Goal: Task Accomplishment & Management: Manage account settings

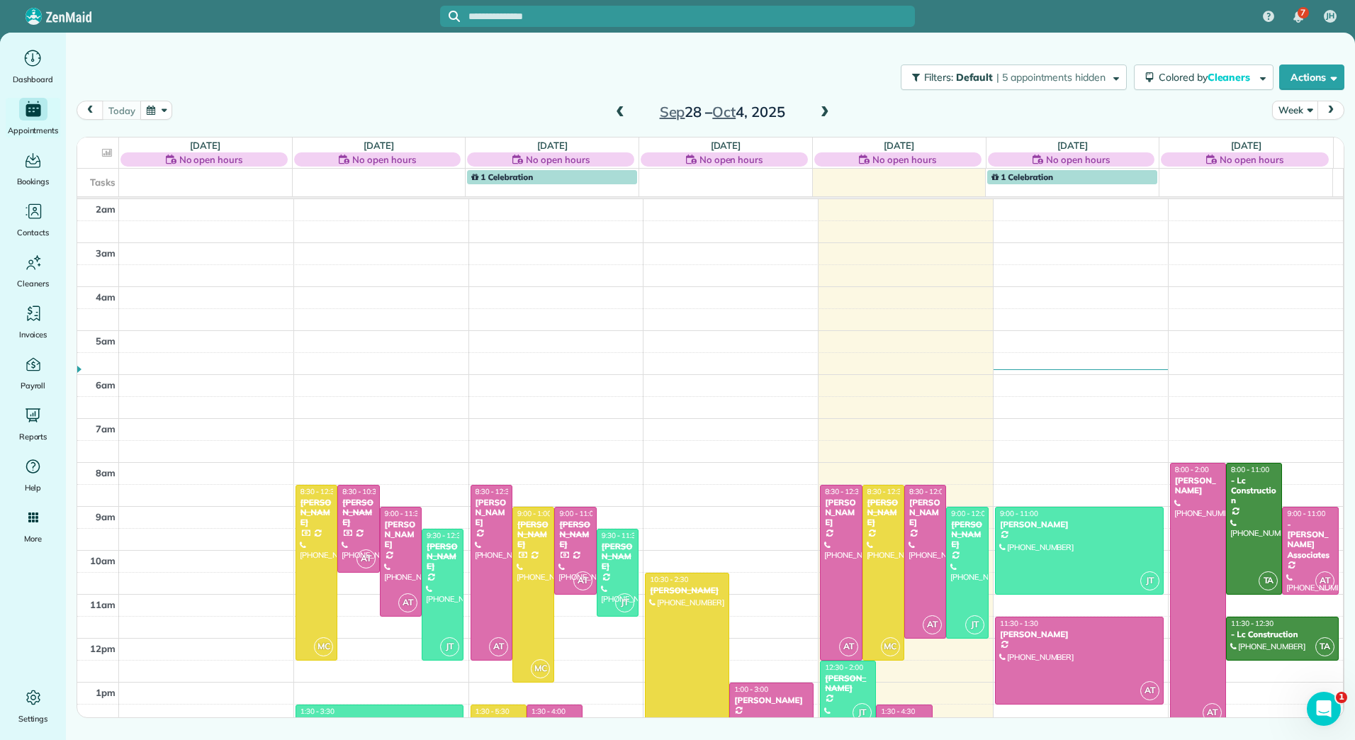
scroll to position [207, 0]
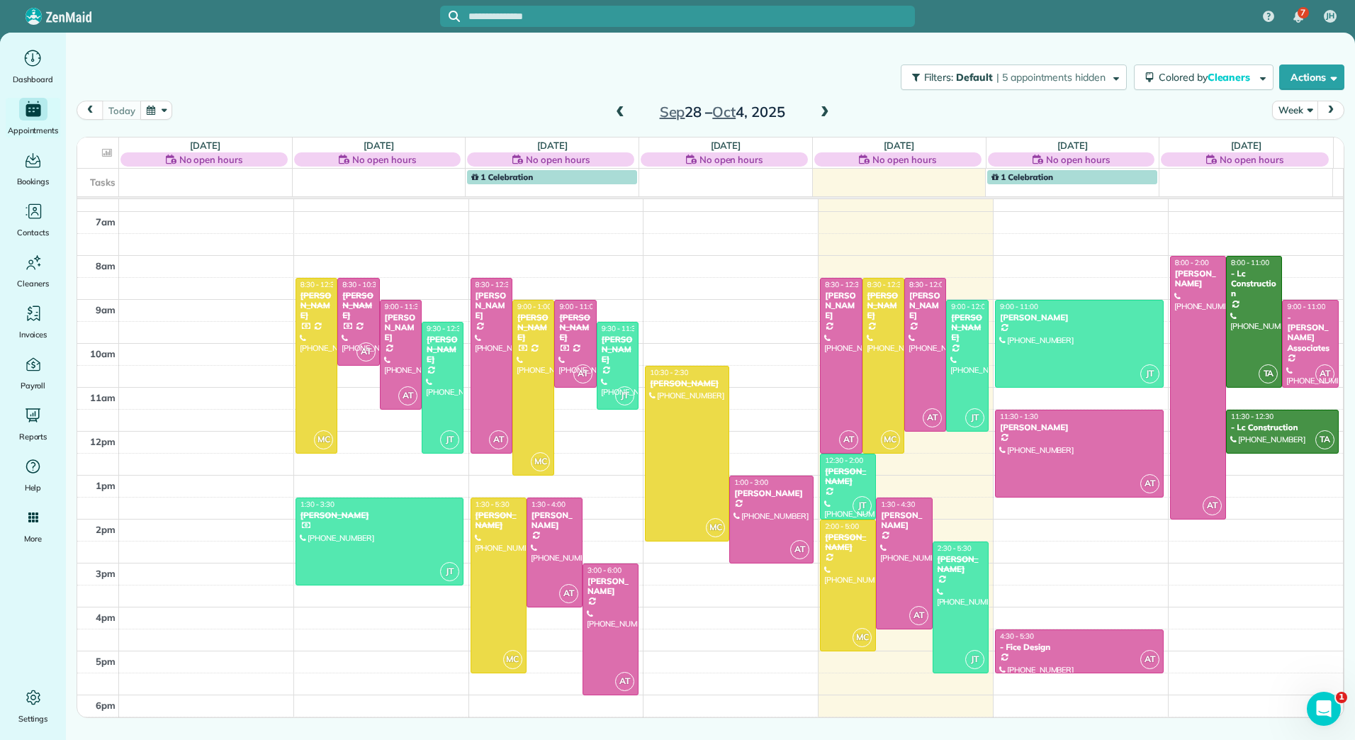
click at [169, 313] on div "2am 3am 4am 5am 6am 7am 8am 9am 10am 11am 12pm 1pm 2pm 3pm 4pm 5pm 6pm MC 8:30 …" at bounding box center [710, 365] width 1266 height 746
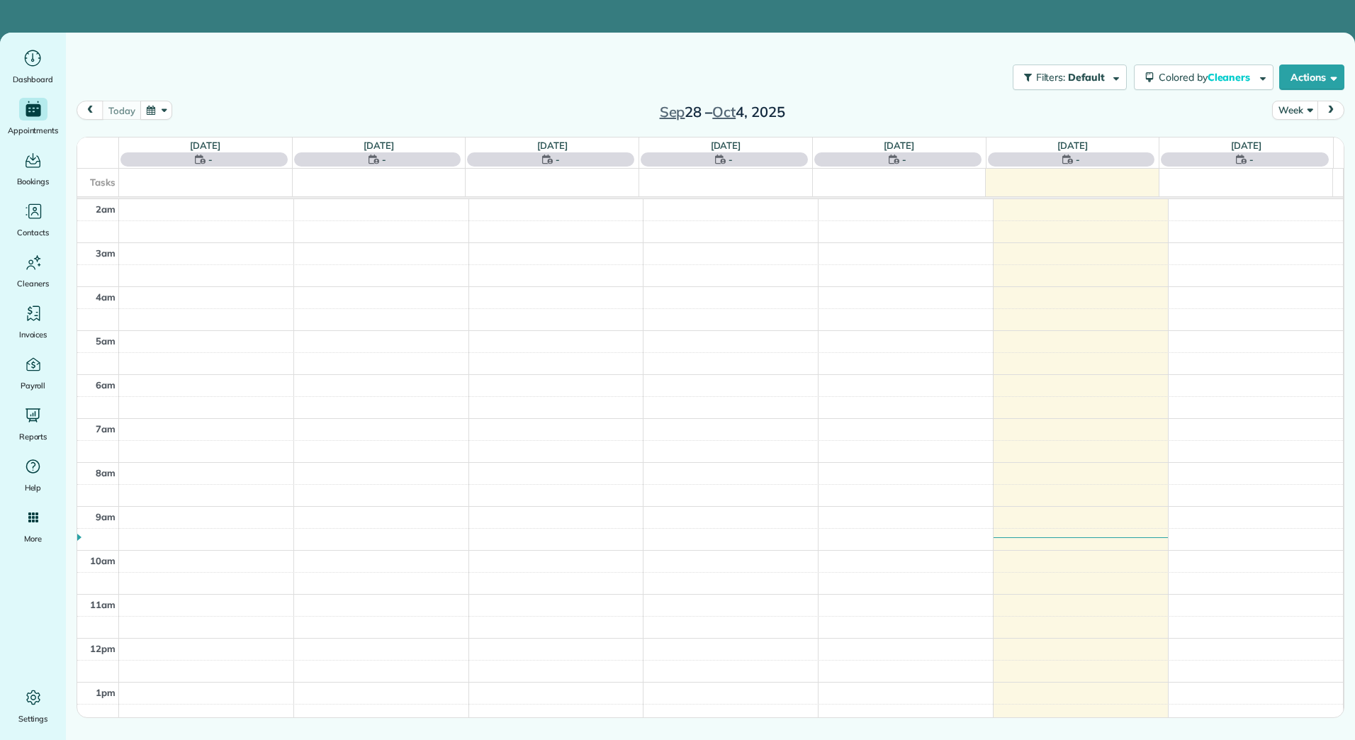
scroll to position [207, 0]
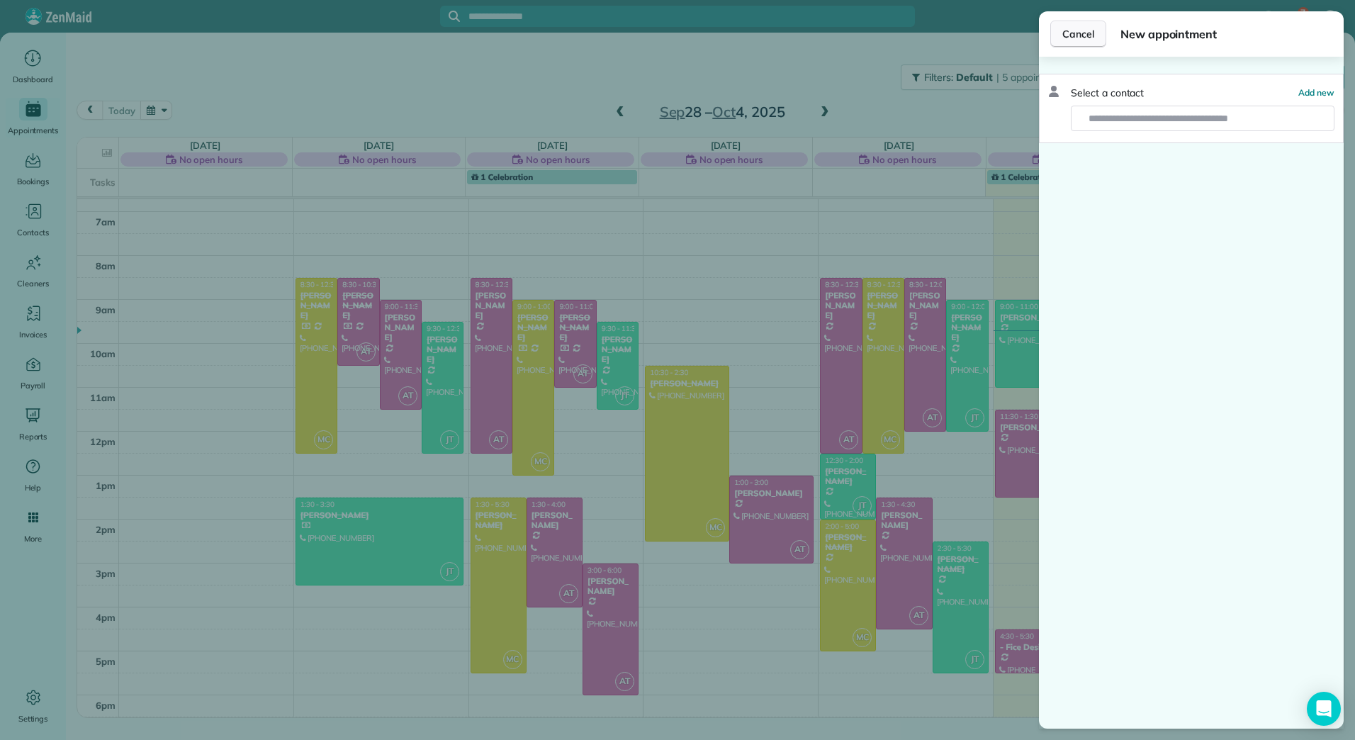
click at [1088, 26] on button "Cancel" at bounding box center [1078, 34] width 56 height 27
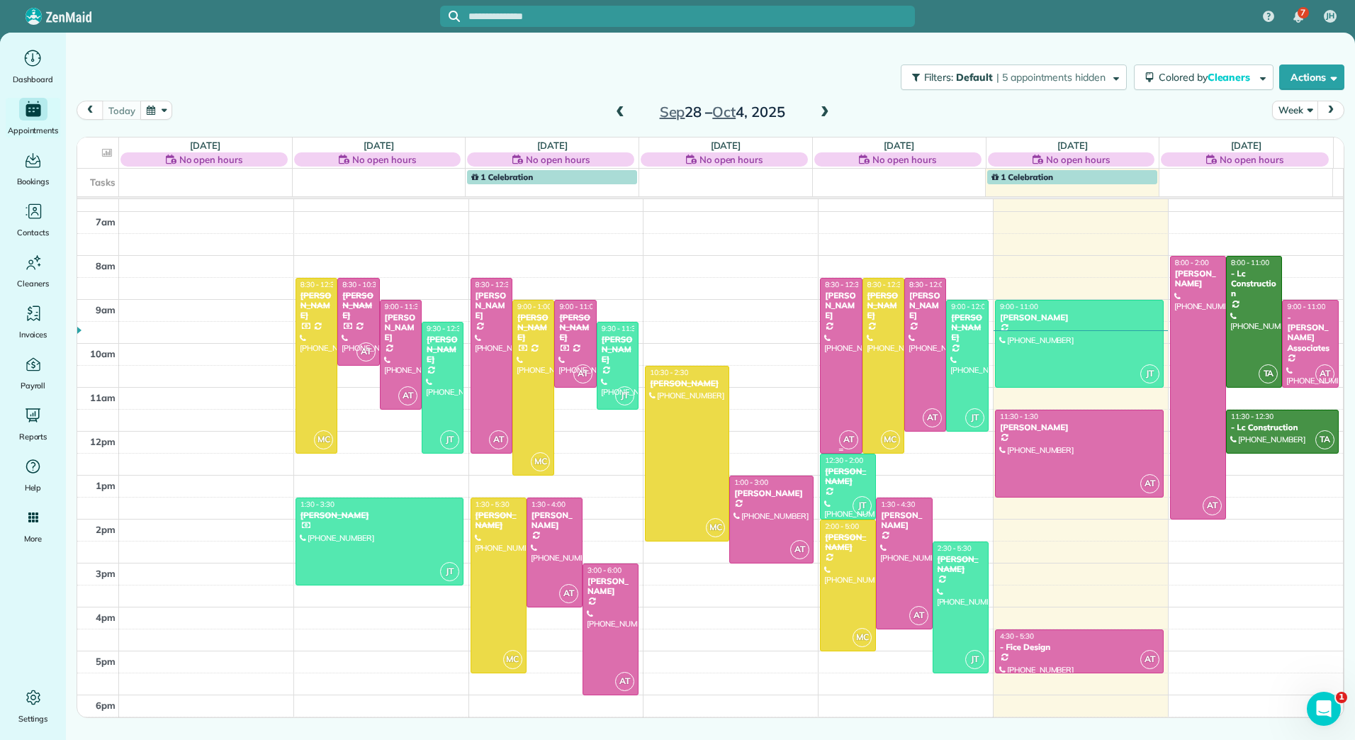
click at [833, 344] on div at bounding box center [841, 366] width 40 height 174
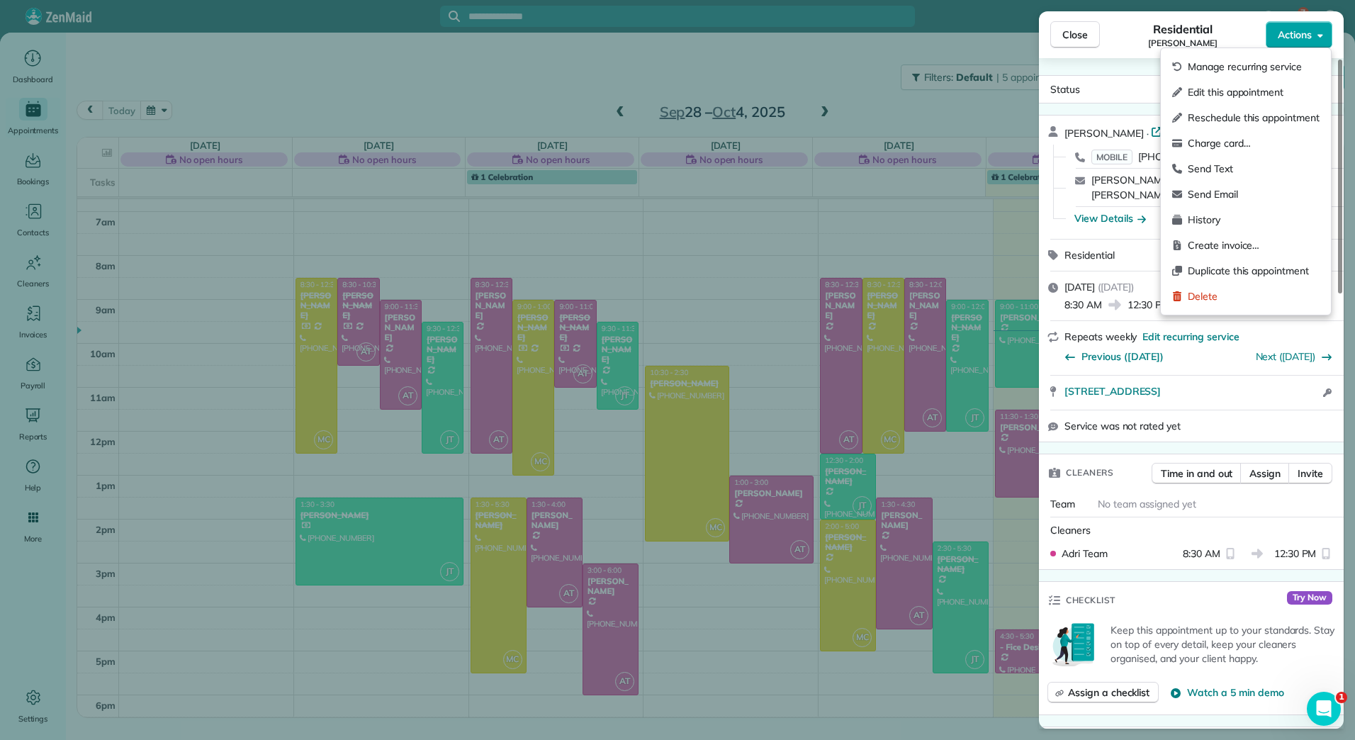
click at [1323, 28] on button "Actions" at bounding box center [1299, 34] width 67 height 27
click at [1230, 94] on span "Edit this appointment" at bounding box center [1254, 92] width 132 height 14
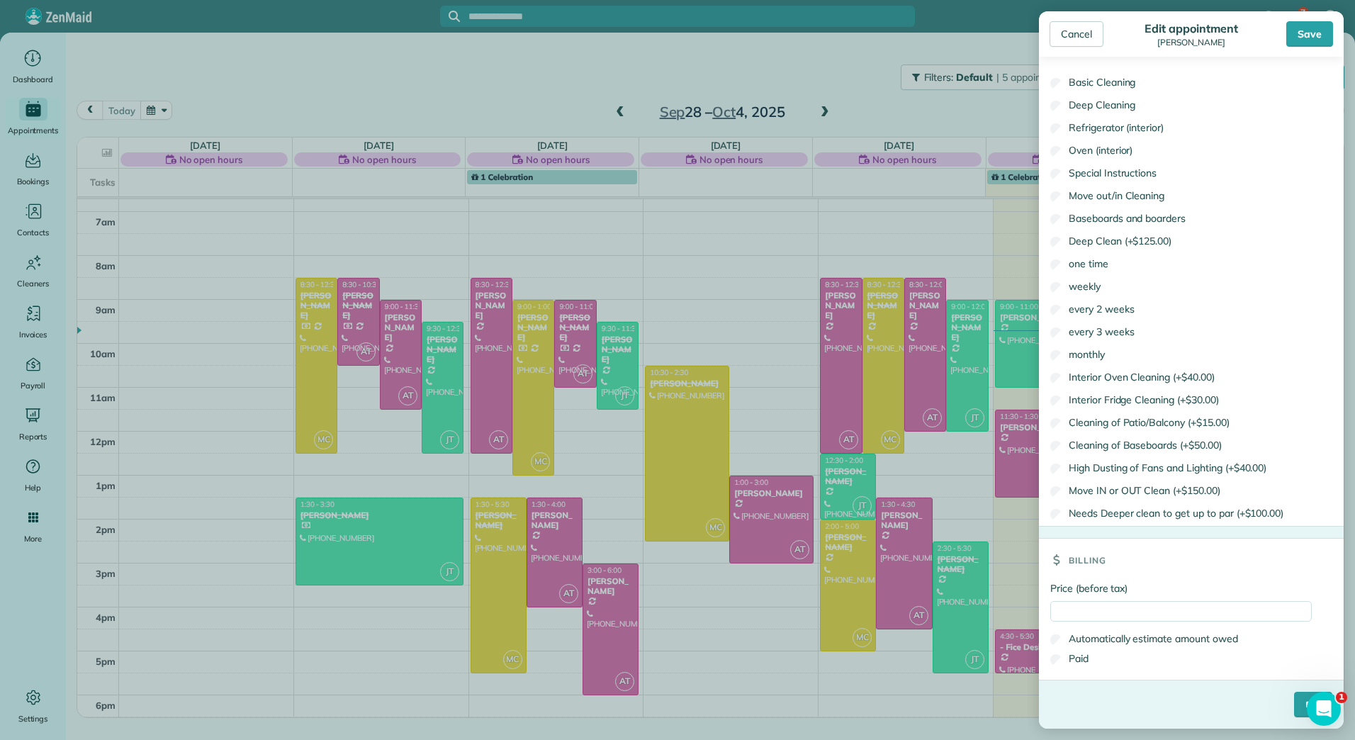
scroll to position [761, 0]
click at [1103, 613] on input "Price (before tax)" at bounding box center [1181, 611] width 262 height 21
type input "******"
click at [1085, 654] on label "Paid" at bounding box center [1069, 658] width 38 height 14
click at [1295, 702] on input "****" at bounding box center [1313, 705] width 38 height 26
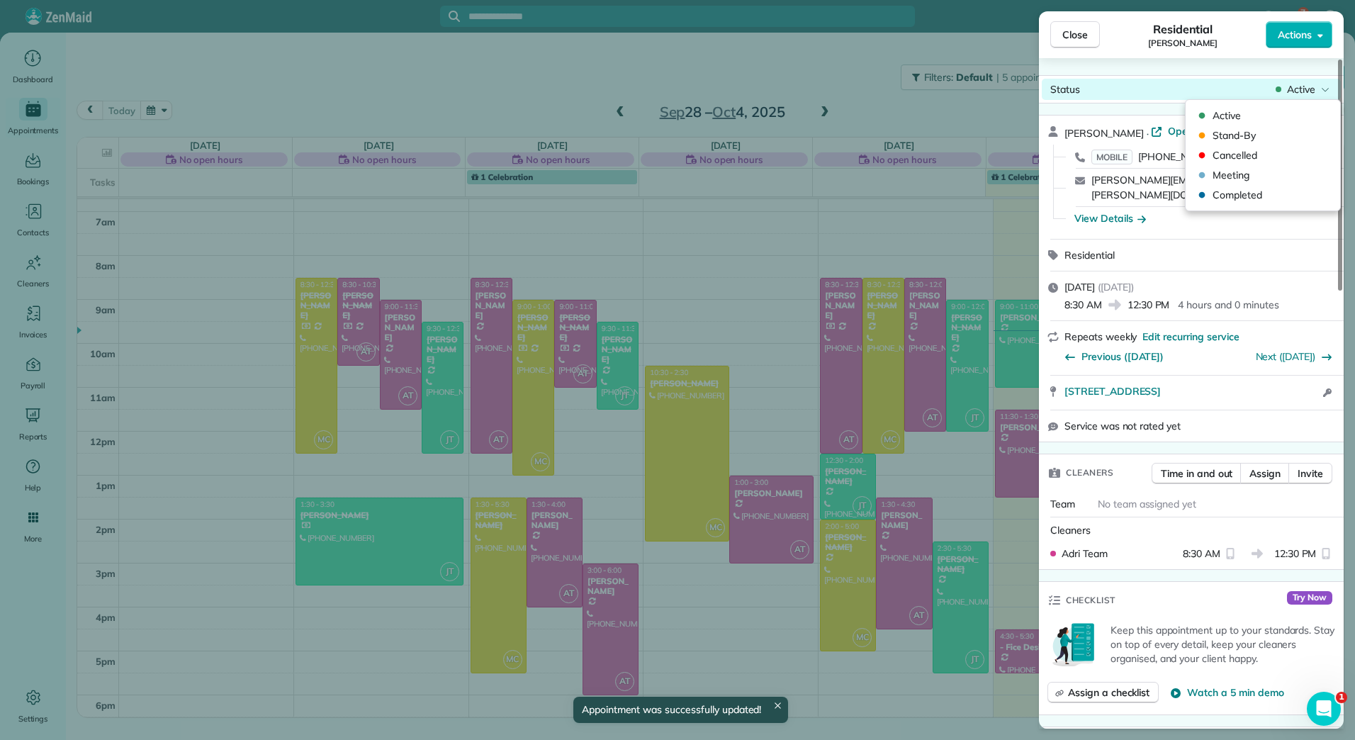
click at [1314, 94] on span "Active" at bounding box center [1301, 89] width 28 height 14
click at [1240, 194] on span "Completed" at bounding box center [1272, 195] width 119 height 14
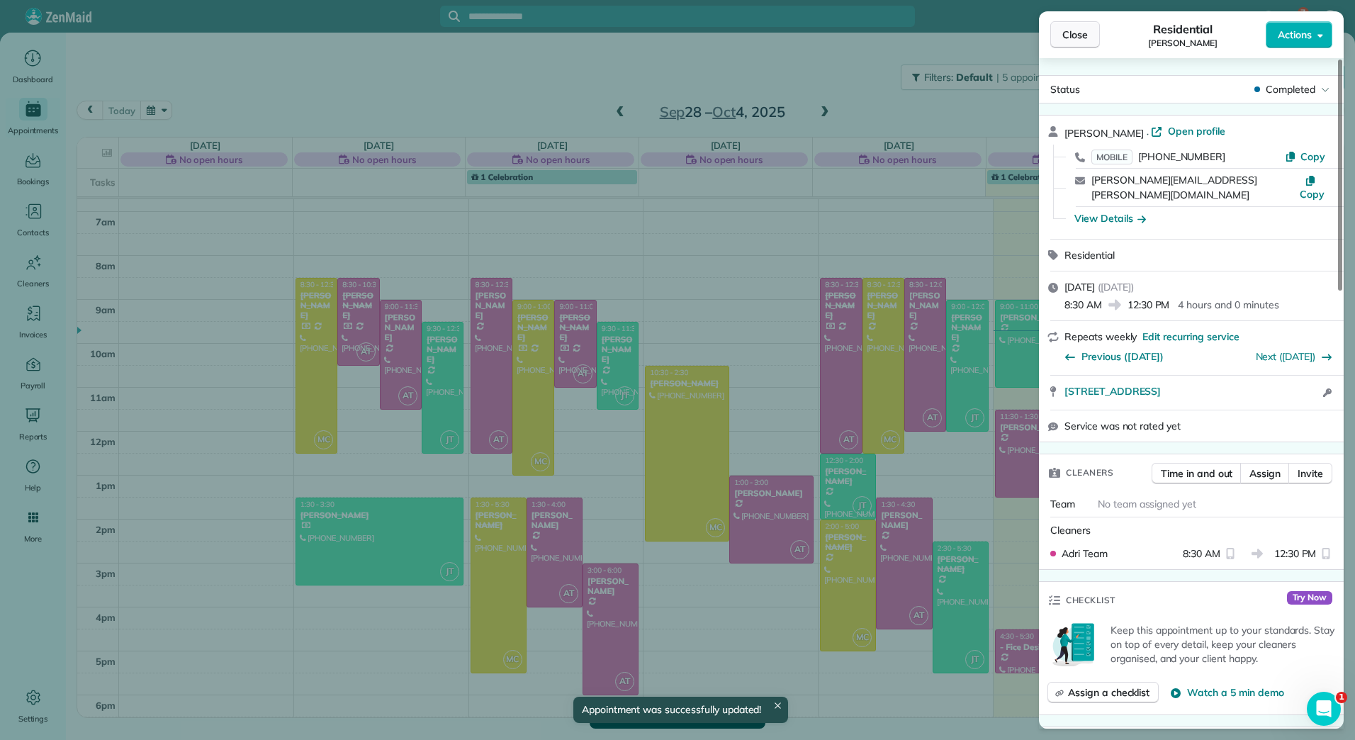
click at [1066, 29] on span "Close" at bounding box center [1075, 35] width 26 height 14
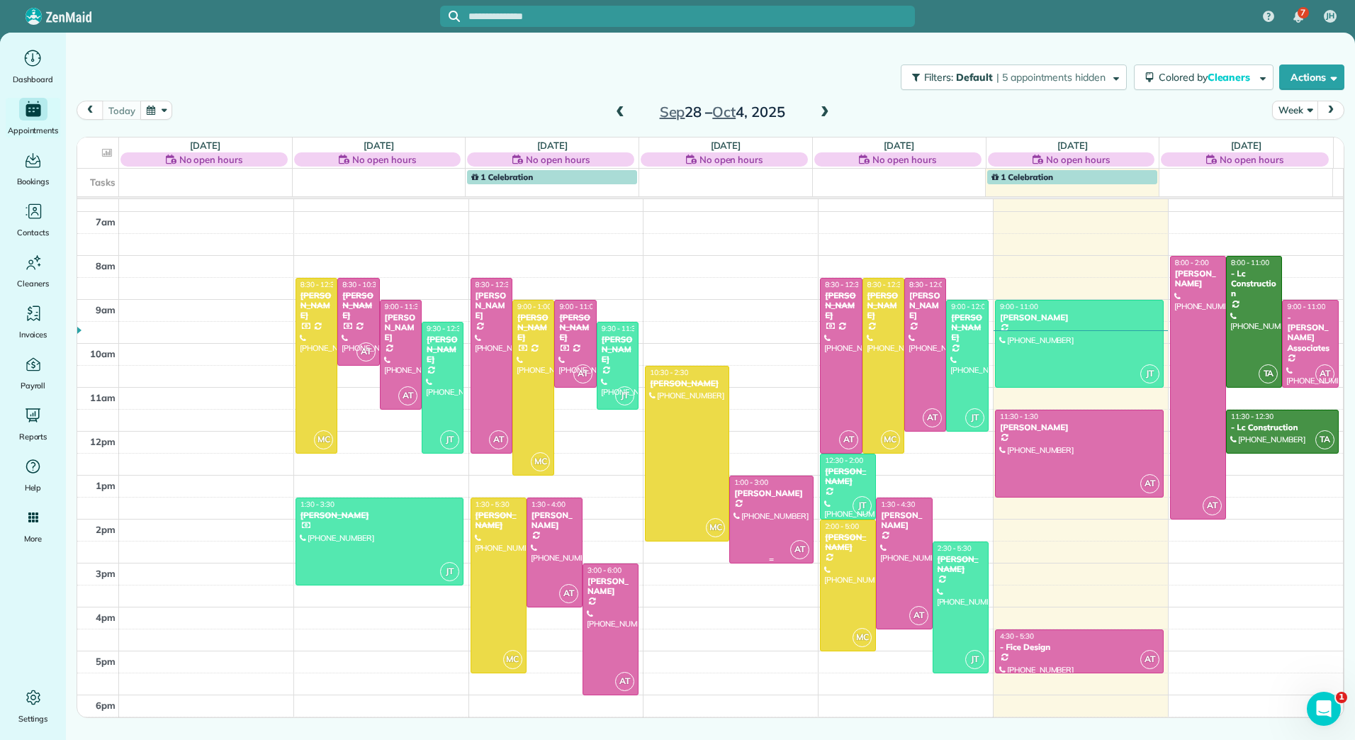
click at [782, 496] on div "[PERSON_NAME]" at bounding box center [772, 493] width 76 height 10
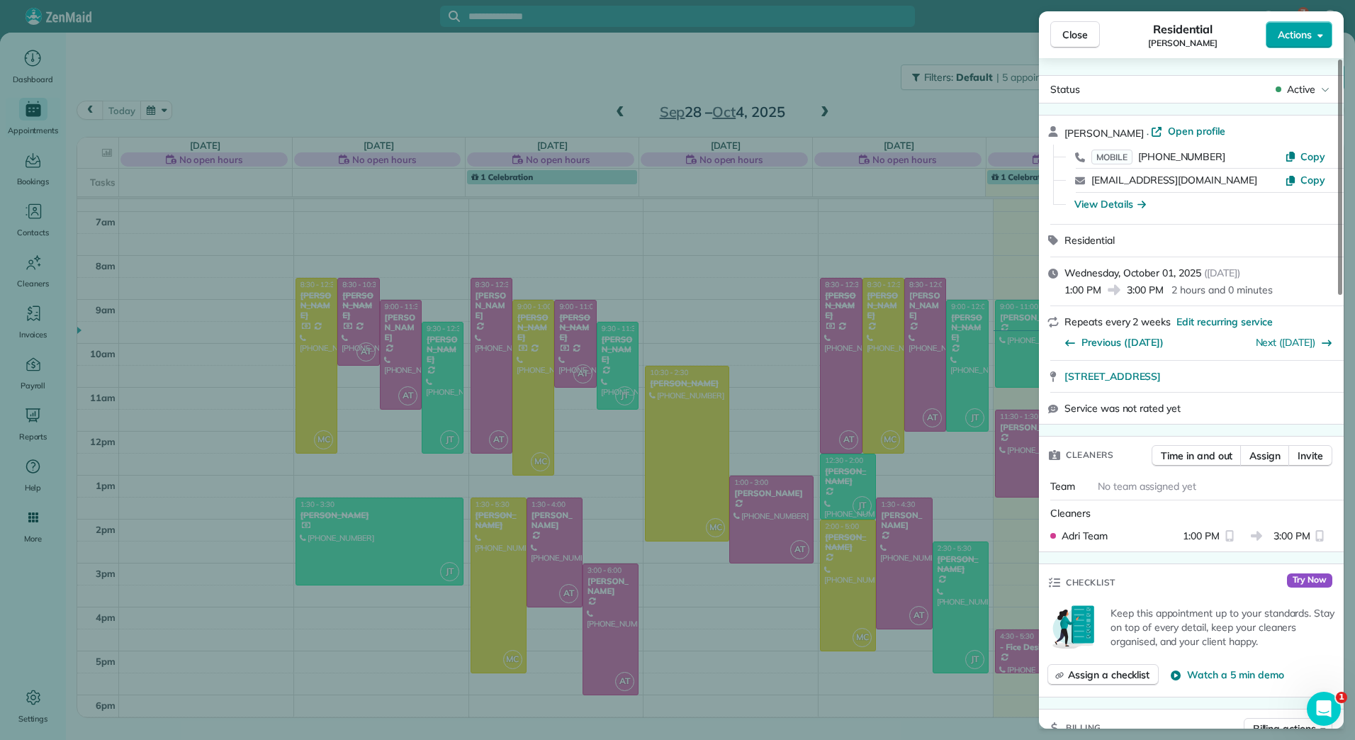
click at [1320, 33] on icon "button" at bounding box center [1321, 35] width 6 height 11
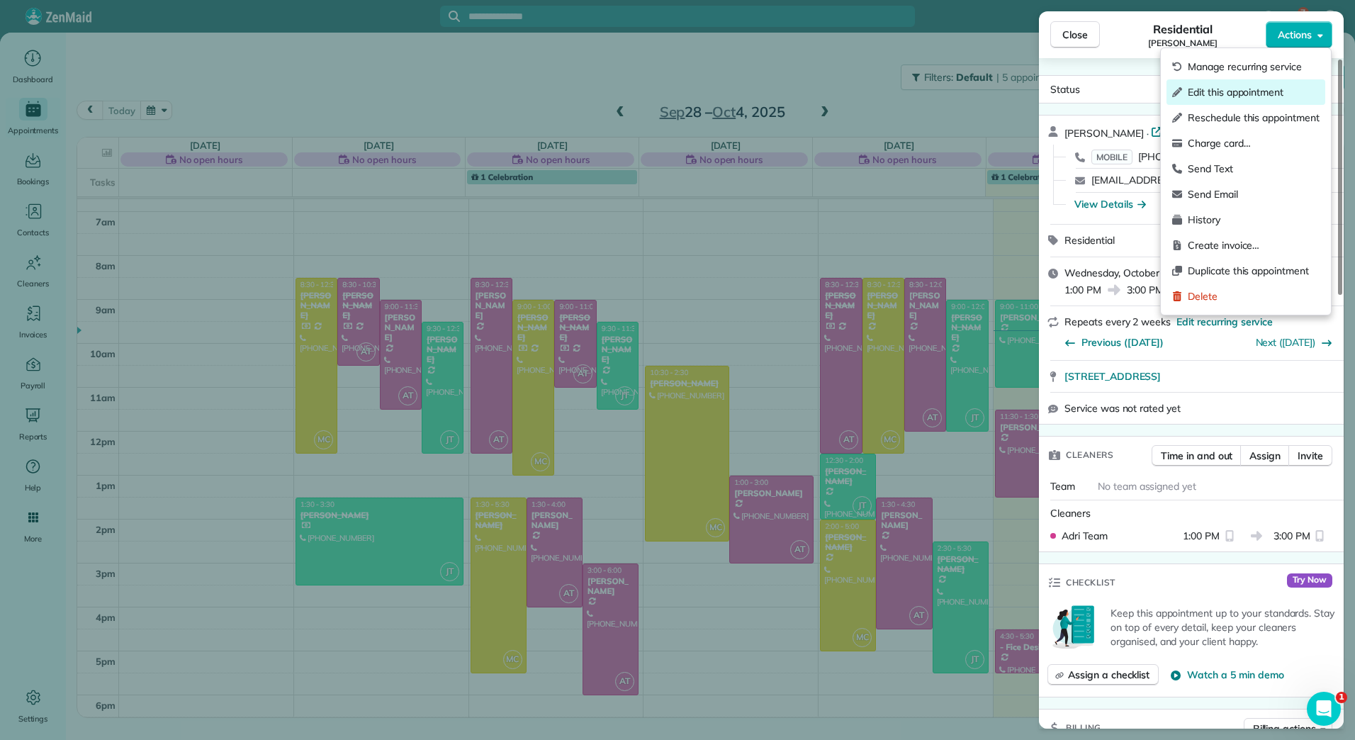
click at [1230, 90] on span "Edit this appointment" at bounding box center [1254, 92] width 132 height 14
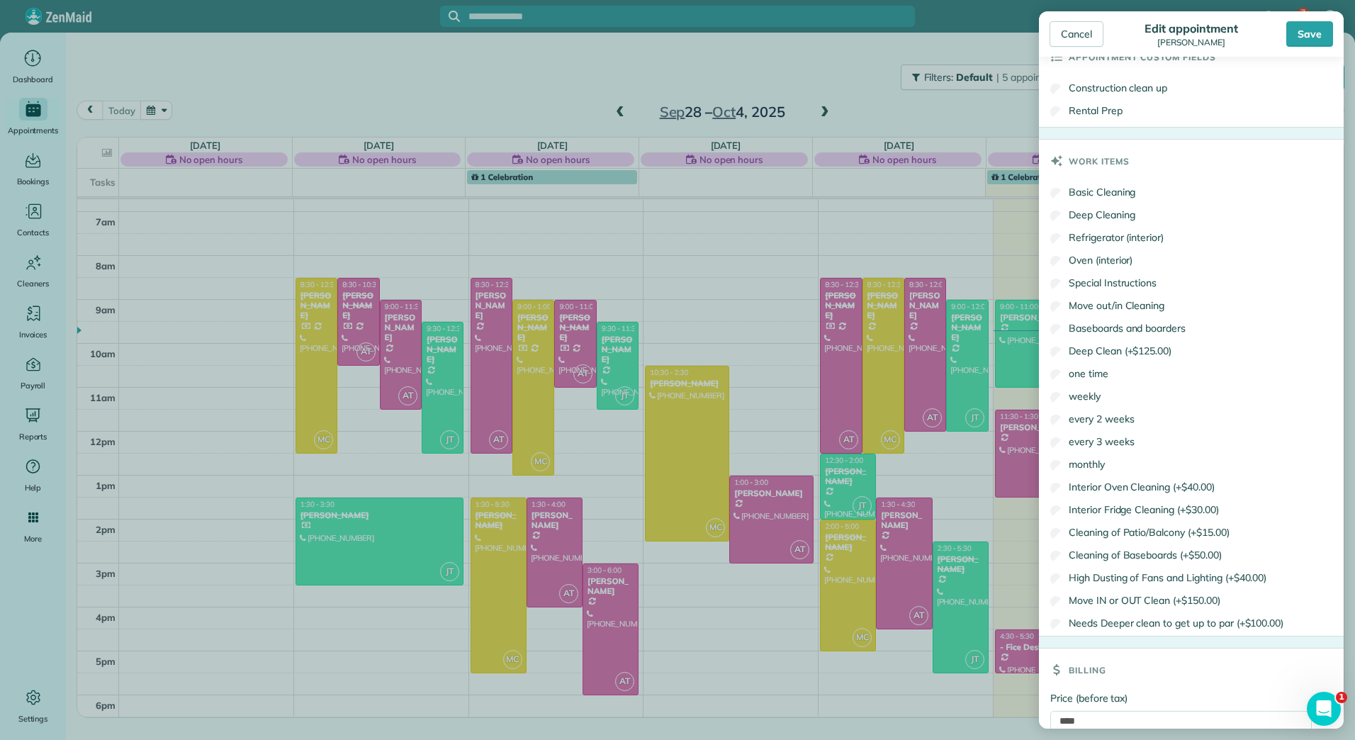
scroll to position [761, 0]
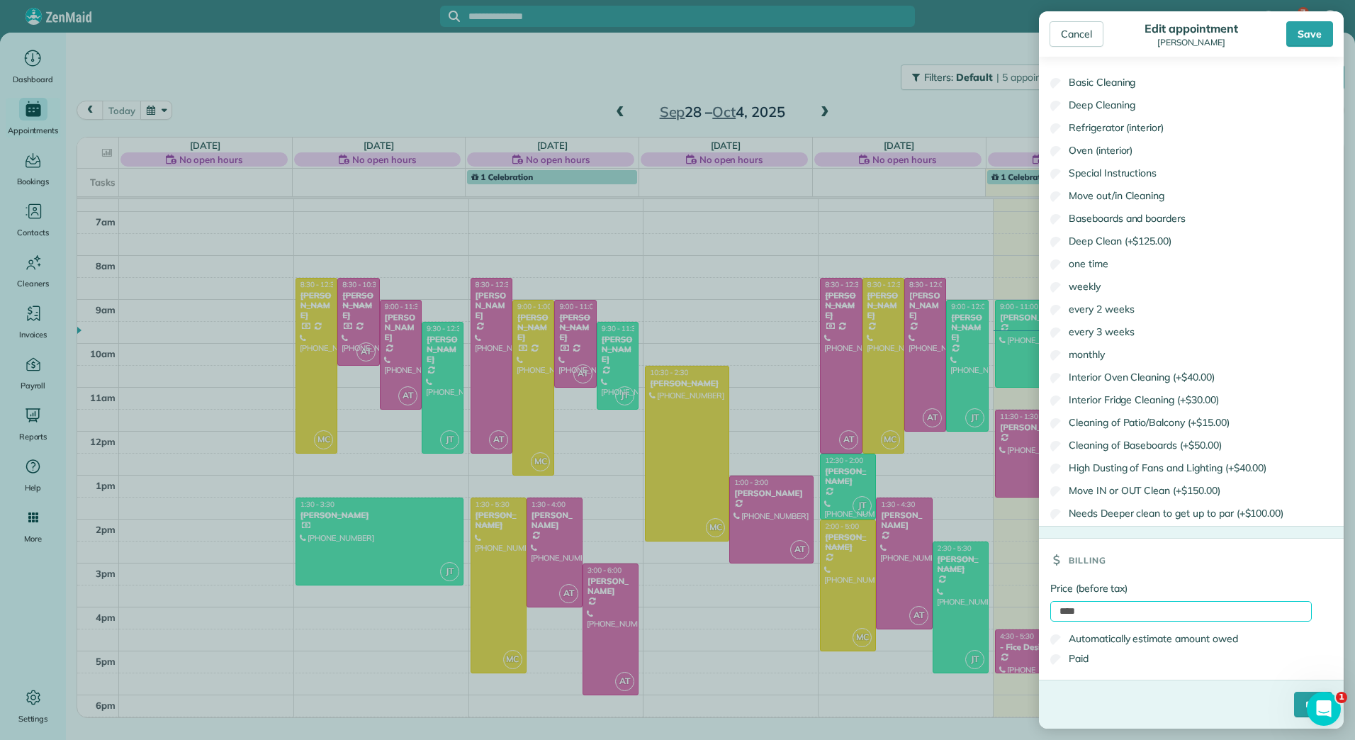
click at [1058, 611] on input "****" at bounding box center [1181, 611] width 262 height 21
type input "******"
click at [1294, 705] on input "****" at bounding box center [1313, 705] width 38 height 26
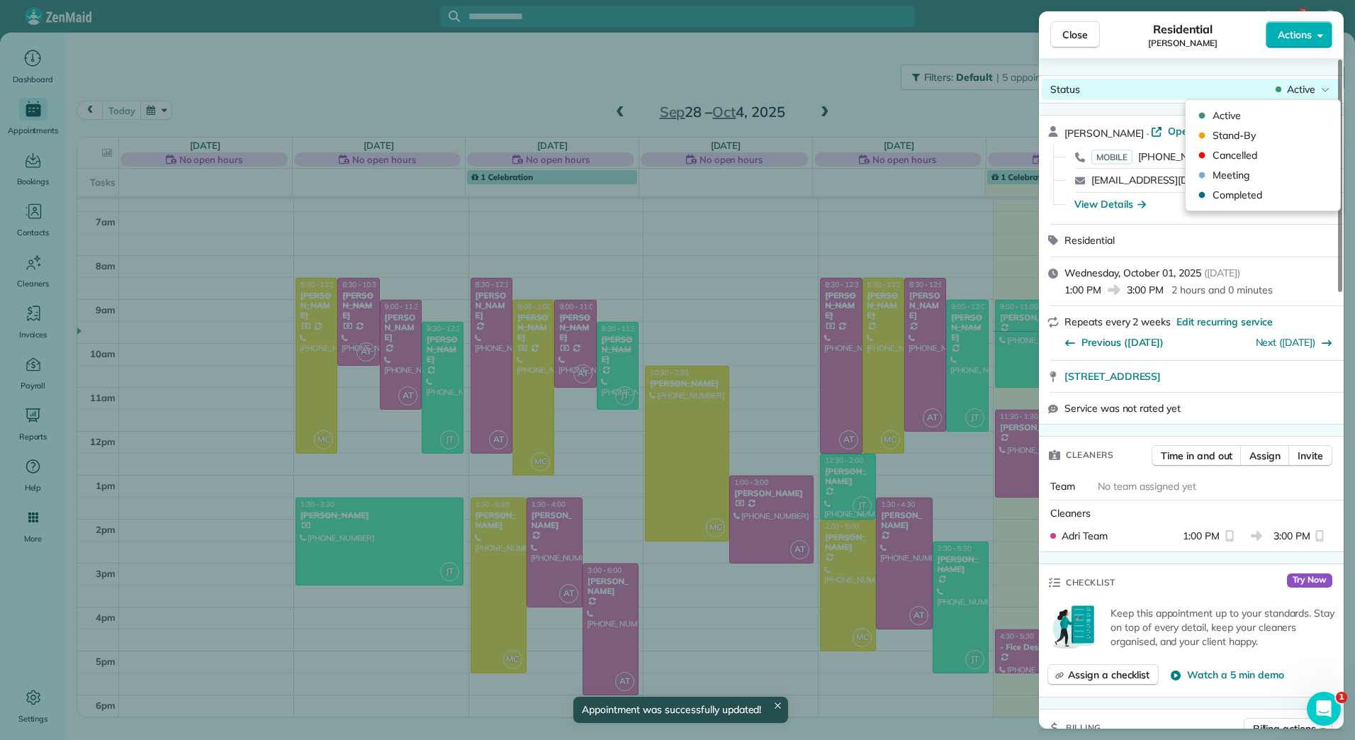
click at [1297, 88] on span "Active" at bounding box center [1301, 89] width 28 height 14
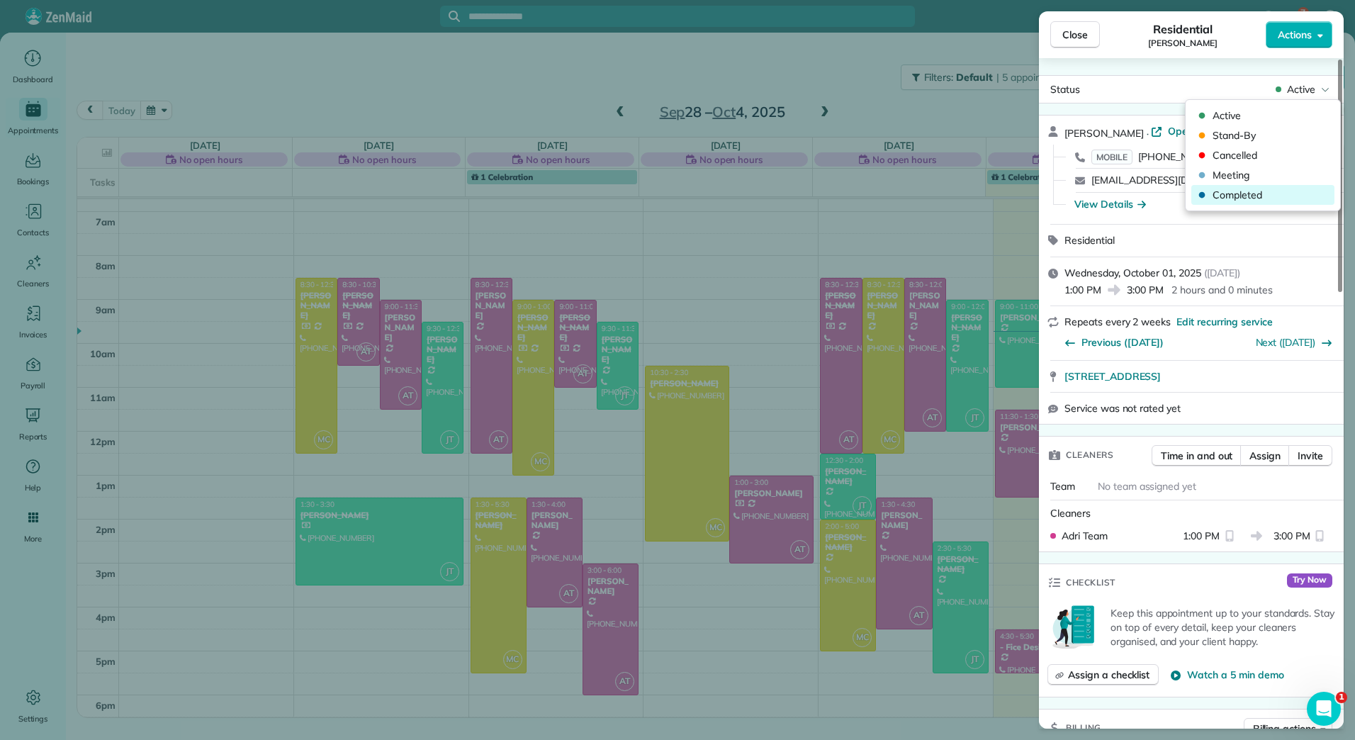
click at [1241, 194] on span "Completed" at bounding box center [1272, 195] width 119 height 14
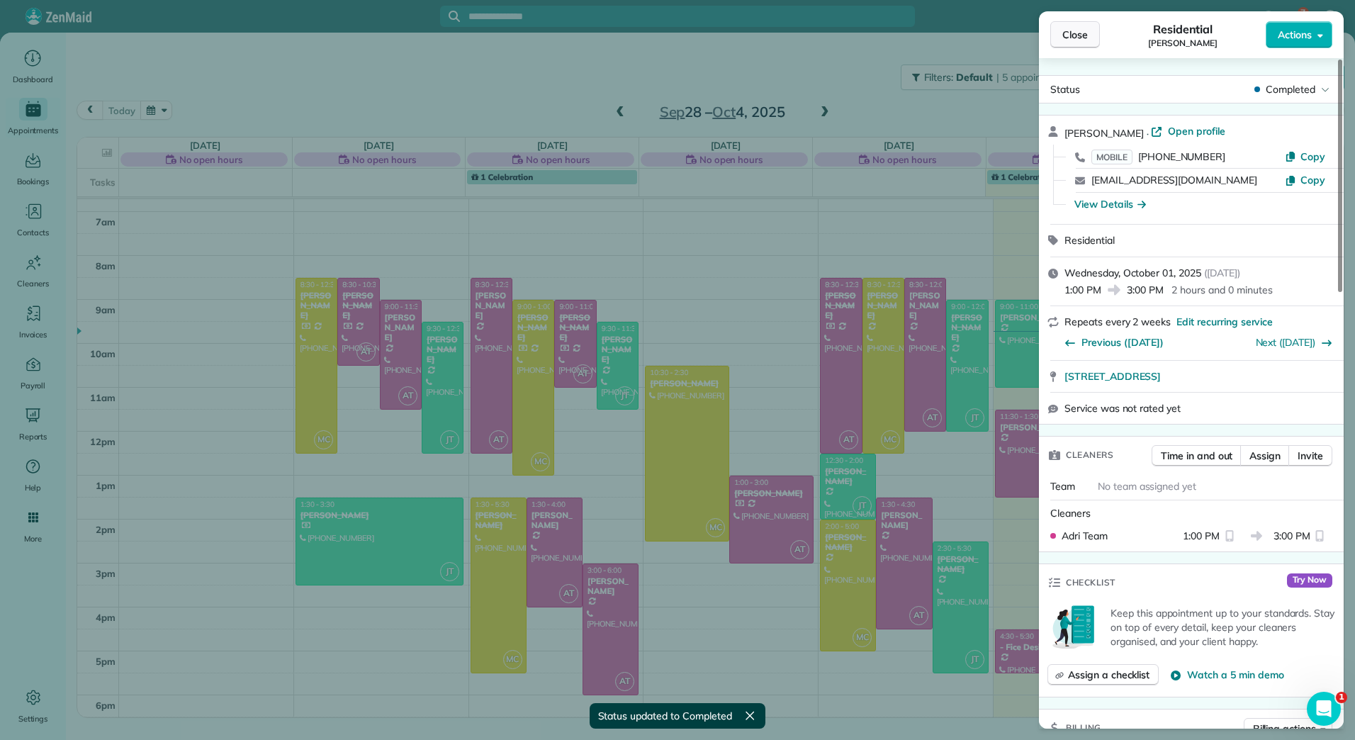
click at [1065, 35] on span "Close" at bounding box center [1075, 35] width 26 height 14
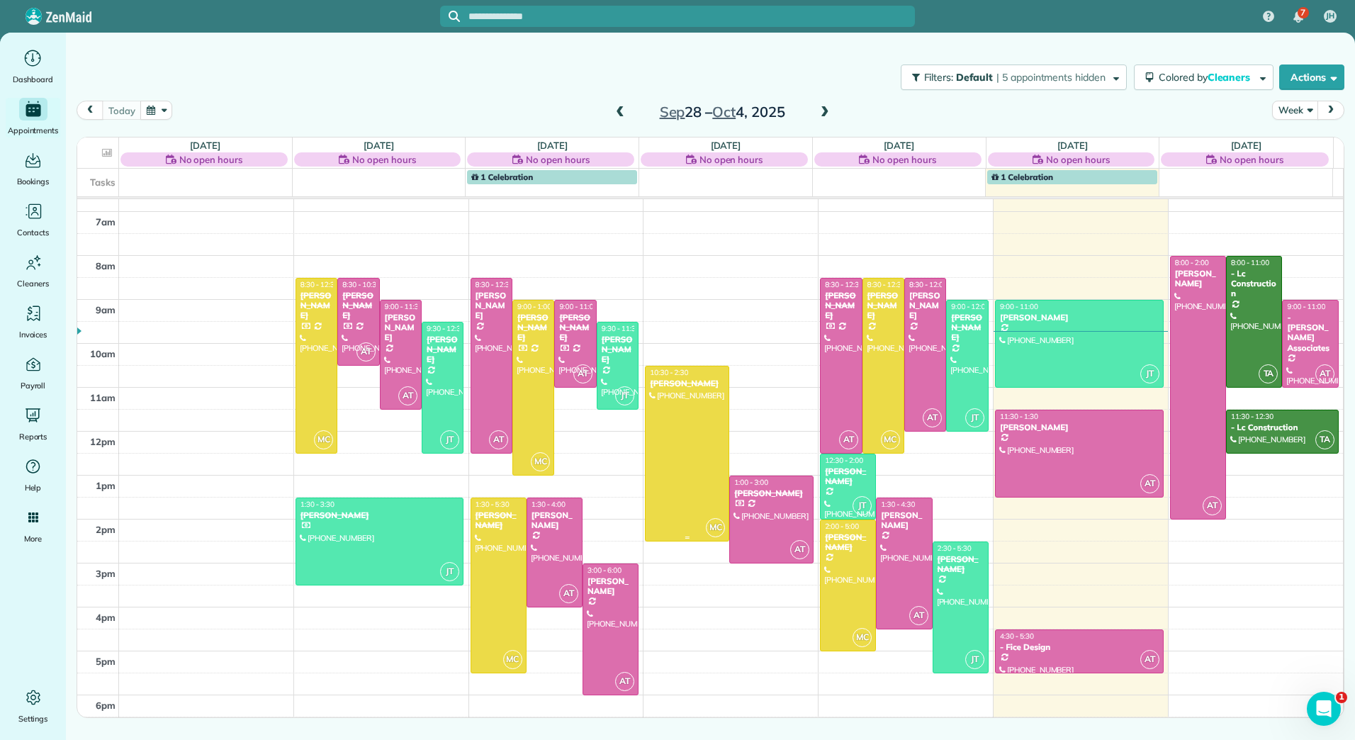
click at [695, 410] on div at bounding box center [687, 453] width 83 height 174
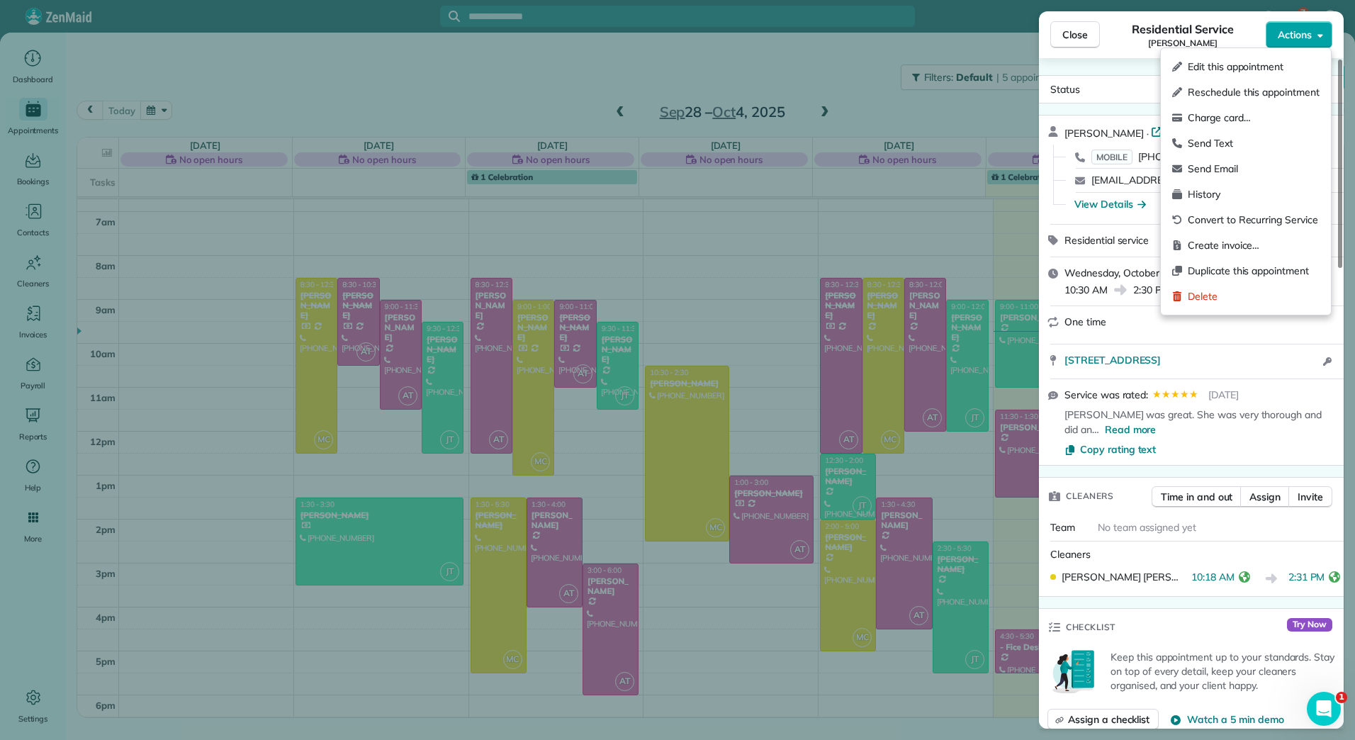
click at [1322, 30] on icon "button" at bounding box center [1321, 35] width 6 height 11
click at [1225, 62] on span "Edit this appointment" at bounding box center [1254, 67] width 132 height 14
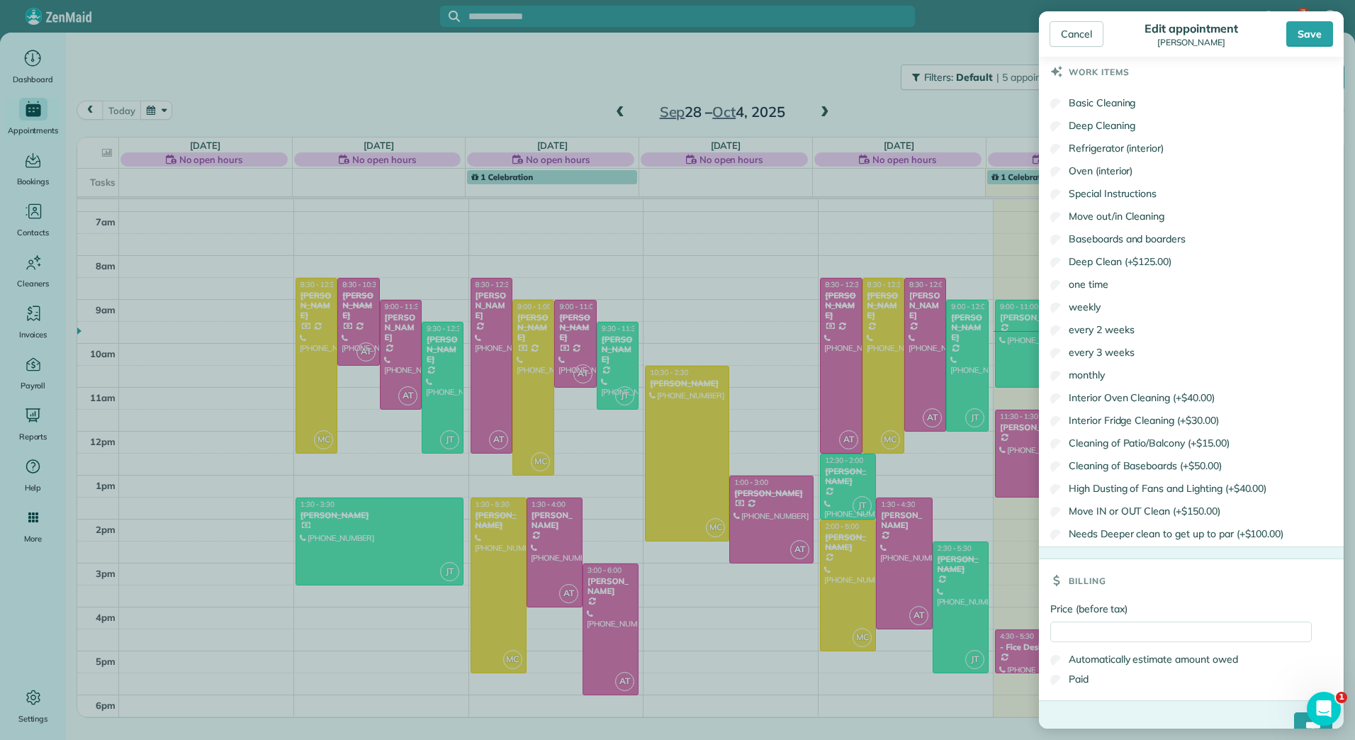
scroll to position [869, 0]
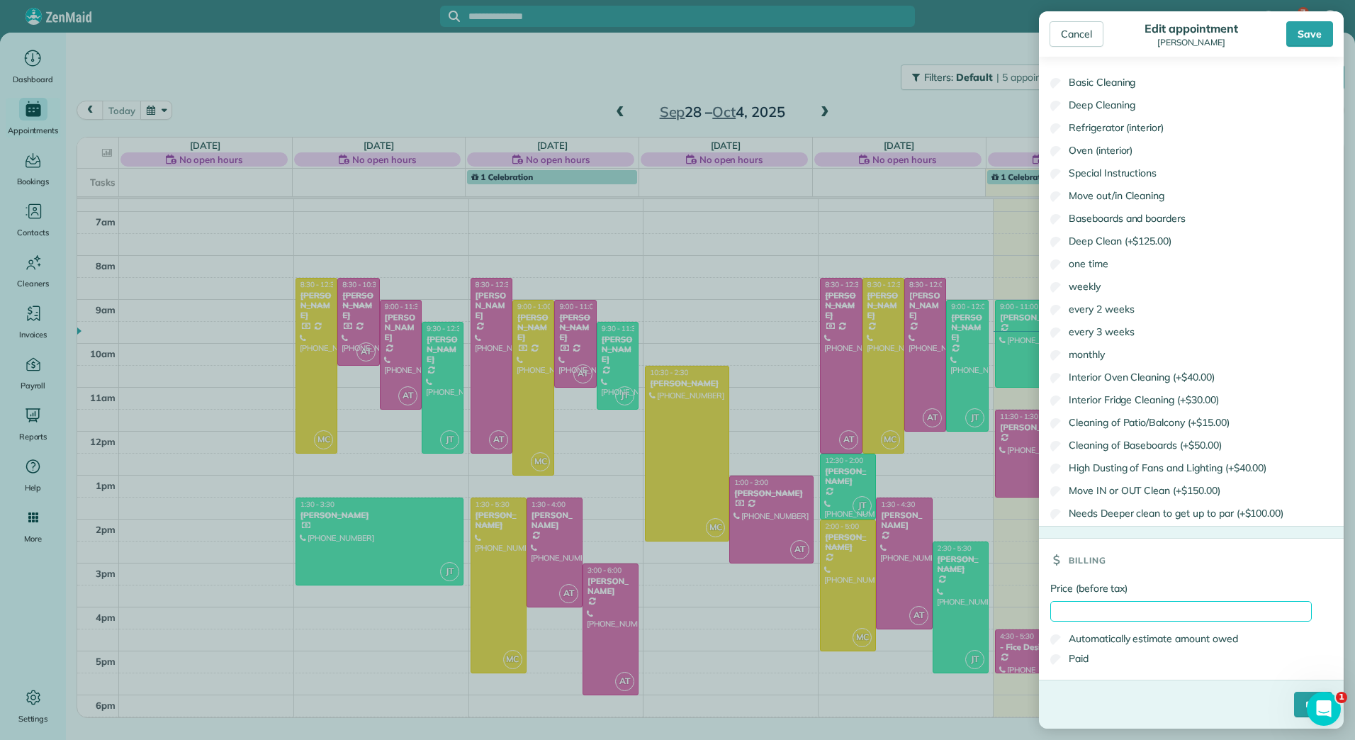
click at [1130, 609] on input "Price (before tax)" at bounding box center [1181, 611] width 262 height 21
type input "******"
click at [1081, 663] on label "Paid" at bounding box center [1069, 658] width 38 height 14
click at [1294, 700] on input "****" at bounding box center [1313, 705] width 38 height 26
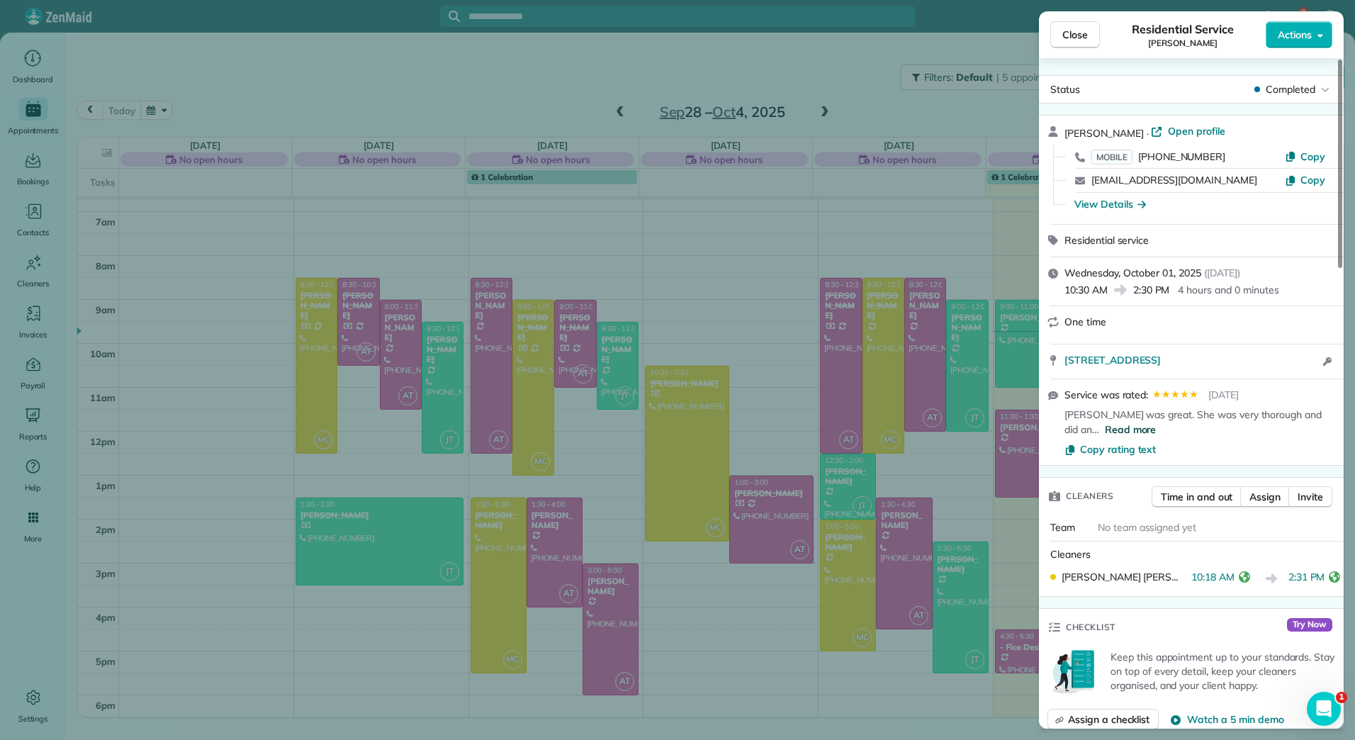
click at [1108, 432] on span "Read more" at bounding box center [1131, 429] width 52 height 14
click at [1065, 31] on span "Close" at bounding box center [1075, 35] width 26 height 14
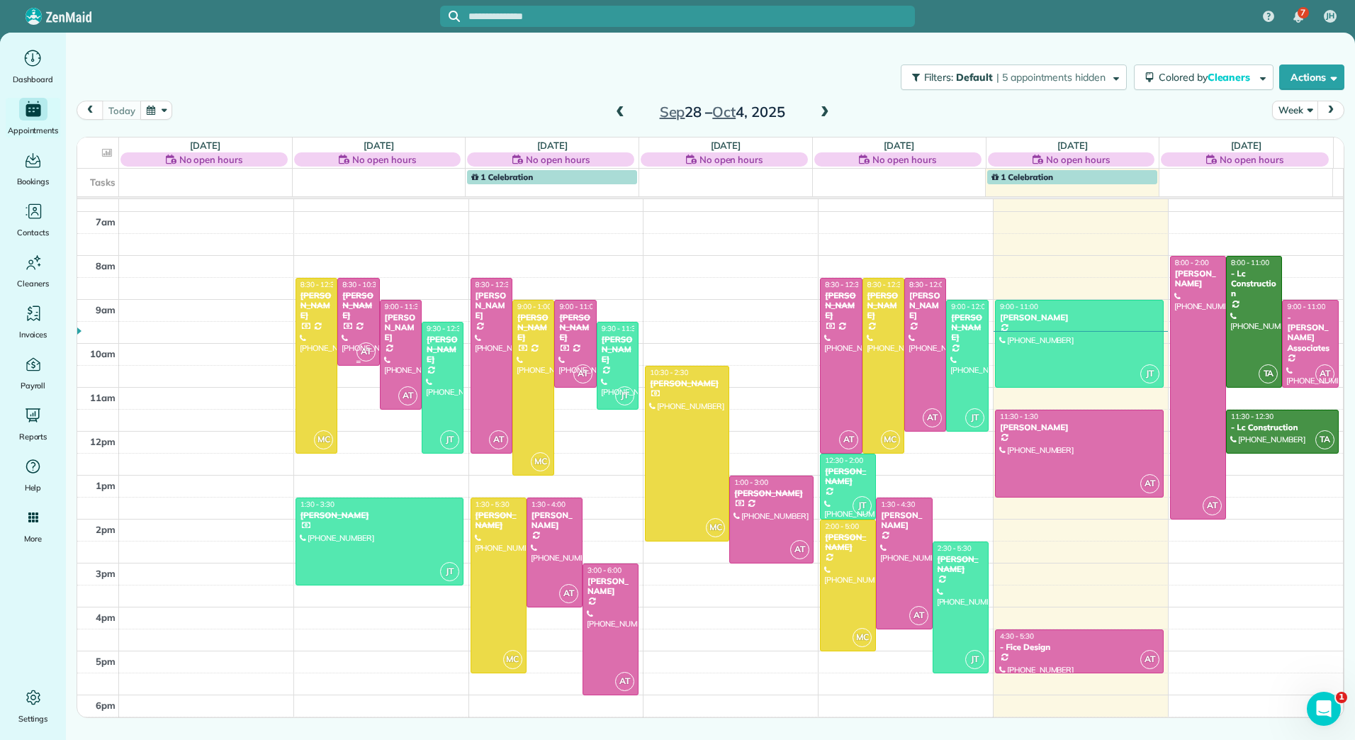
click at [350, 299] on div "[PERSON_NAME]" at bounding box center [358, 306] width 33 height 30
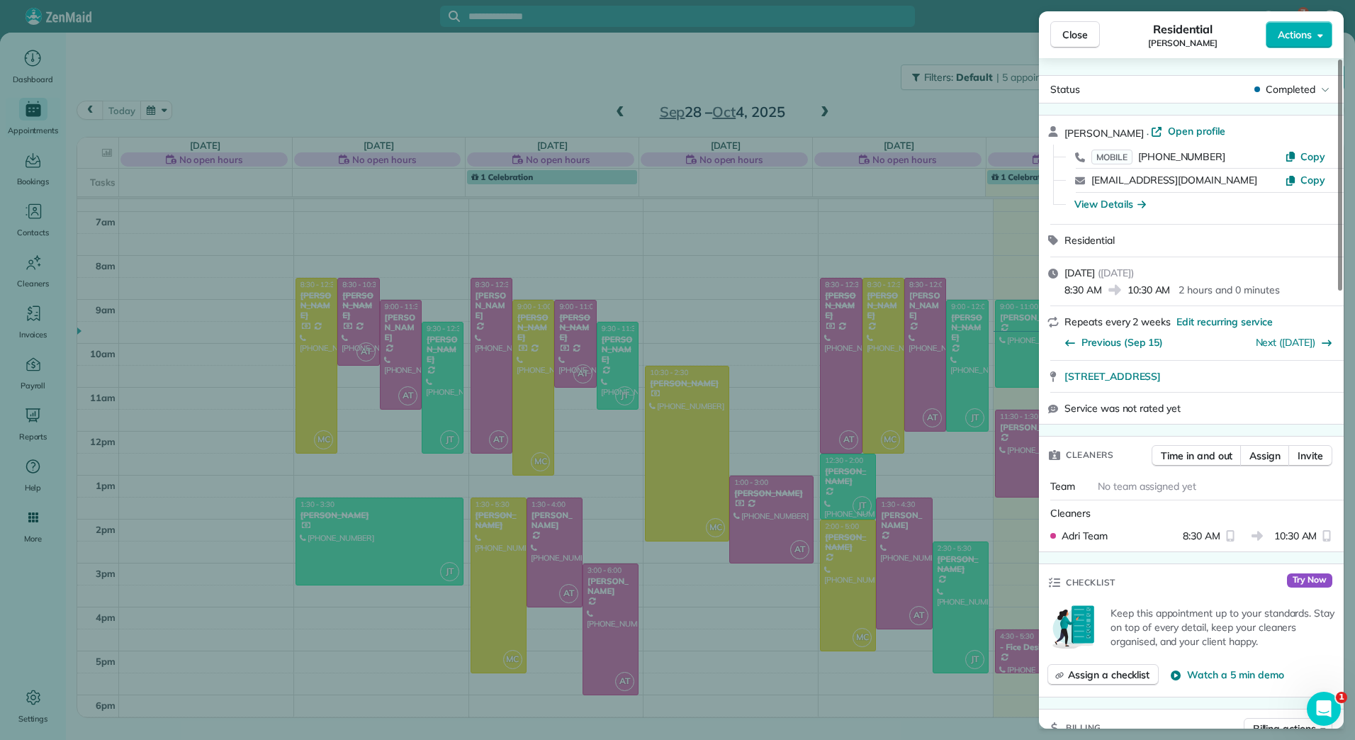
click at [1072, 38] on span "Close" at bounding box center [1075, 35] width 26 height 14
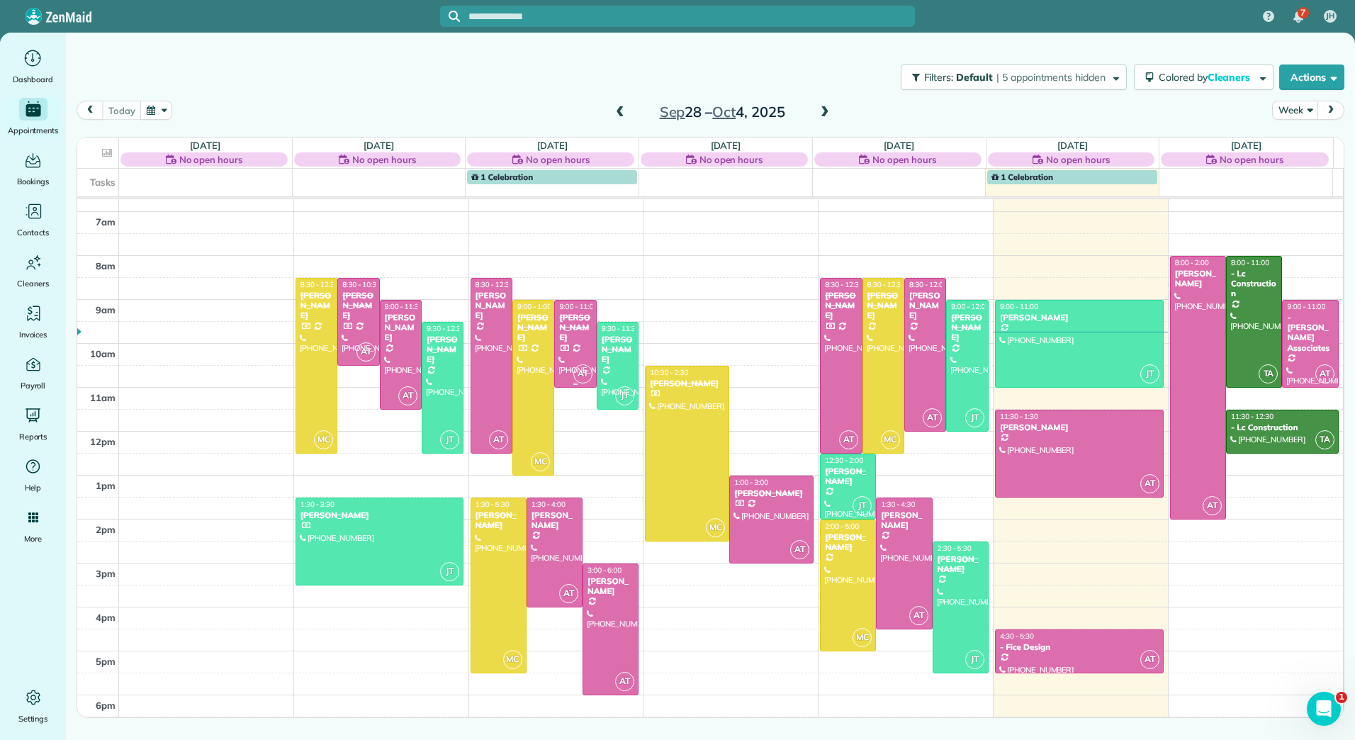
click at [579, 323] on div "[PERSON_NAME]" at bounding box center [574, 328] width 33 height 30
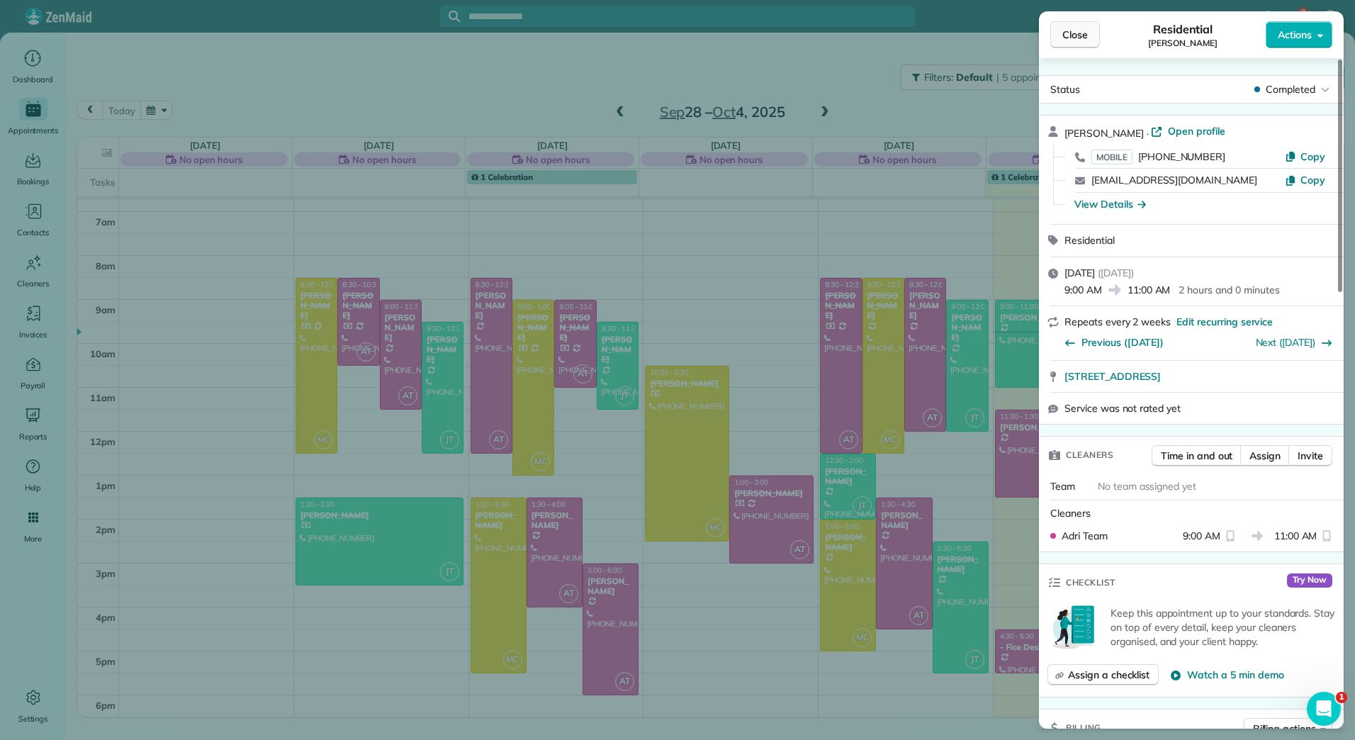
click at [1070, 30] on span "Close" at bounding box center [1075, 35] width 26 height 14
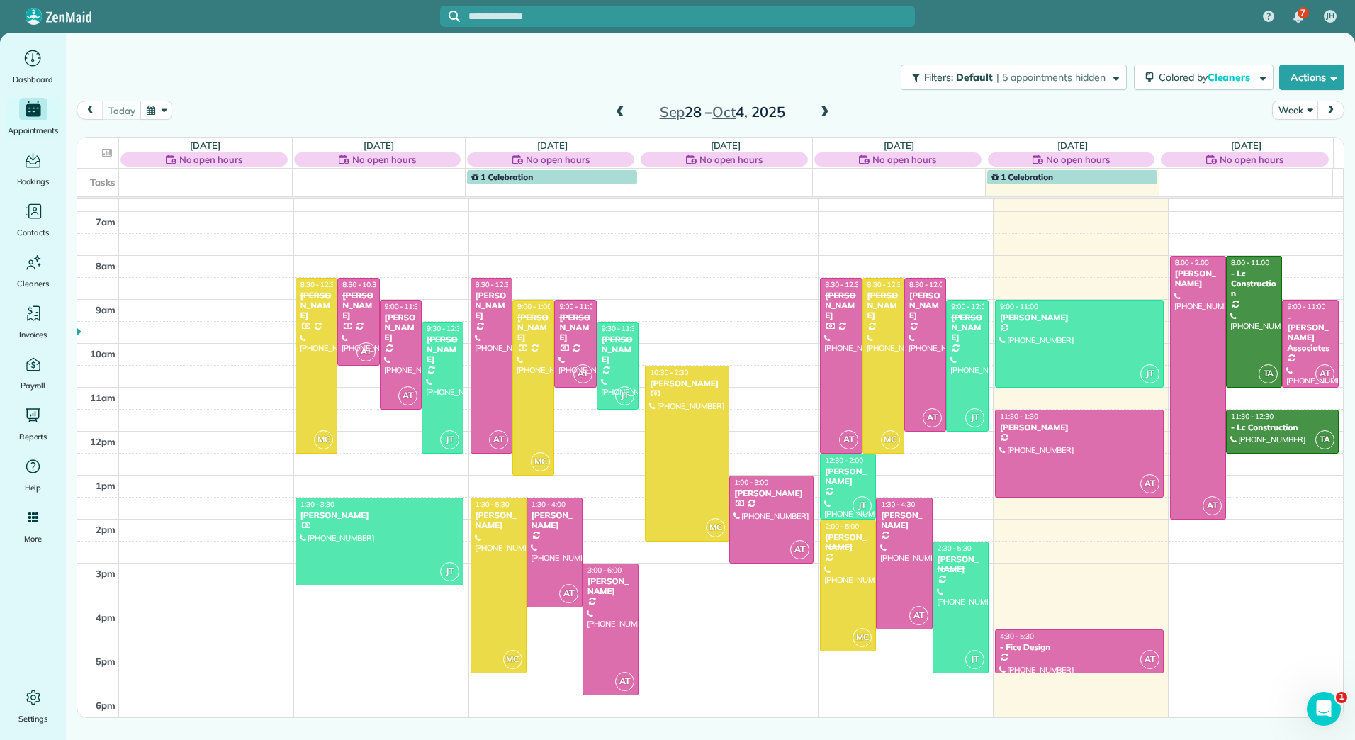
click at [619, 116] on span at bounding box center [620, 112] width 16 height 13
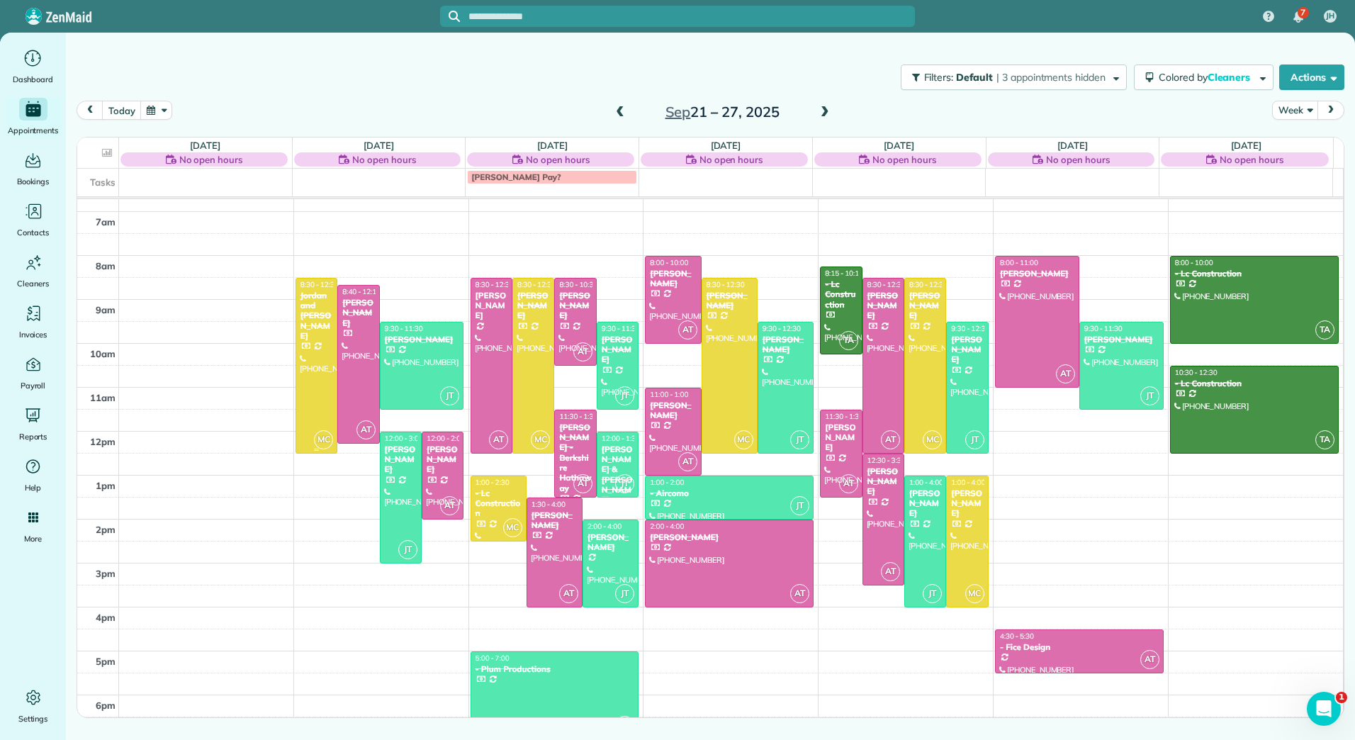
click at [310, 342] on div at bounding box center [316, 366] width 40 height 174
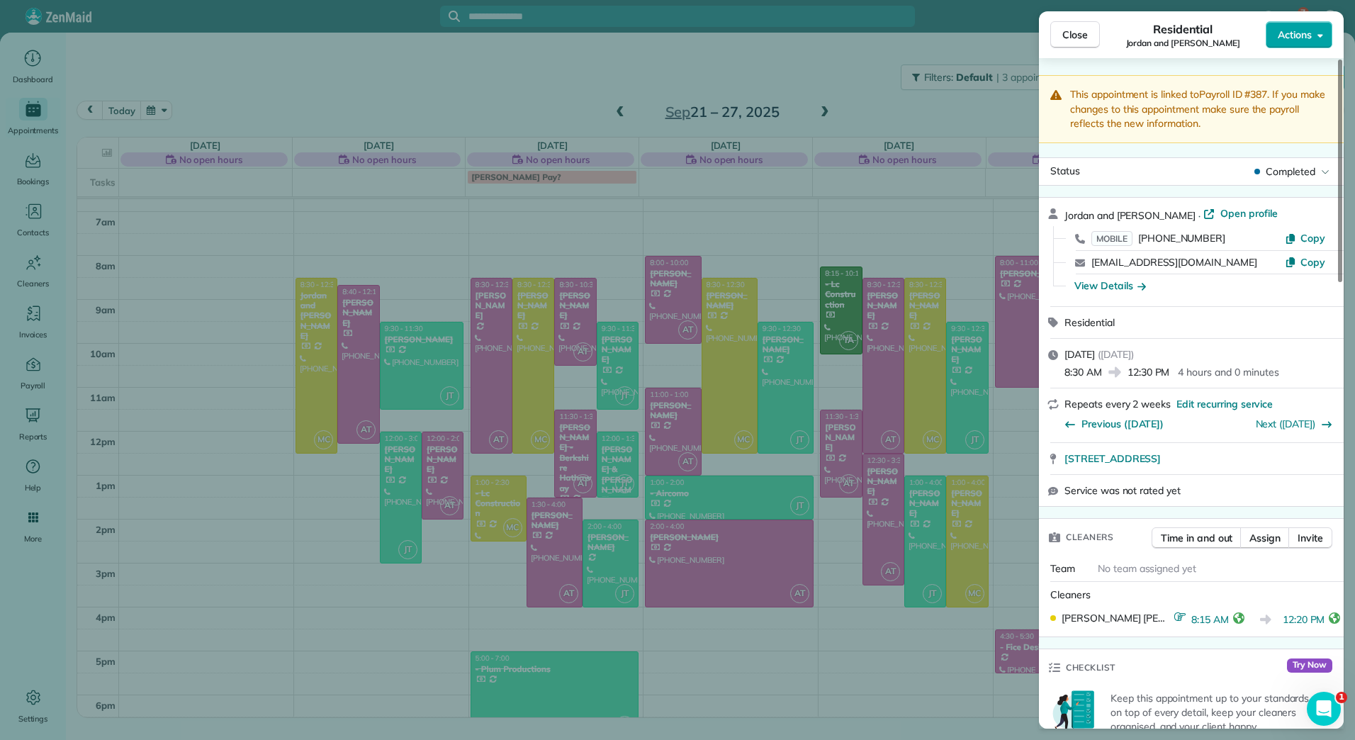
click at [1327, 34] on button "Actions" at bounding box center [1299, 34] width 67 height 27
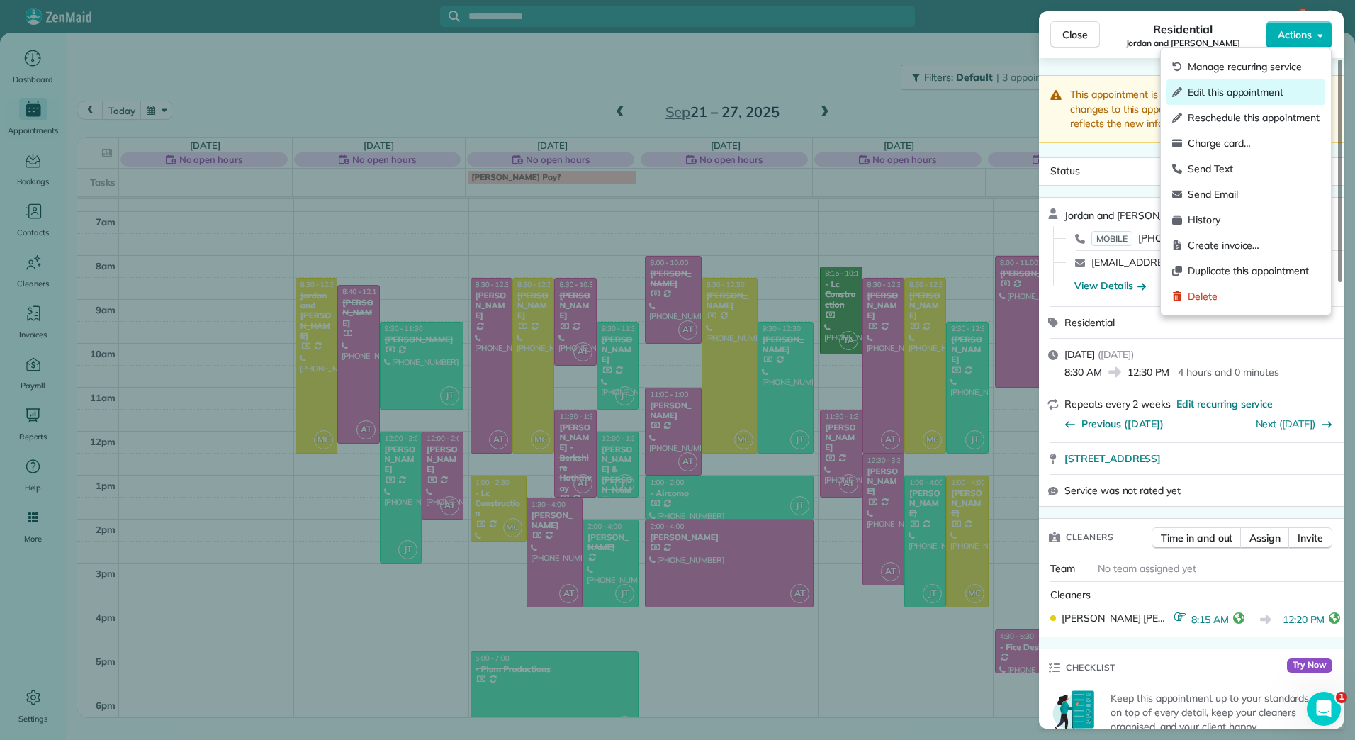
click at [1267, 82] on div "Edit this appointment" at bounding box center [1246, 92] width 159 height 26
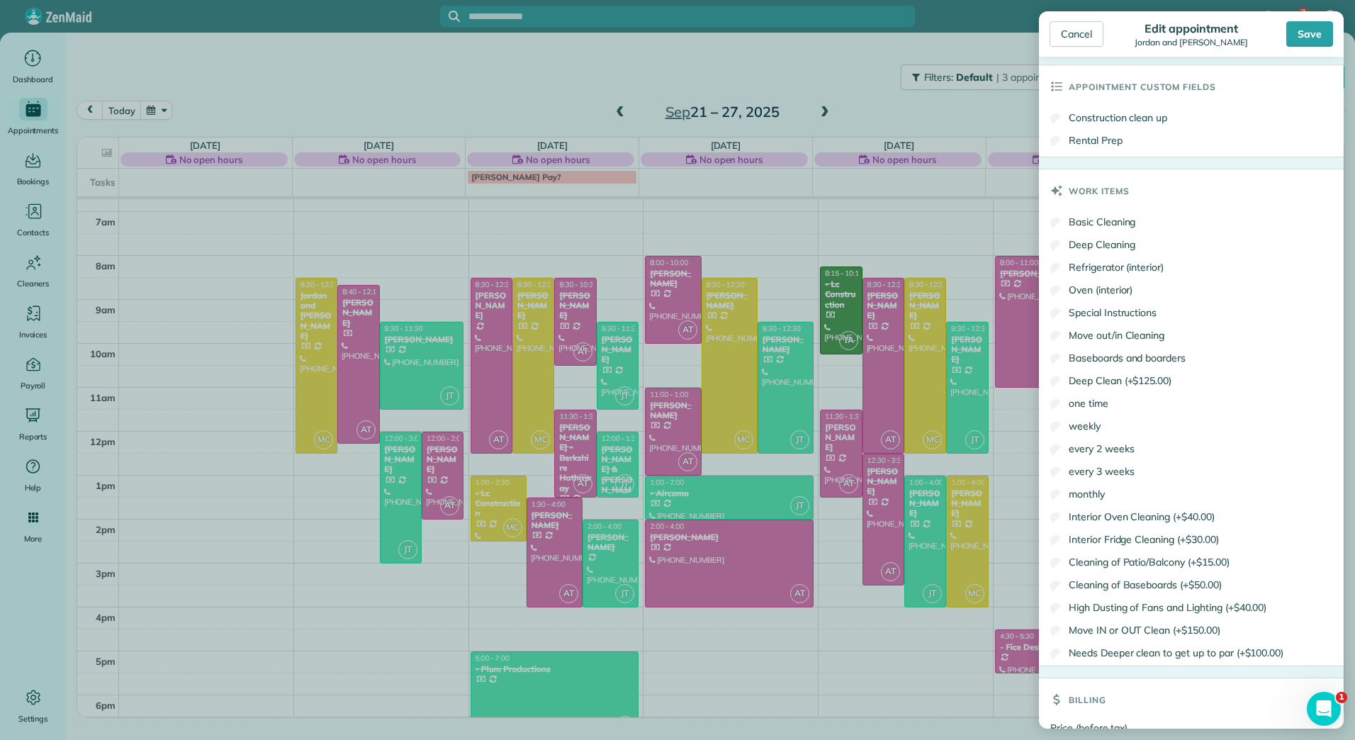
scroll to position [761, 0]
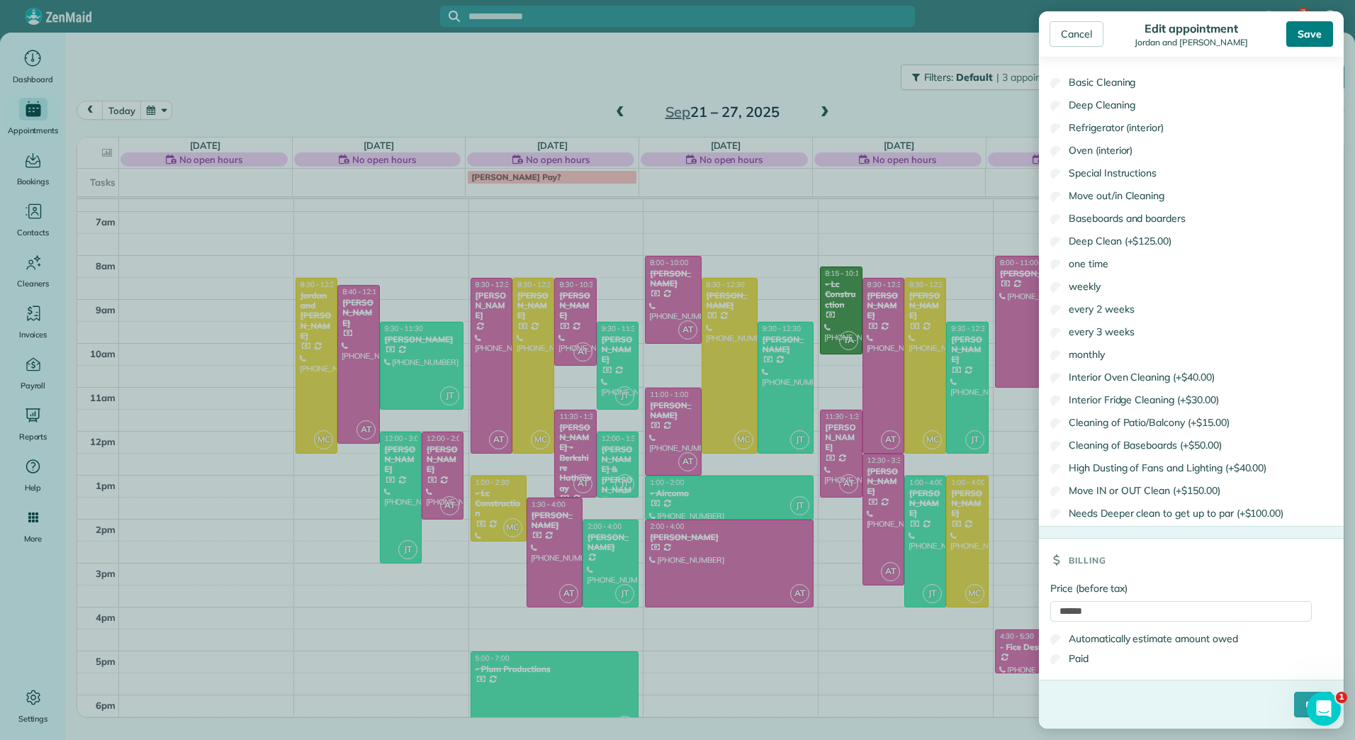
click at [1301, 27] on div "Save" at bounding box center [1309, 34] width 47 height 26
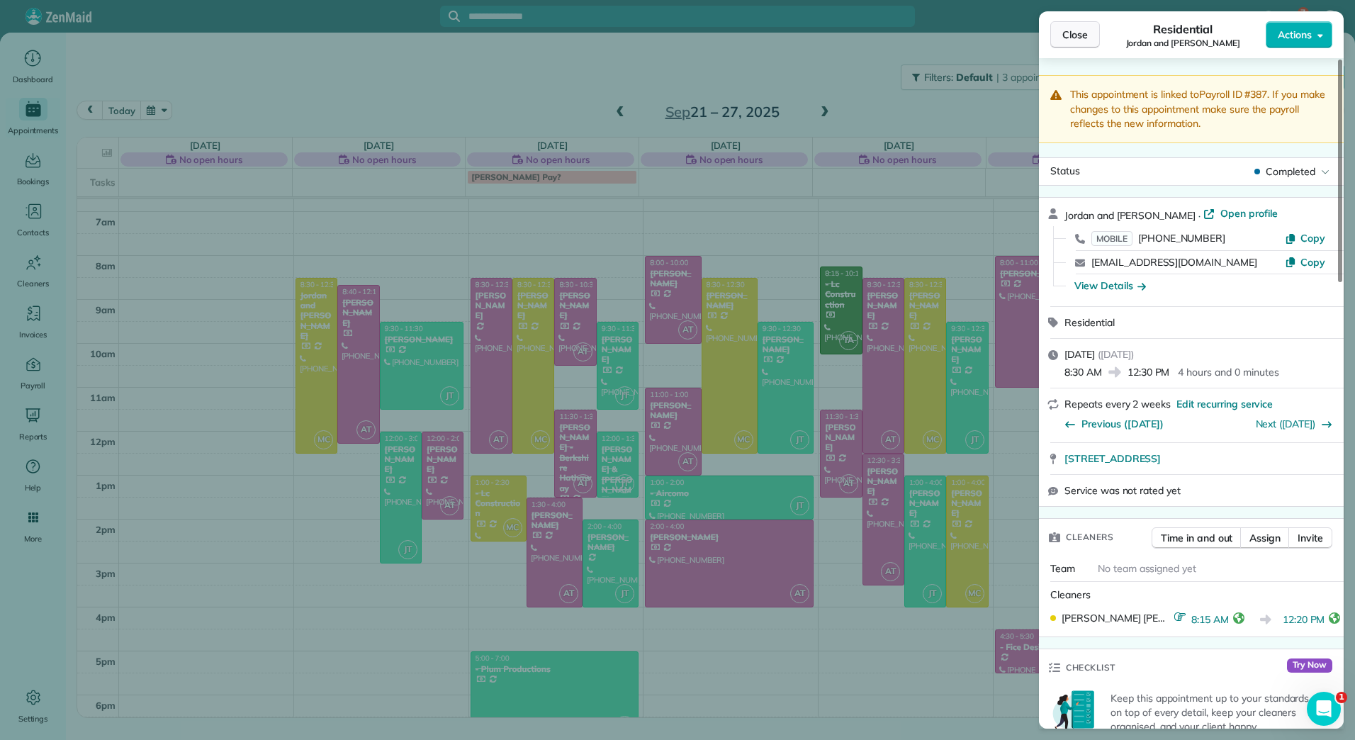
click at [1067, 27] on button "Close" at bounding box center [1075, 34] width 50 height 27
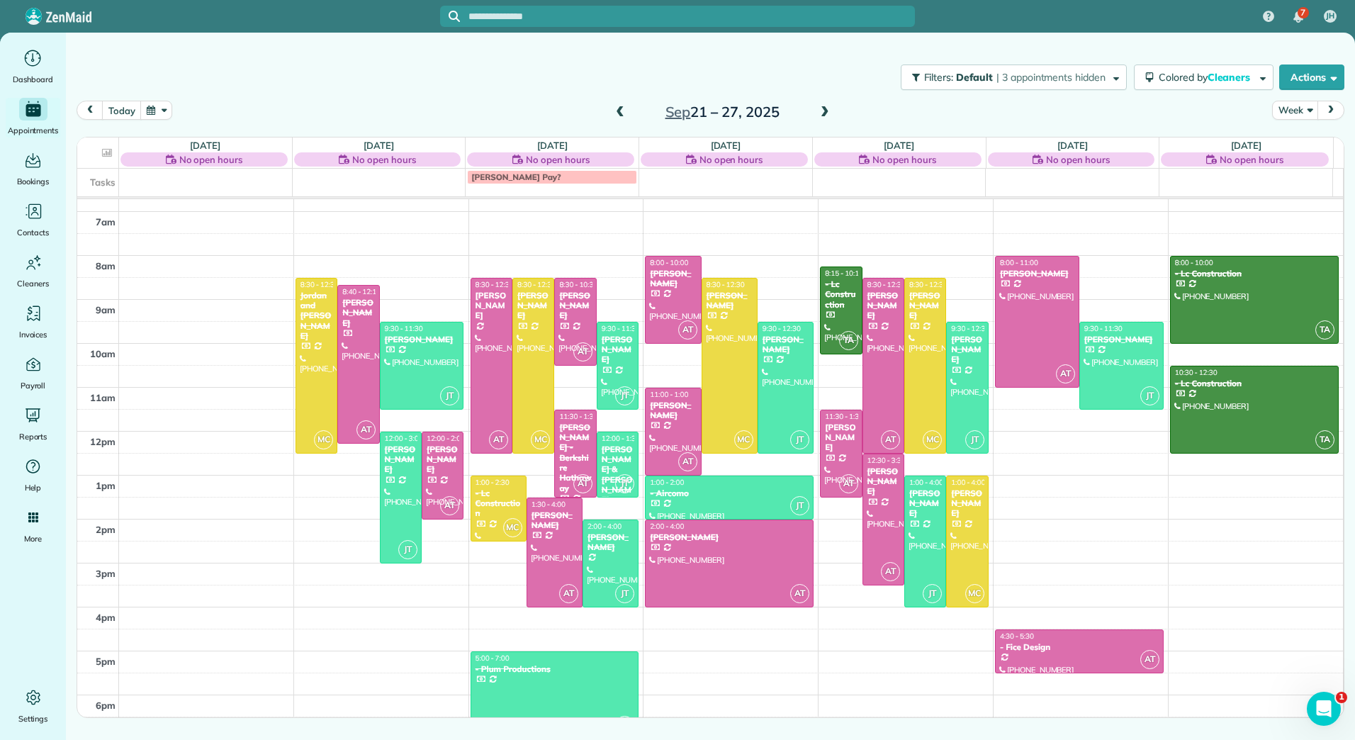
click at [827, 106] on span at bounding box center [825, 112] width 16 height 13
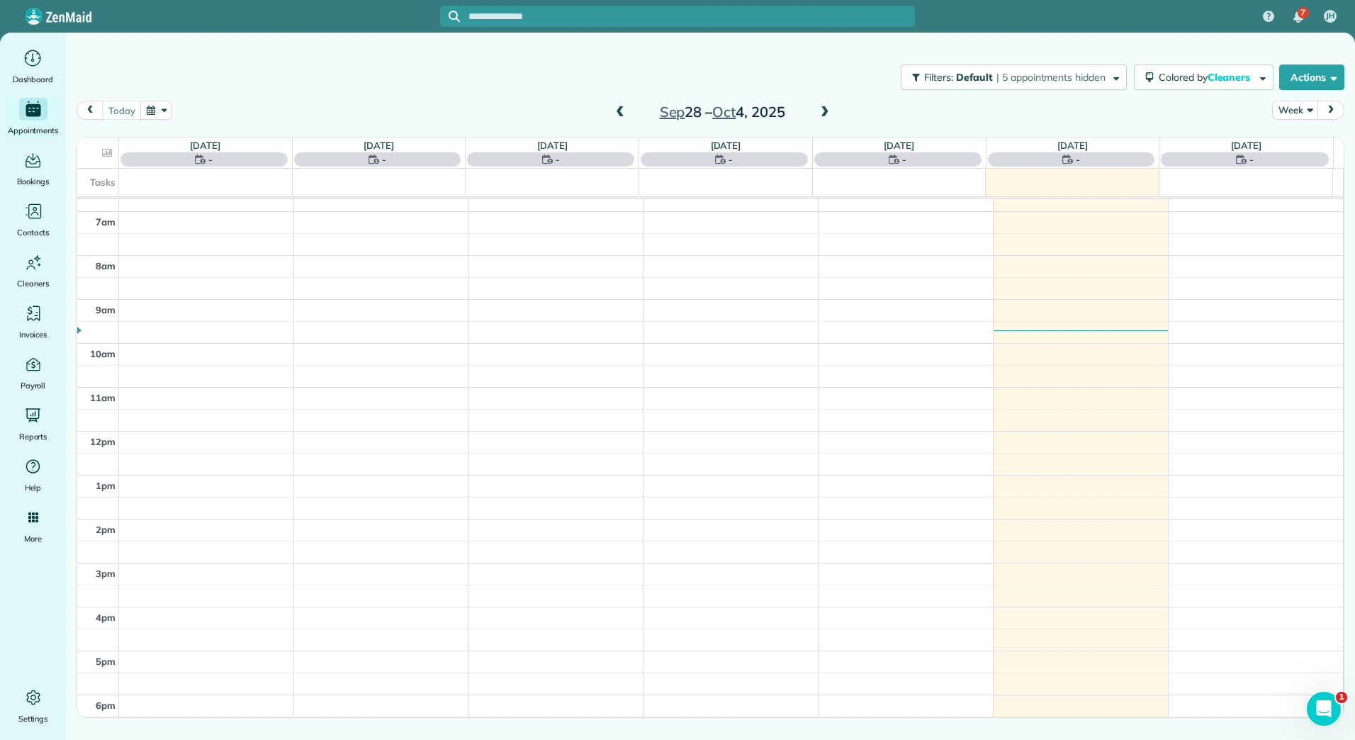
click at [827, 106] on span at bounding box center [825, 112] width 16 height 13
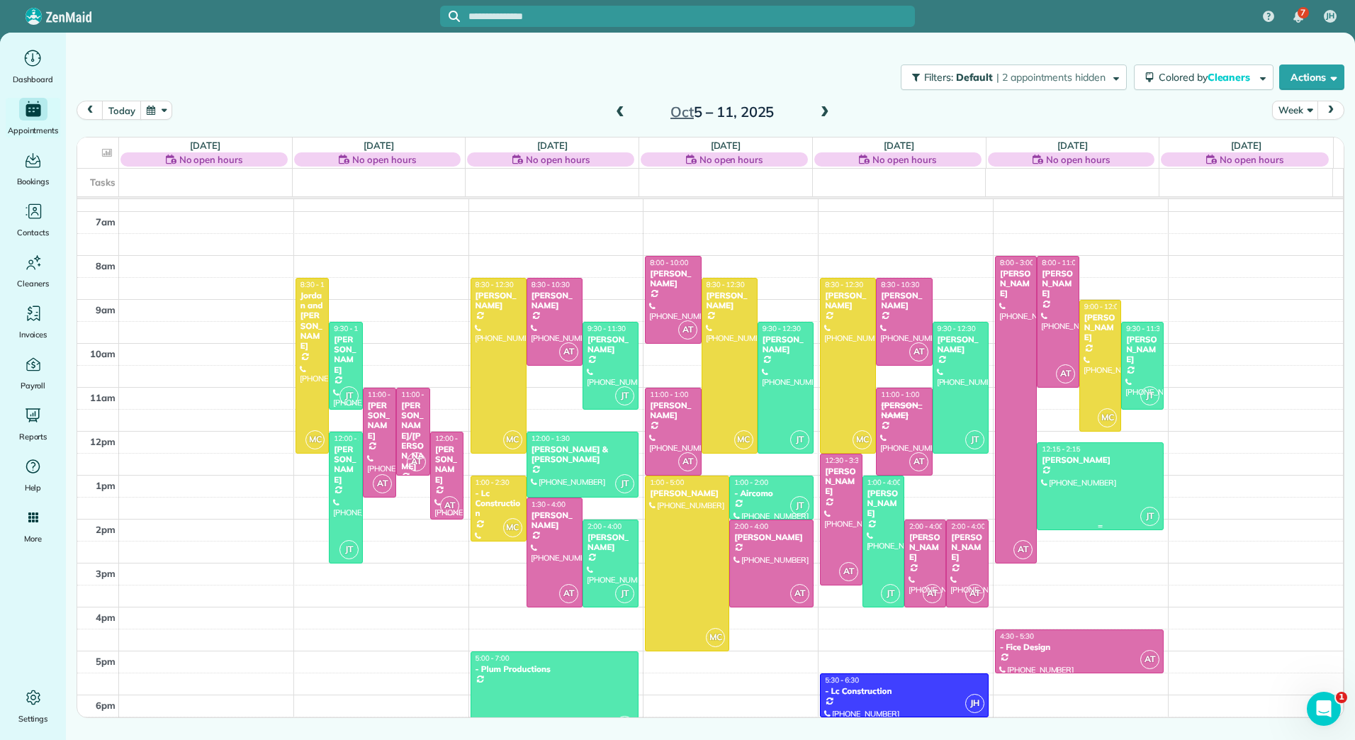
click at [1125, 478] on div at bounding box center [1100, 486] width 125 height 86
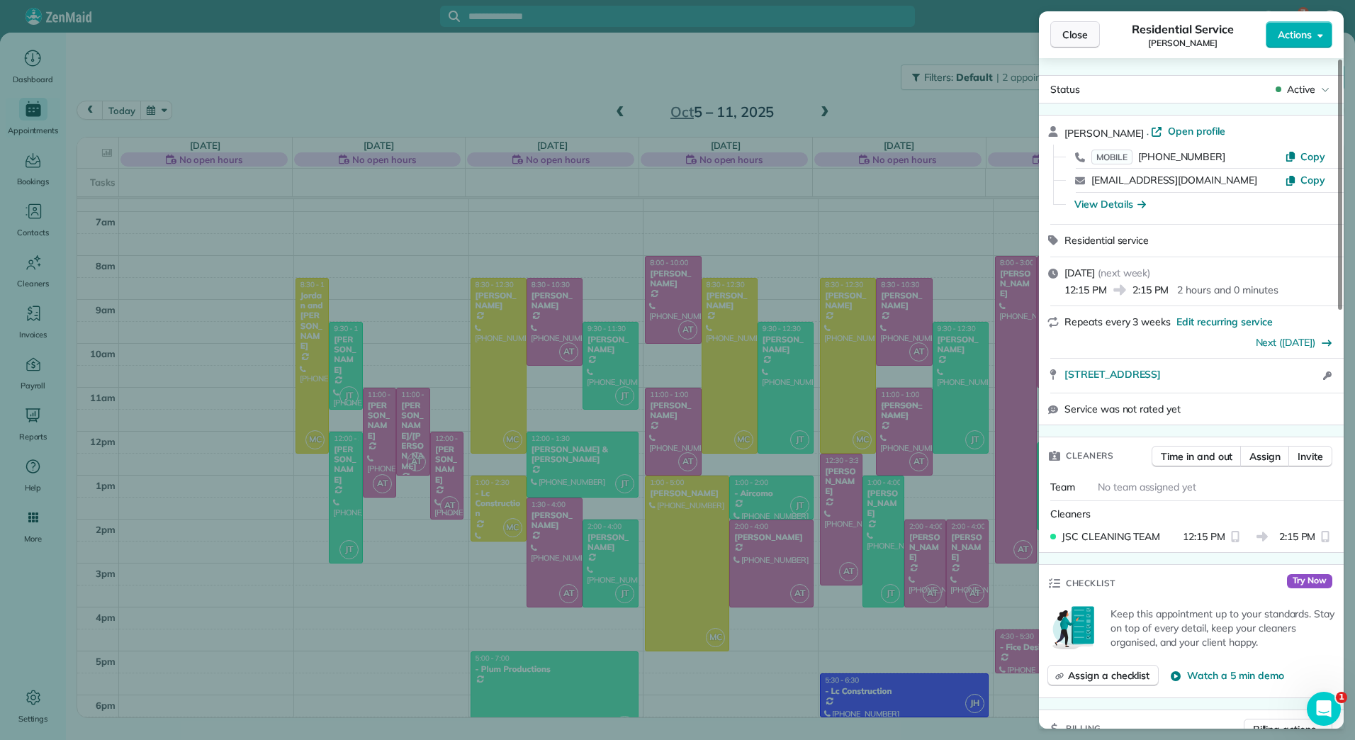
click at [1066, 39] on span "Close" at bounding box center [1075, 35] width 26 height 14
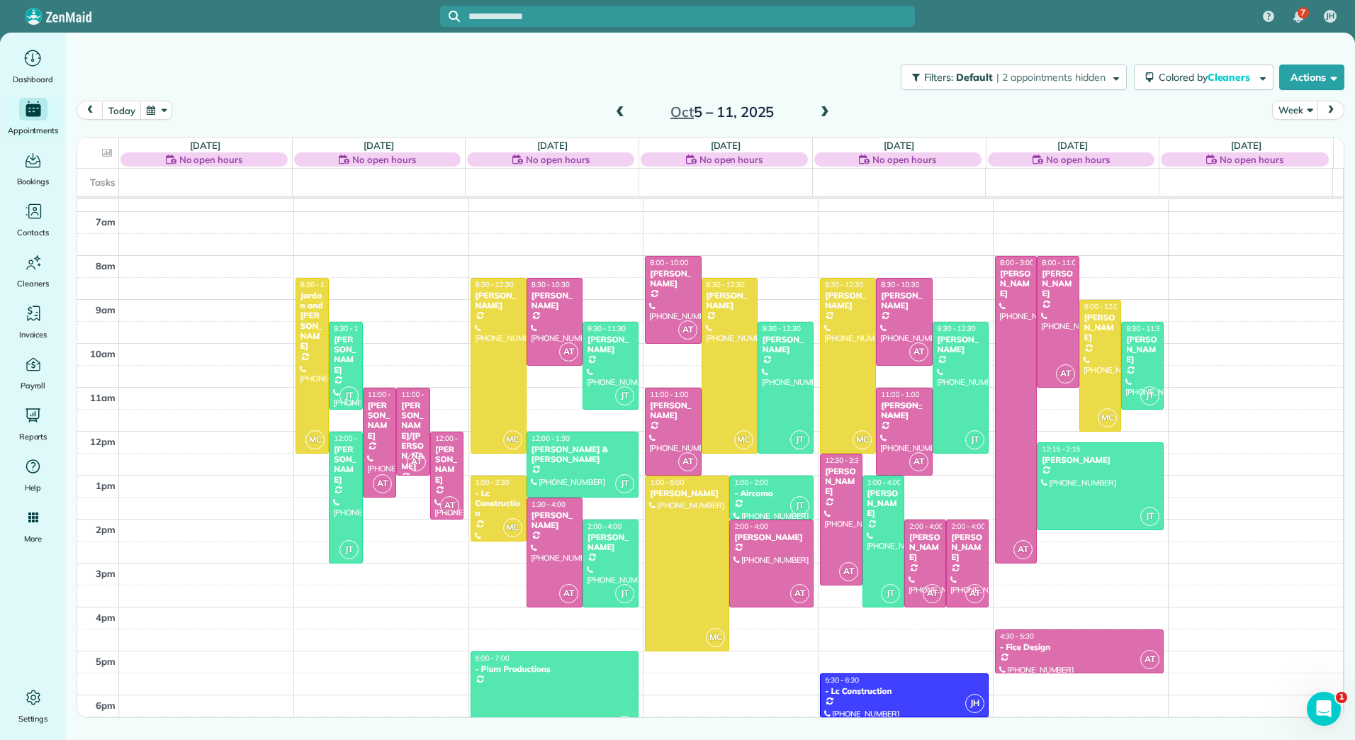
click at [301, 477] on div "2am 3am 4am 5am 6am 7am 8am 9am 10am 11am 12pm 1pm 2pm 3pm 4pm 5pm 6pm MC 8:30 …" at bounding box center [710, 365] width 1266 height 746
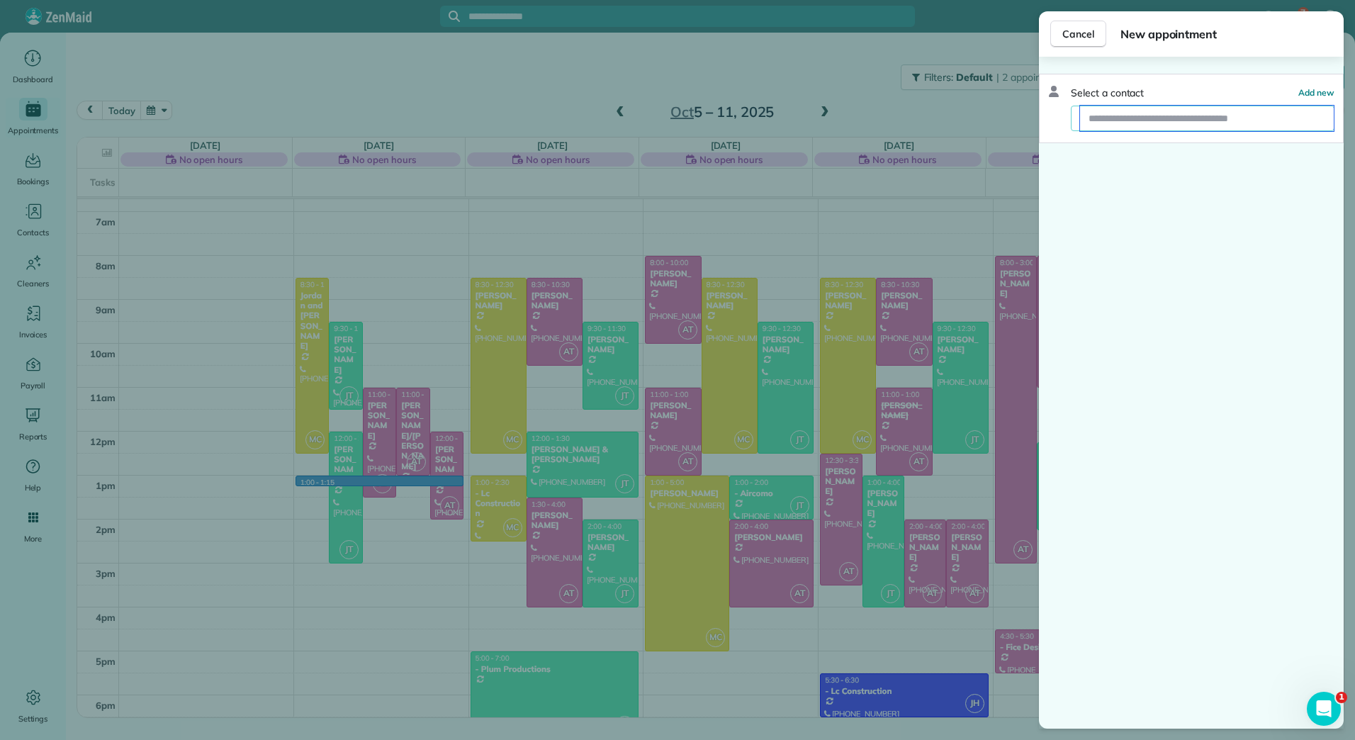
click at [1107, 123] on input "text" at bounding box center [1207, 119] width 254 height 26
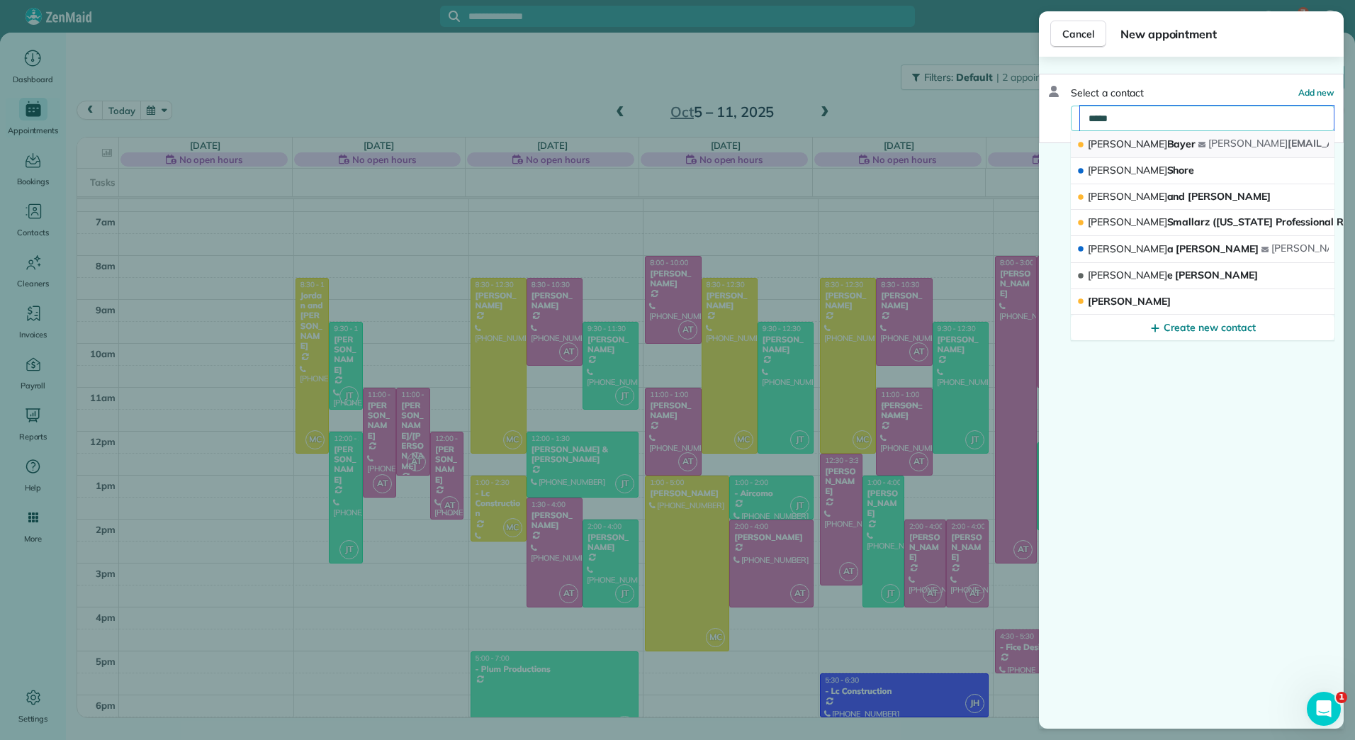
type input "*****"
click at [1109, 148] on span "[PERSON_NAME]" at bounding box center [1127, 143] width 79 height 13
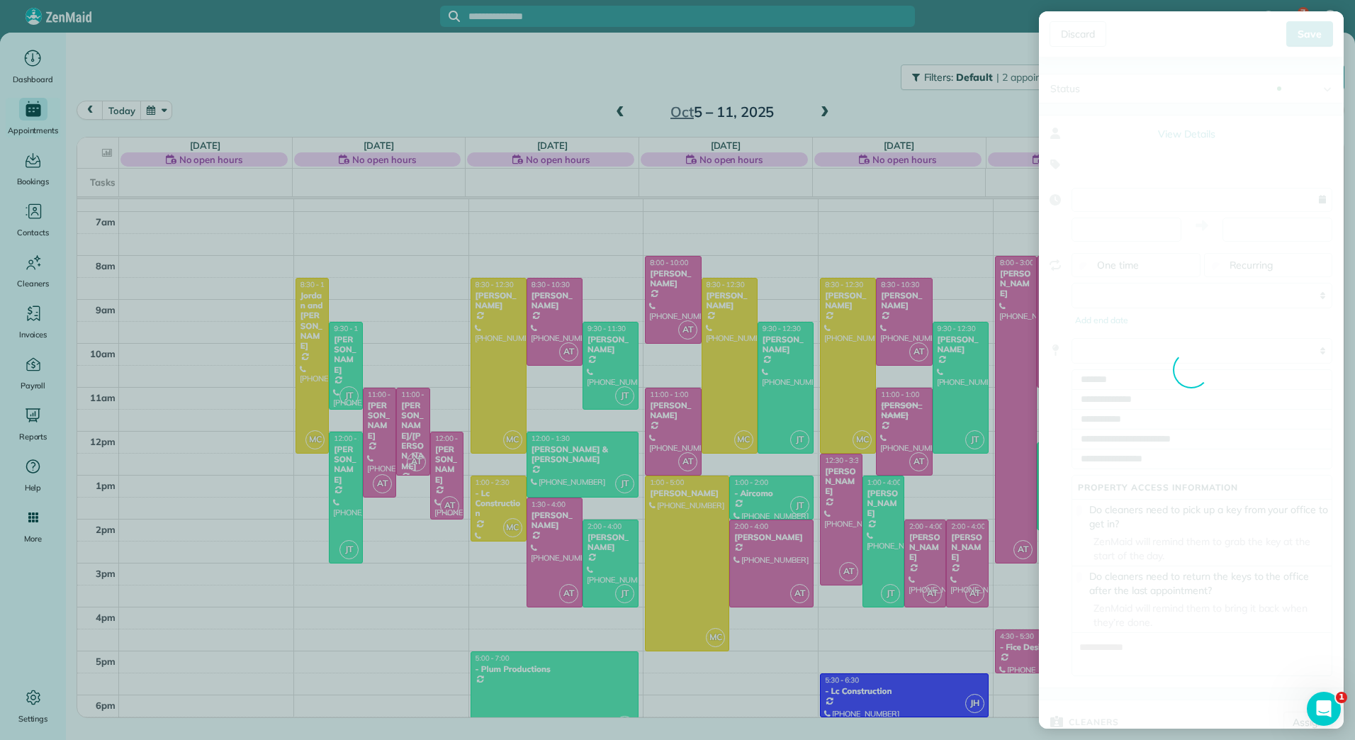
type input "**********"
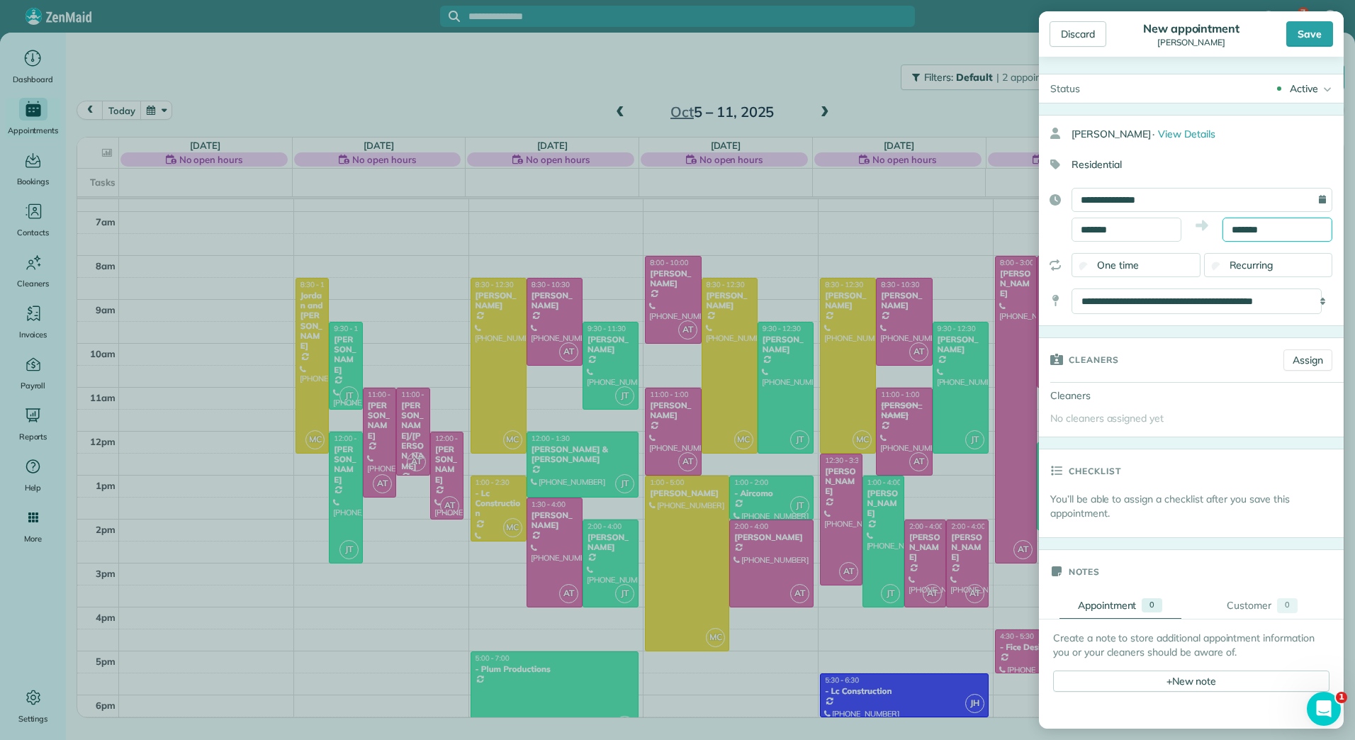
click at [1237, 228] on input "*******" at bounding box center [1278, 230] width 110 height 24
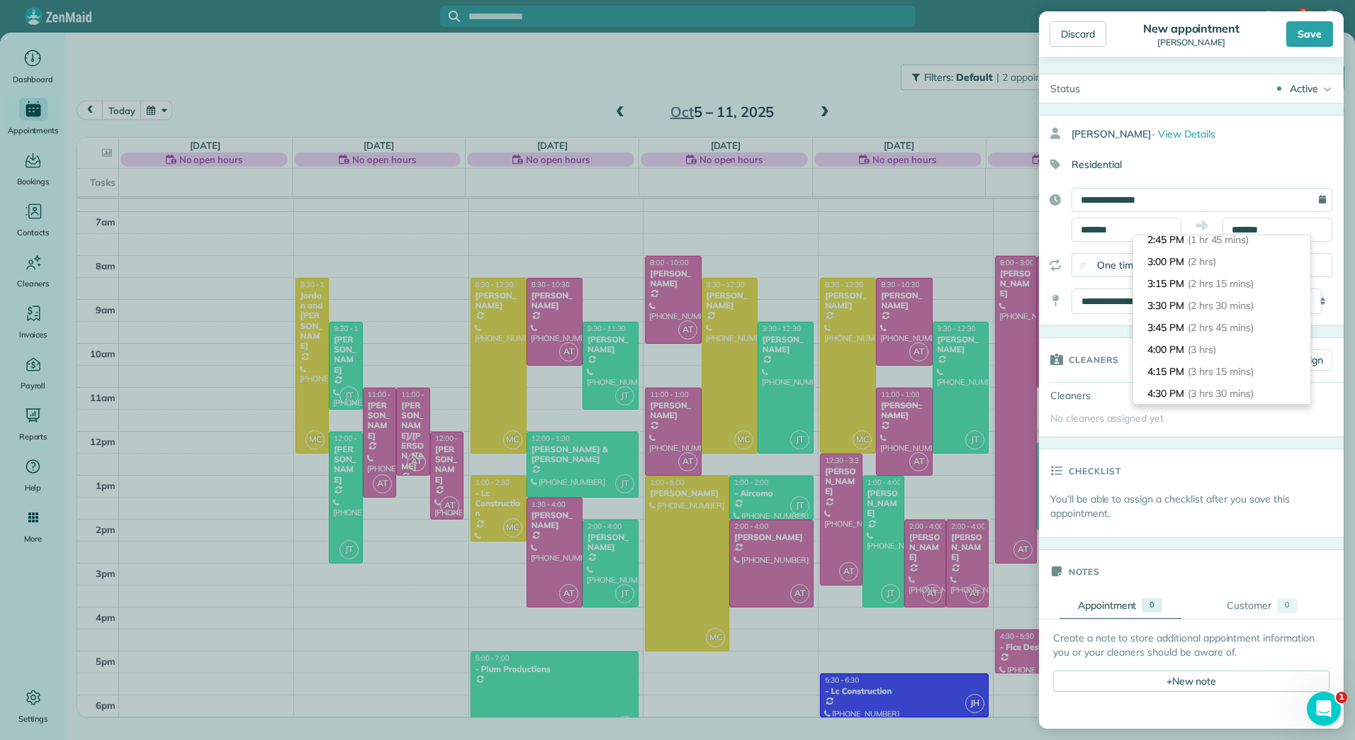
scroll to position [245, 0]
type input "*******"
click at [1199, 258] on span "(3 hrs)" at bounding box center [1203, 264] width 30 height 13
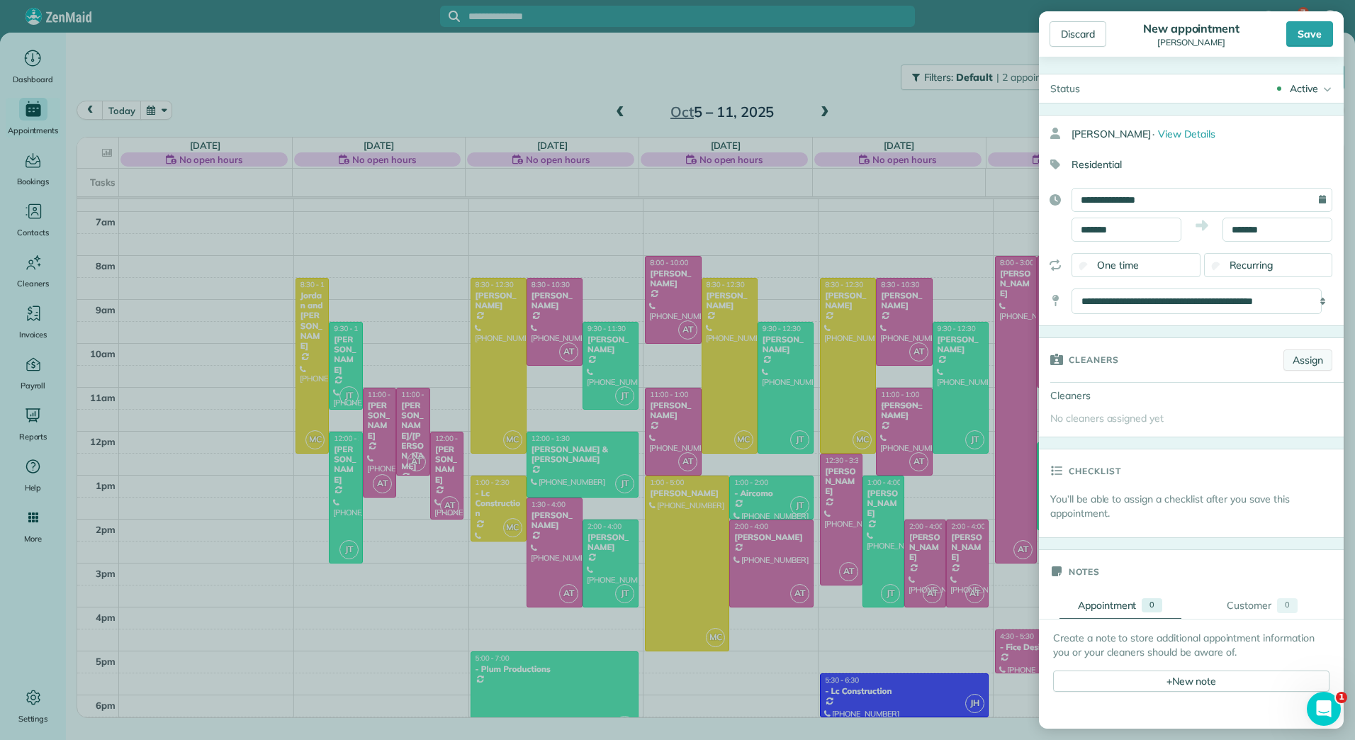
click at [1284, 351] on link "Assign" at bounding box center [1308, 359] width 49 height 21
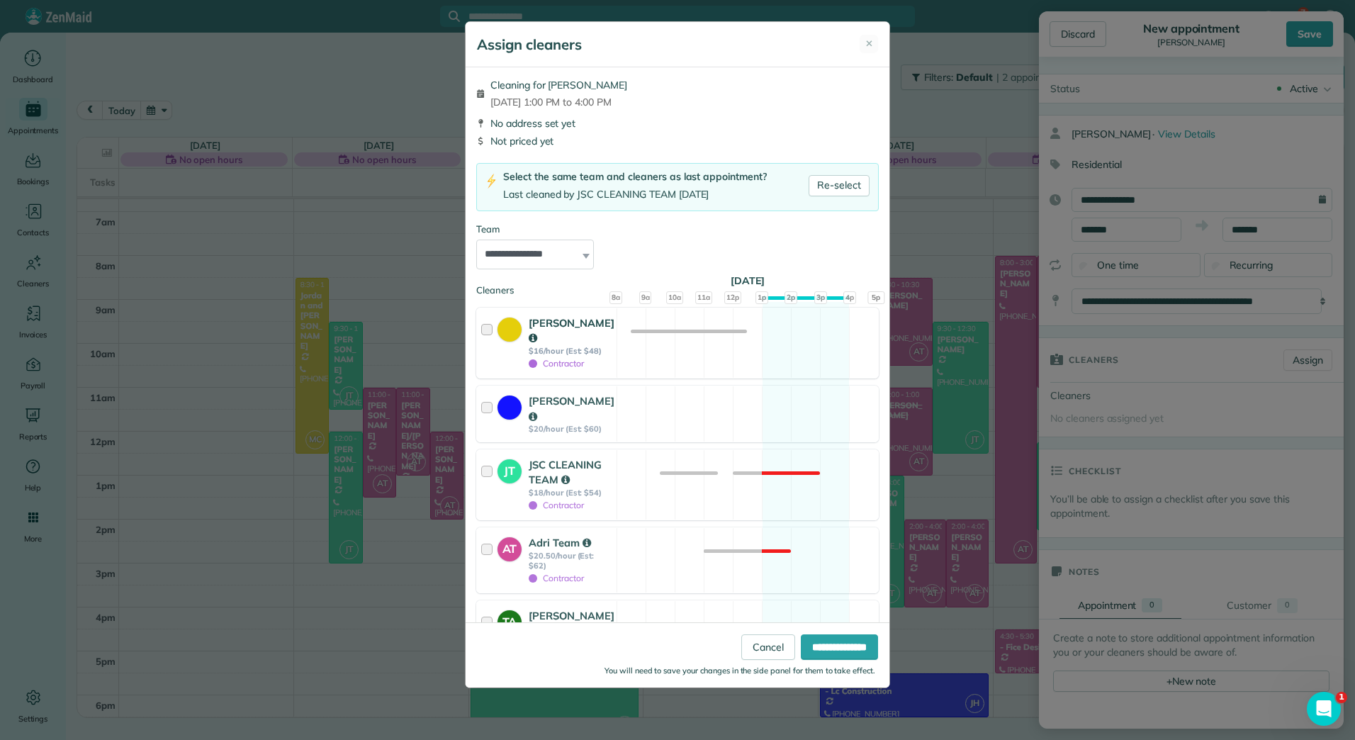
click at [595, 320] on strong "[PERSON_NAME]" at bounding box center [572, 330] width 86 height 29
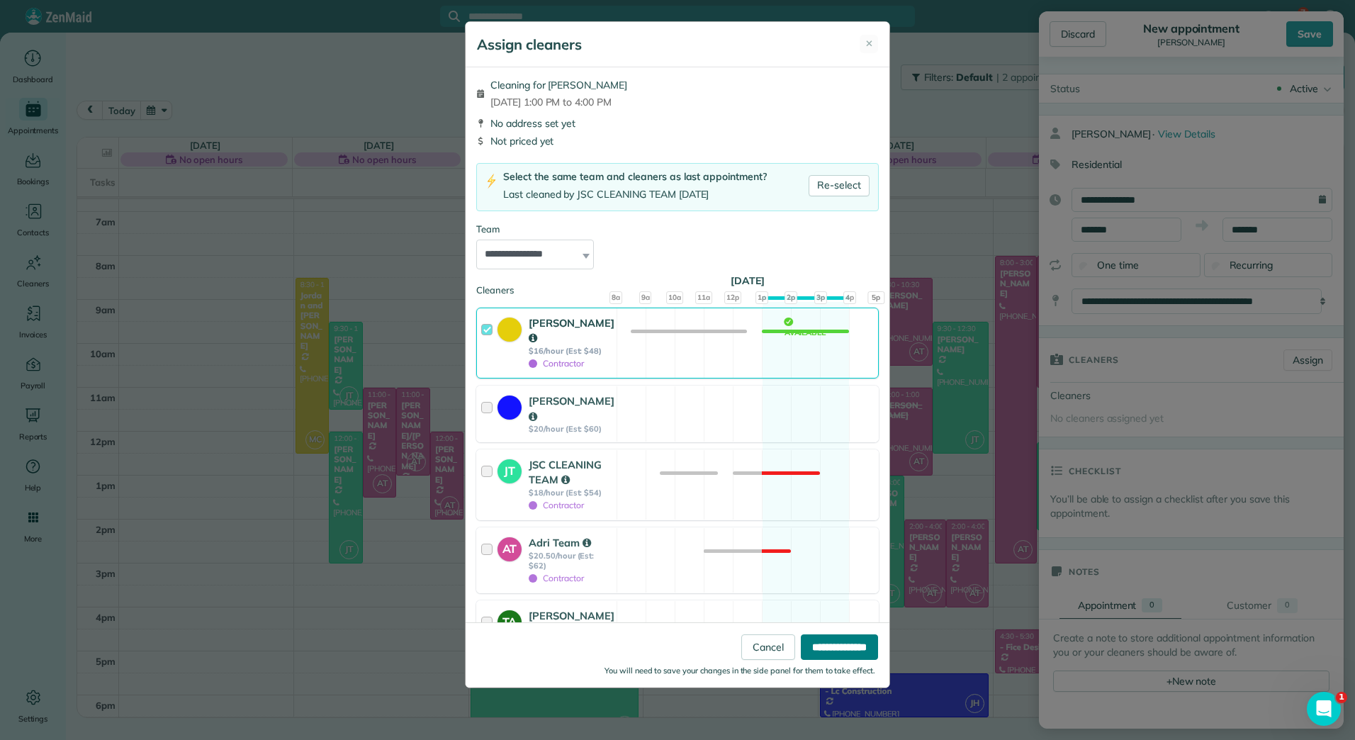
click at [865, 648] on input "**********" at bounding box center [839, 647] width 77 height 26
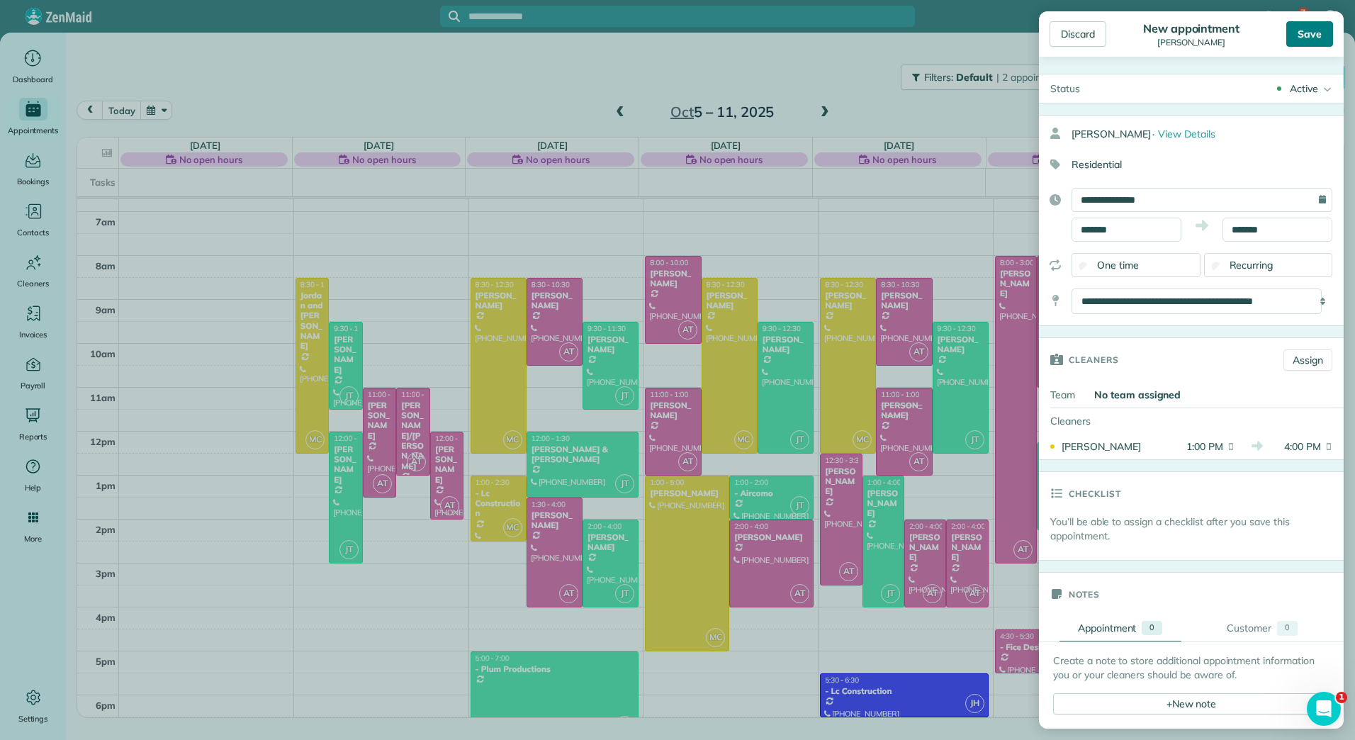
click at [1308, 26] on div "Save" at bounding box center [1309, 34] width 47 height 26
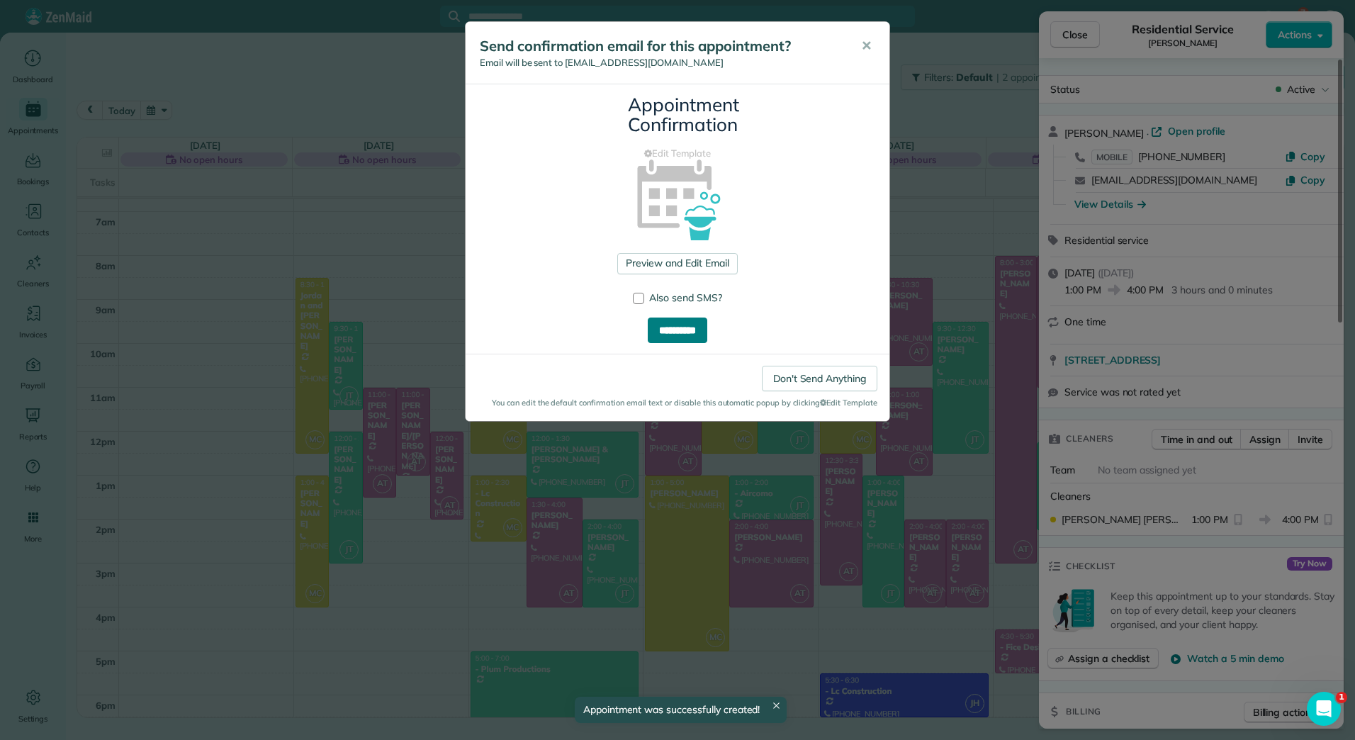
click at [691, 325] on input "**********" at bounding box center [678, 331] width 60 height 26
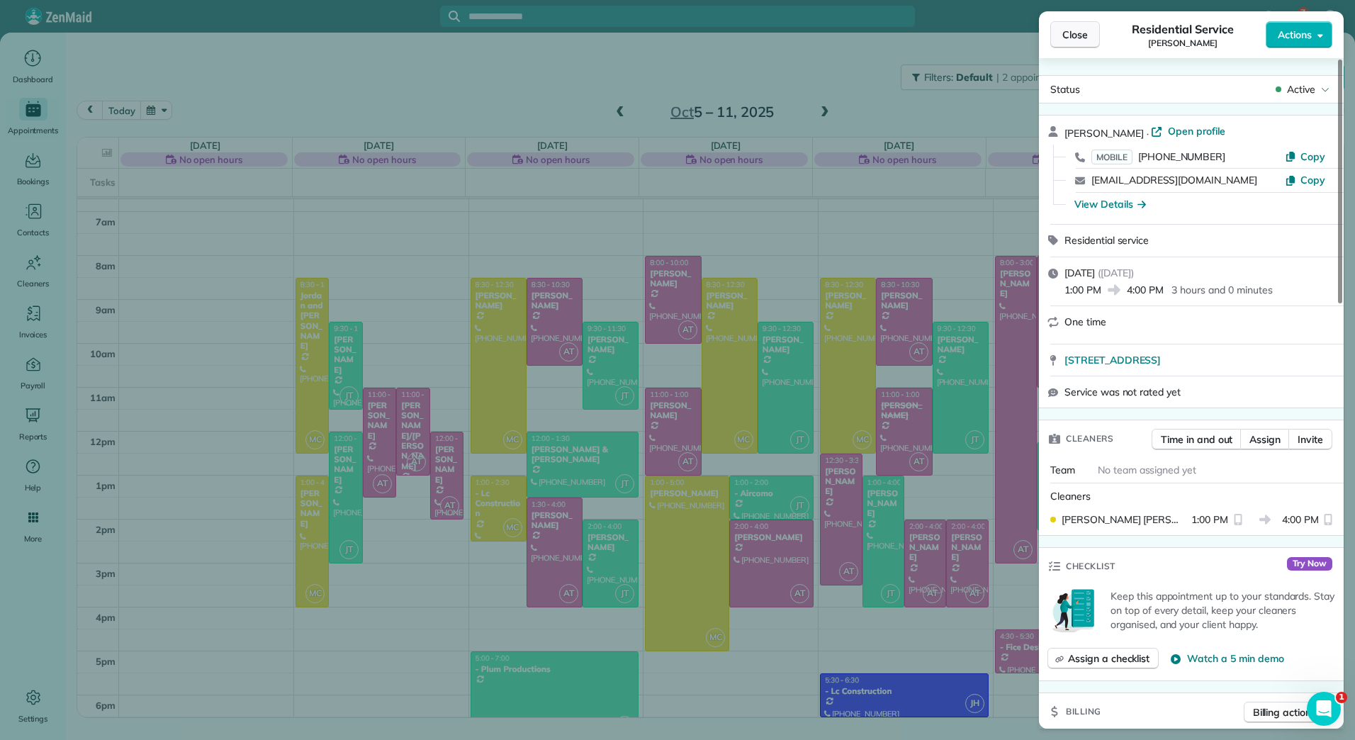
click at [1060, 27] on button "Close" at bounding box center [1075, 34] width 50 height 27
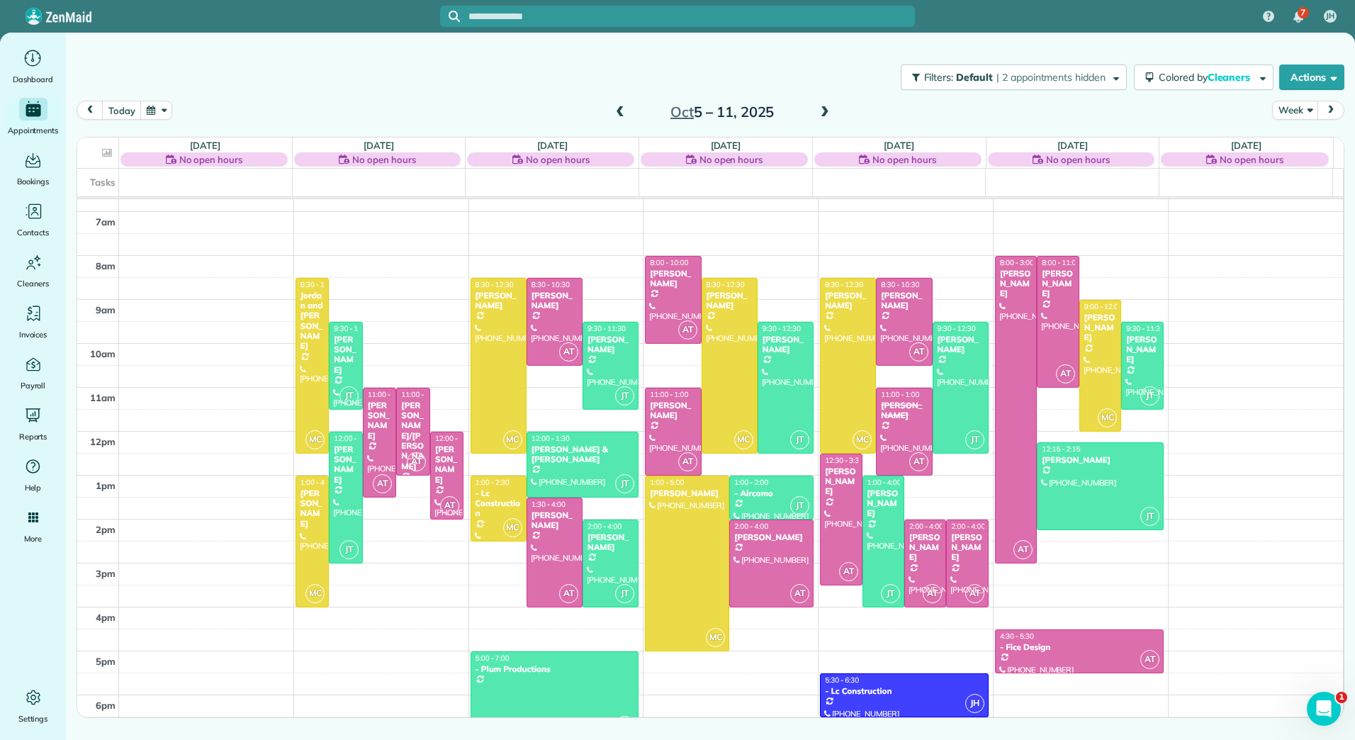
click at [619, 117] on span at bounding box center [620, 112] width 16 height 13
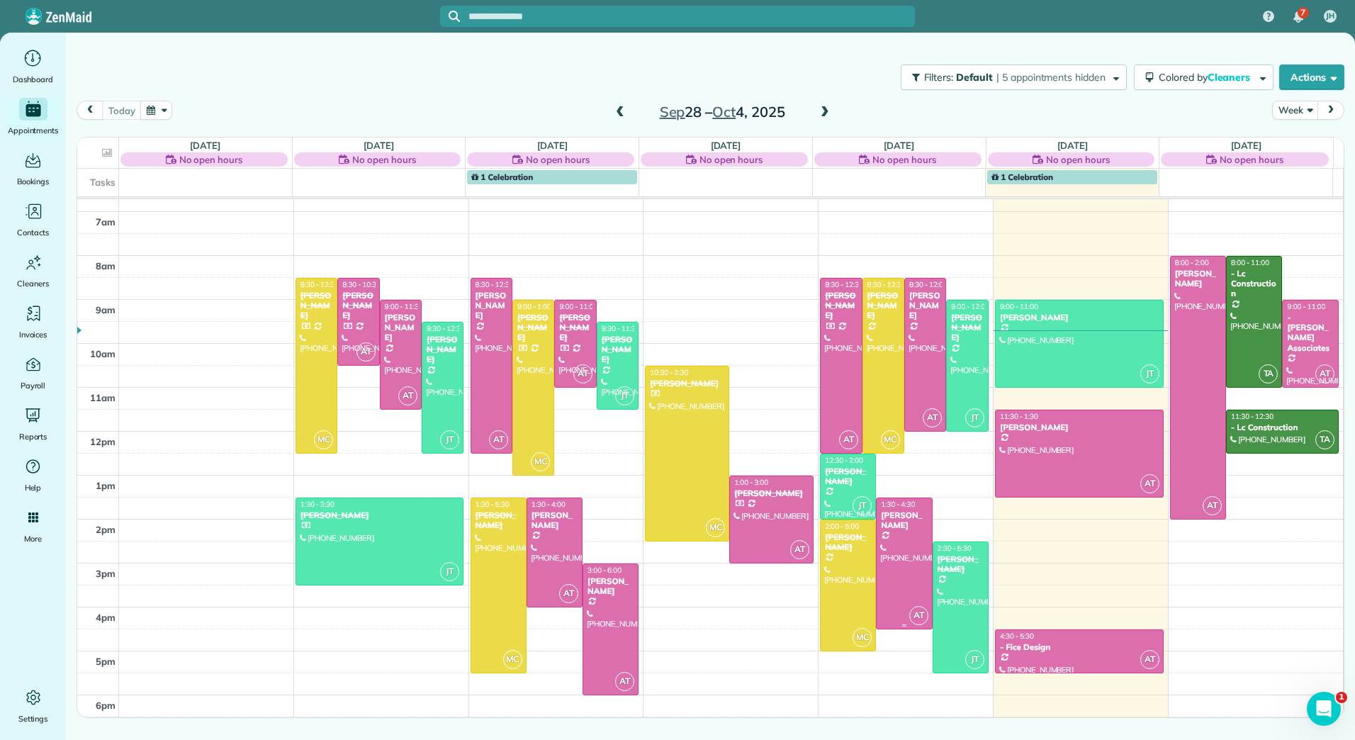
click at [897, 575] on div at bounding box center [904, 563] width 55 height 130
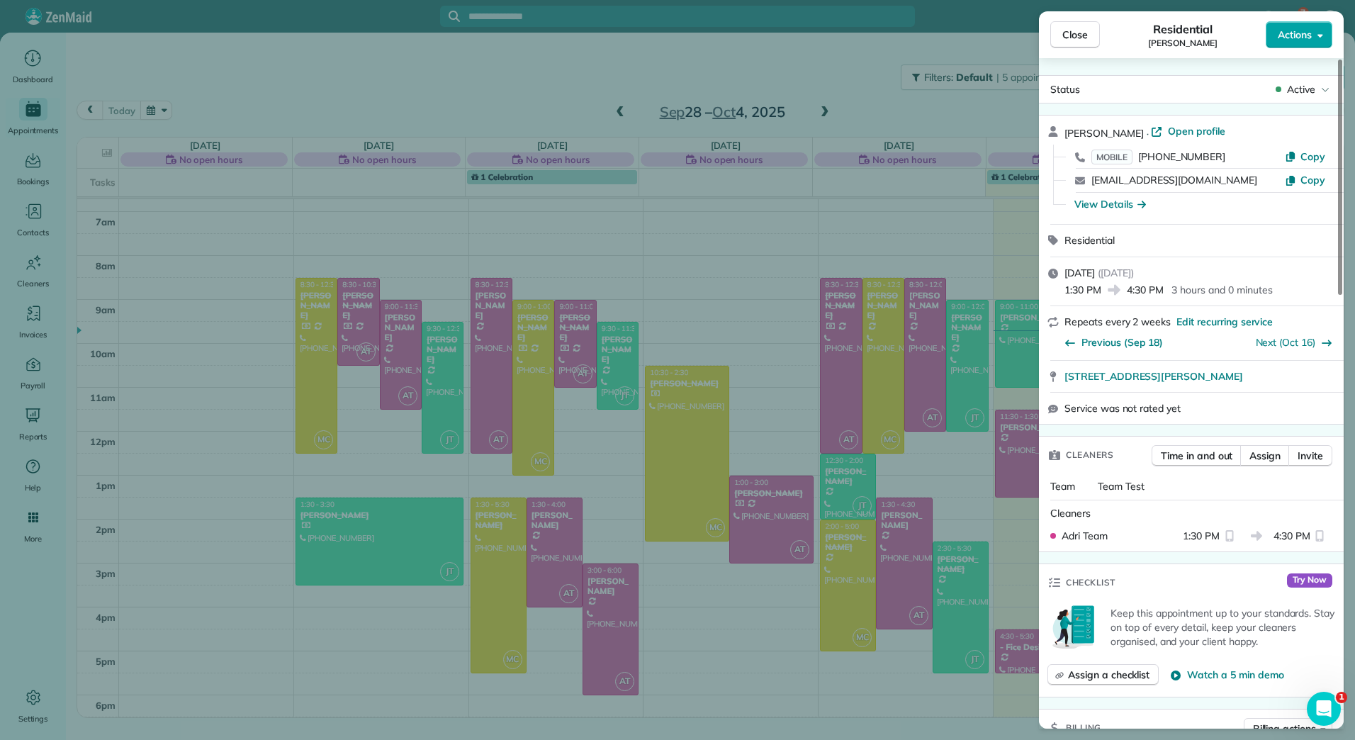
click at [1294, 30] on span "Actions" at bounding box center [1295, 35] width 34 height 14
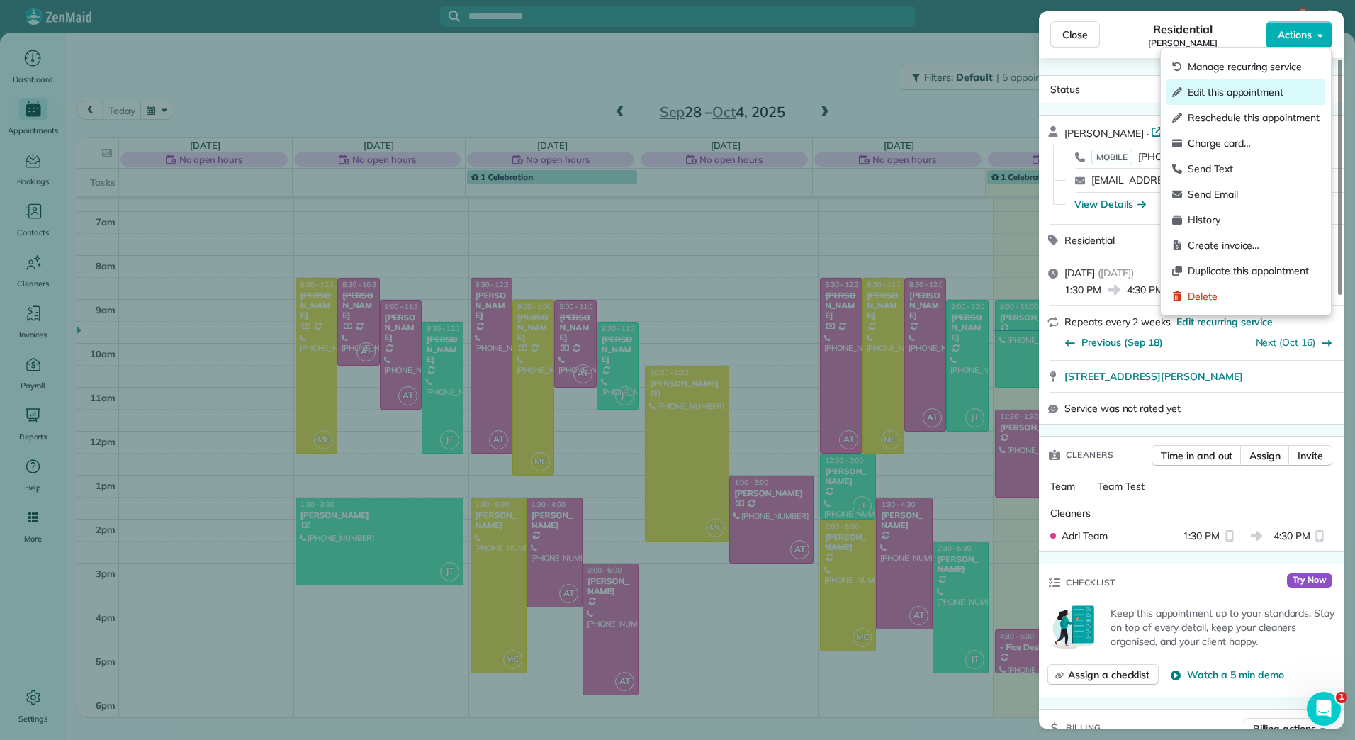
click at [1226, 91] on span "Edit this appointment" at bounding box center [1254, 92] width 132 height 14
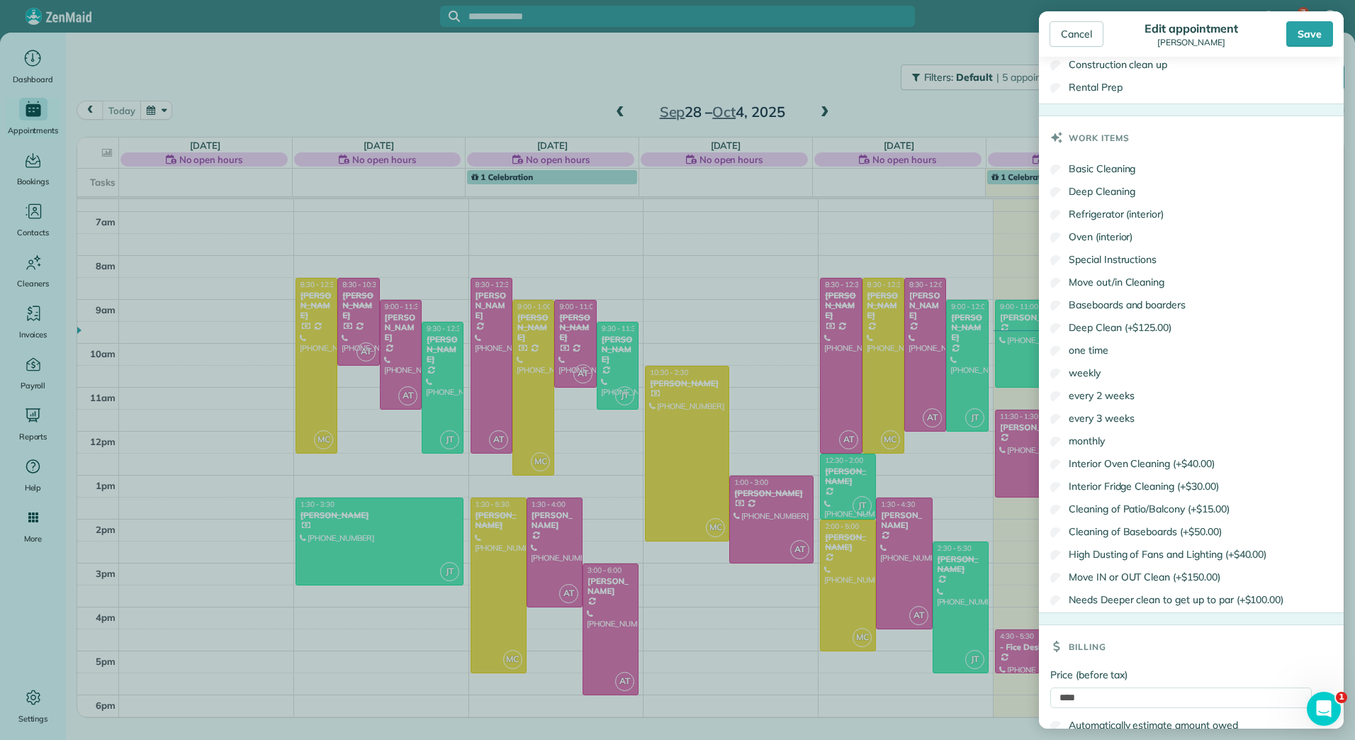
scroll to position [726, 0]
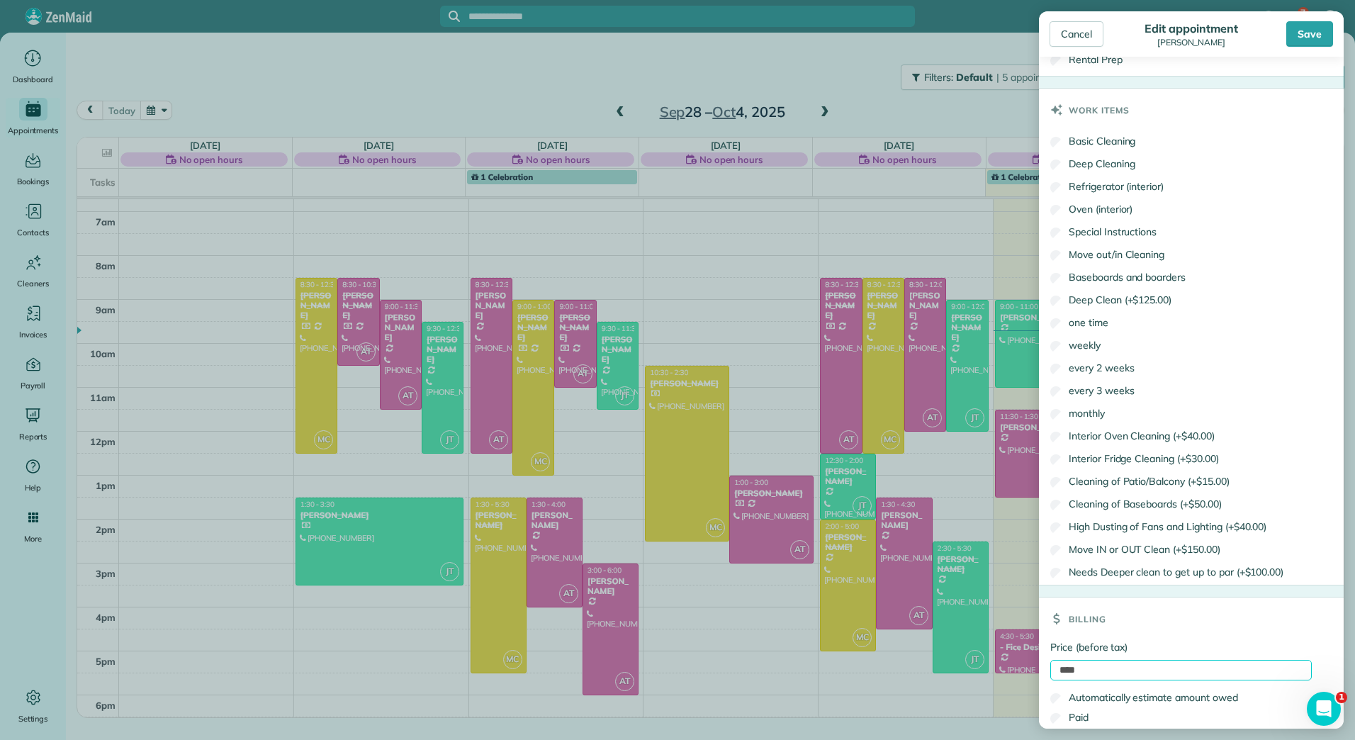
click at [1055, 675] on input "****" at bounding box center [1181, 670] width 262 height 21
type input "******"
click at [1298, 44] on div "Save" at bounding box center [1309, 34] width 47 height 26
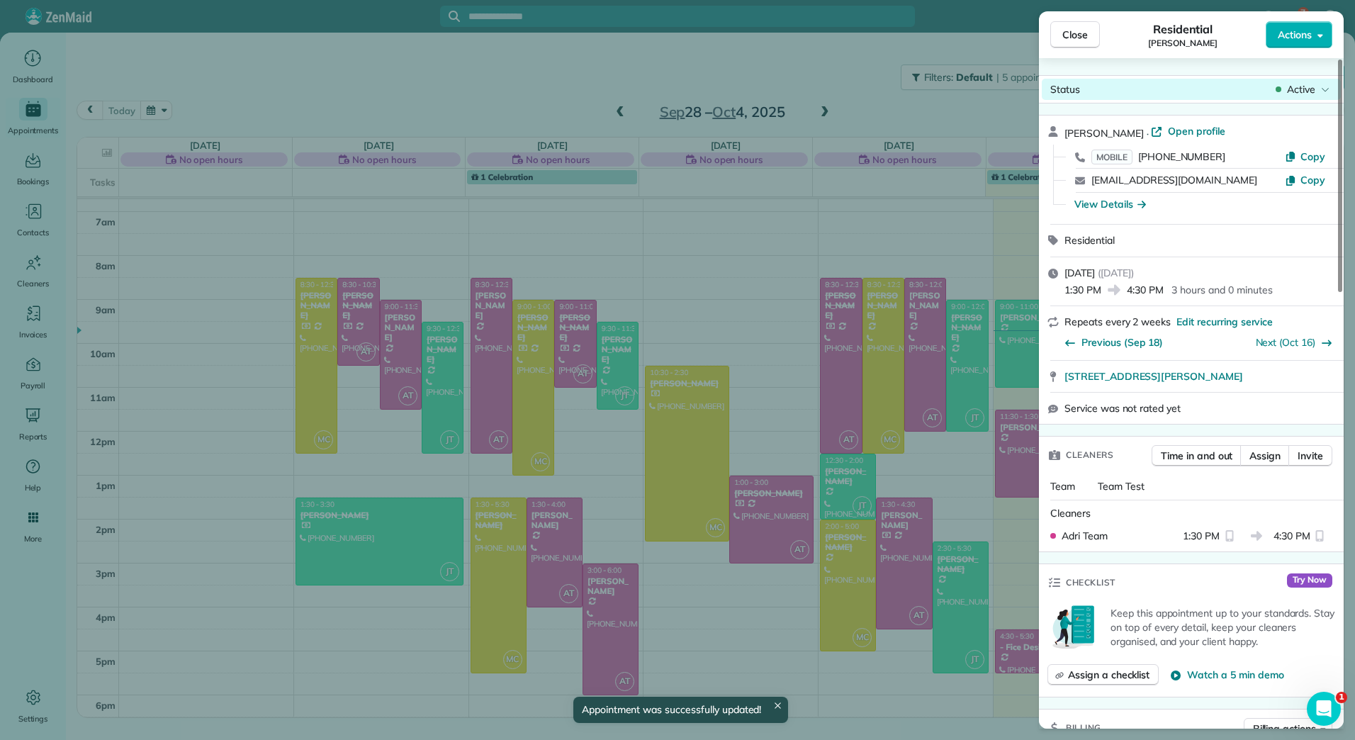
click at [1300, 87] on span "Active" at bounding box center [1301, 89] width 28 height 14
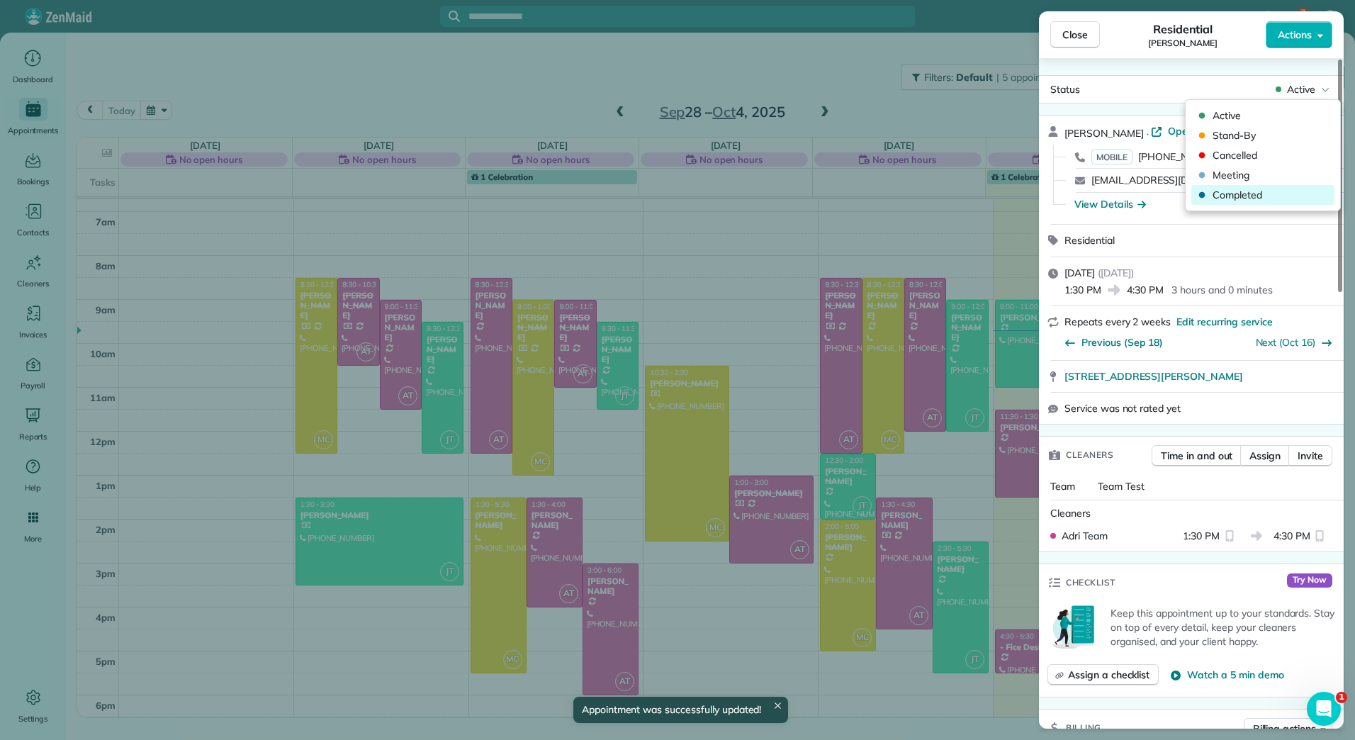
click at [1248, 197] on span "Completed" at bounding box center [1272, 195] width 119 height 14
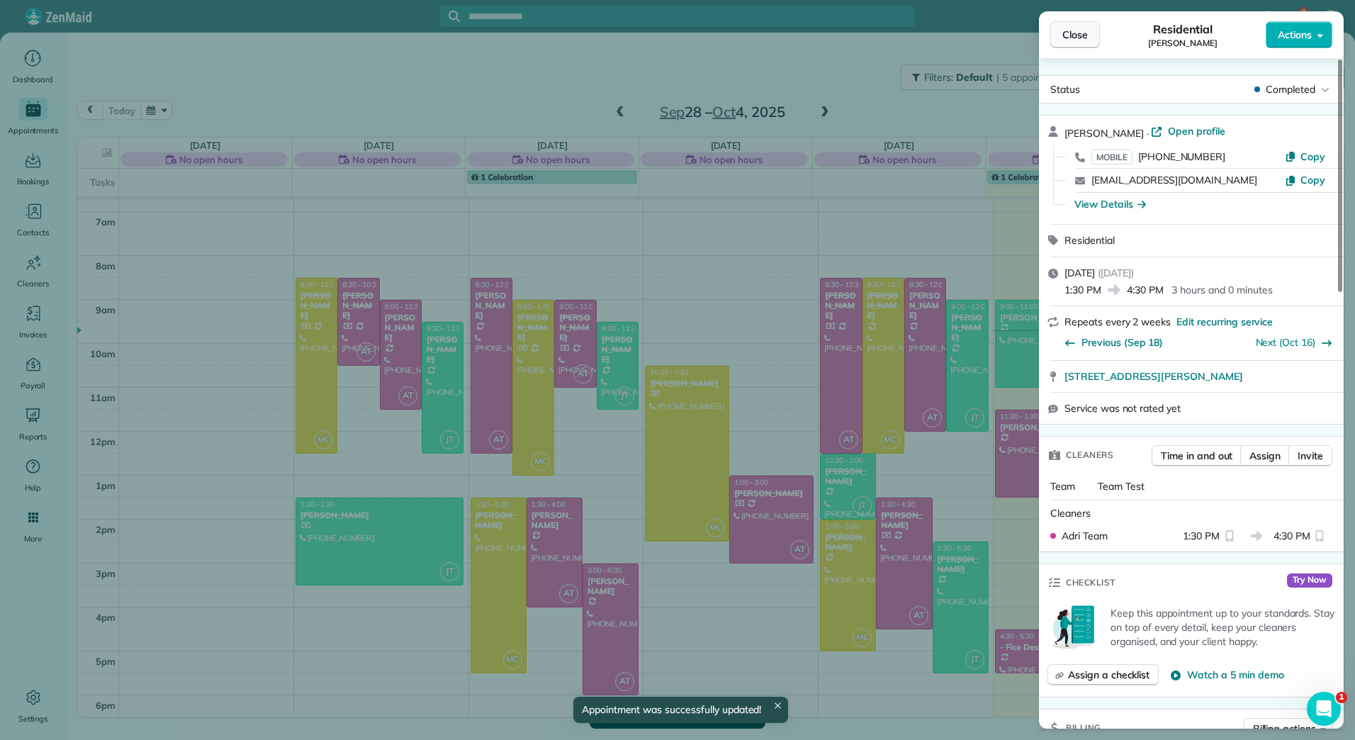
click at [1080, 33] on span "Close" at bounding box center [1075, 35] width 26 height 14
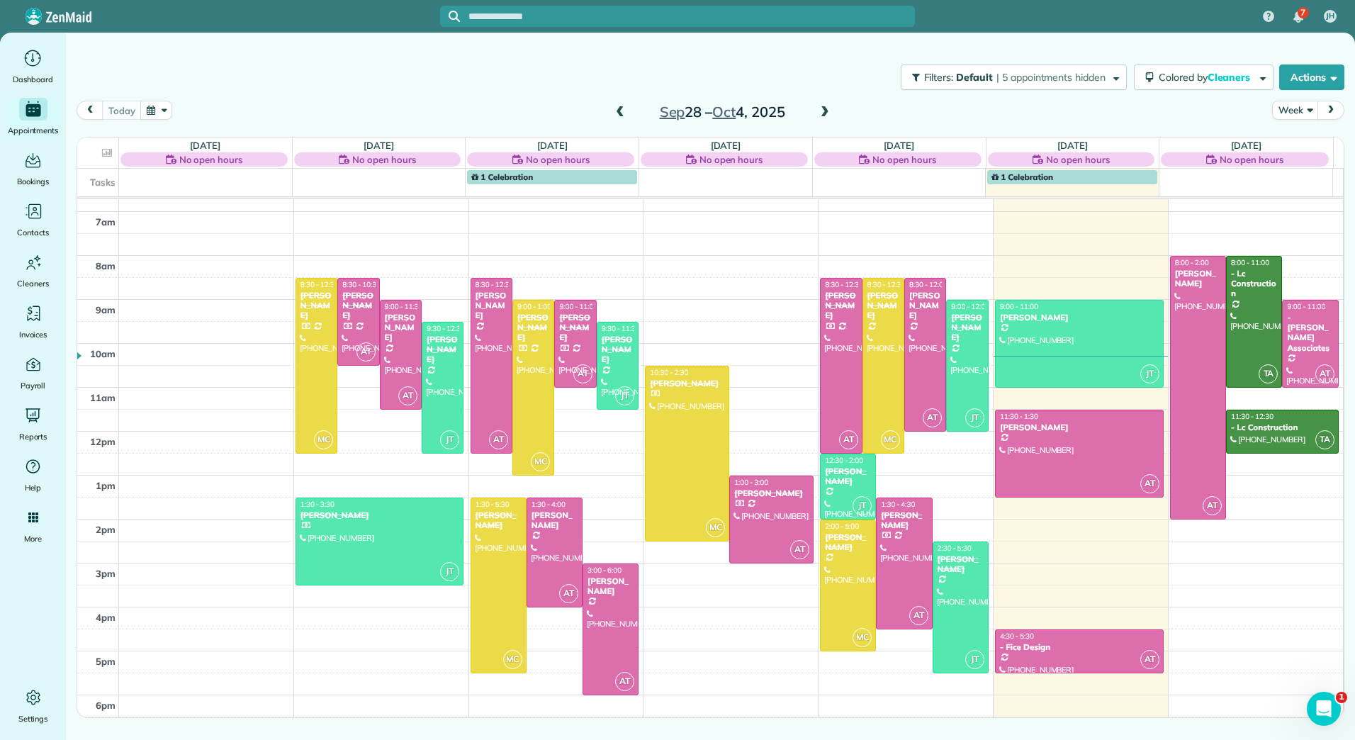
click at [822, 111] on span at bounding box center [825, 112] width 16 height 13
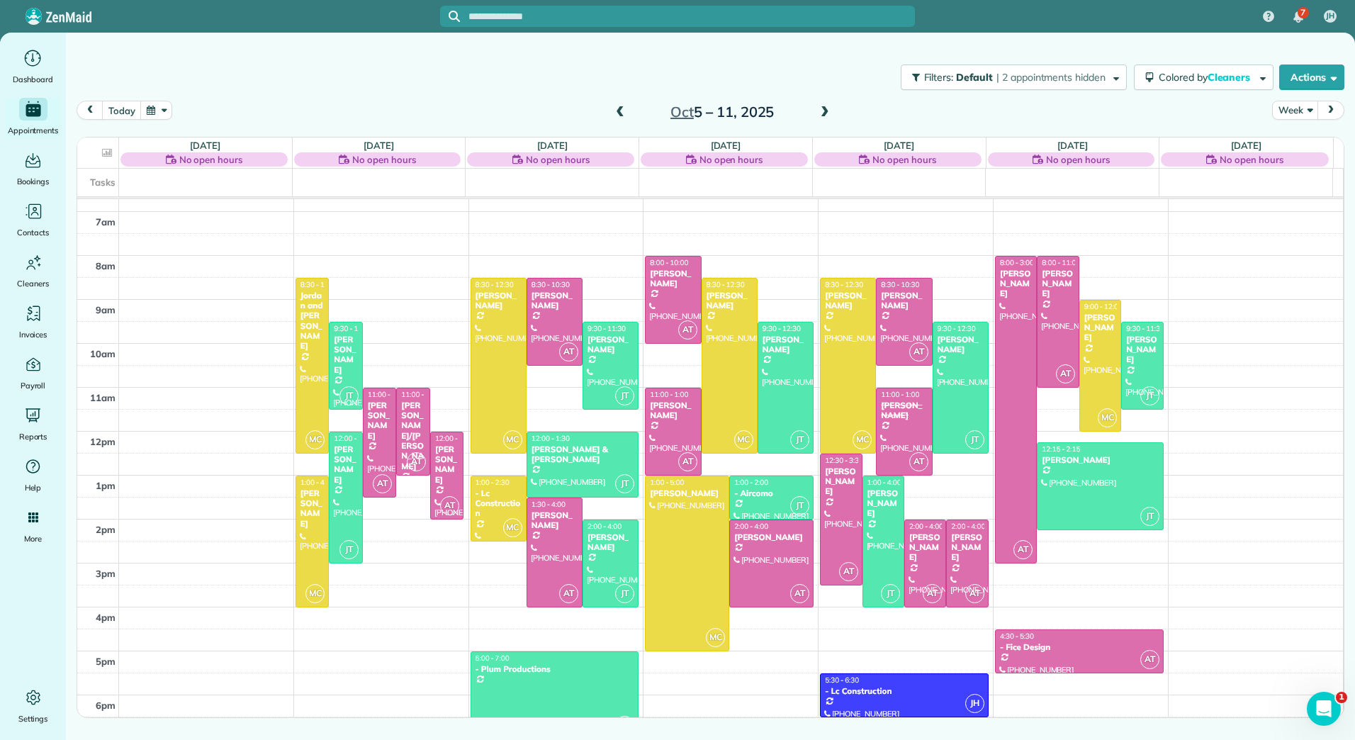
click at [622, 112] on span at bounding box center [620, 112] width 16 height 13
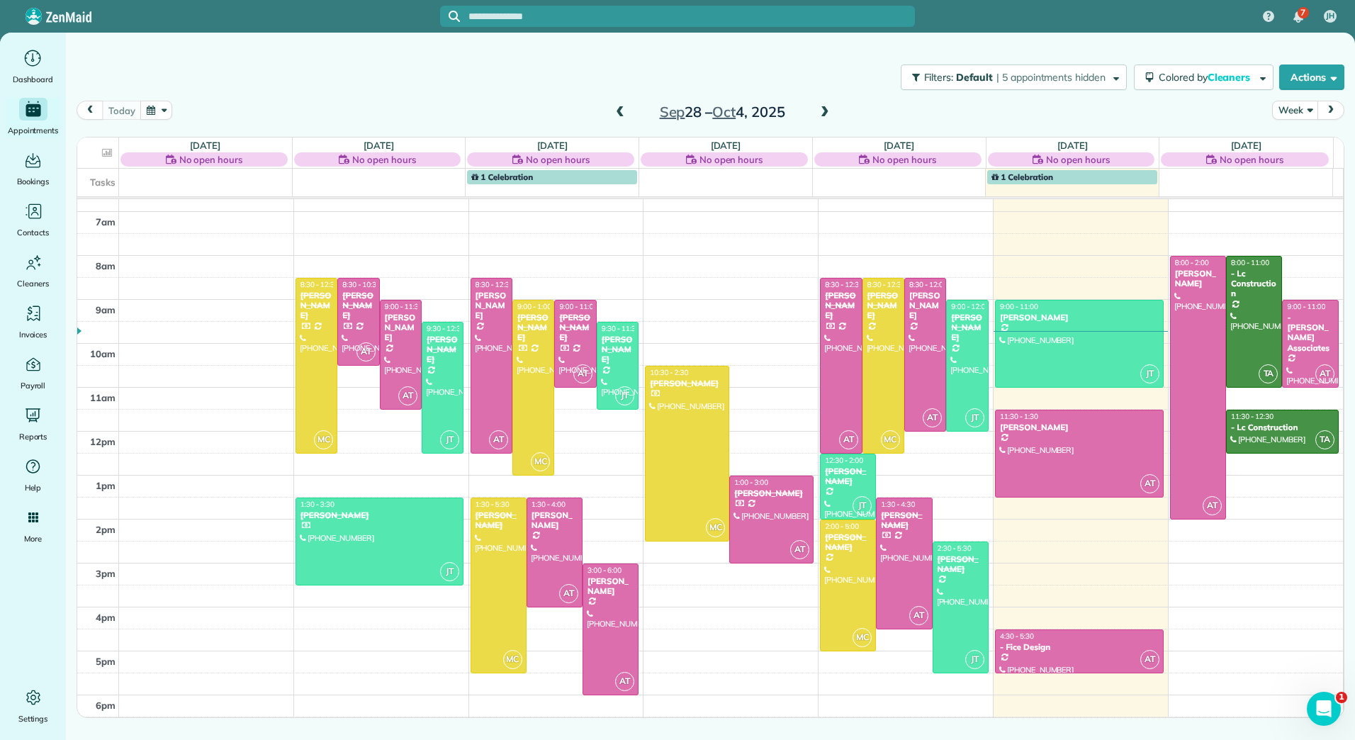
click at [826, 111] on span at bounding box center [825, 112] width 16 height 13
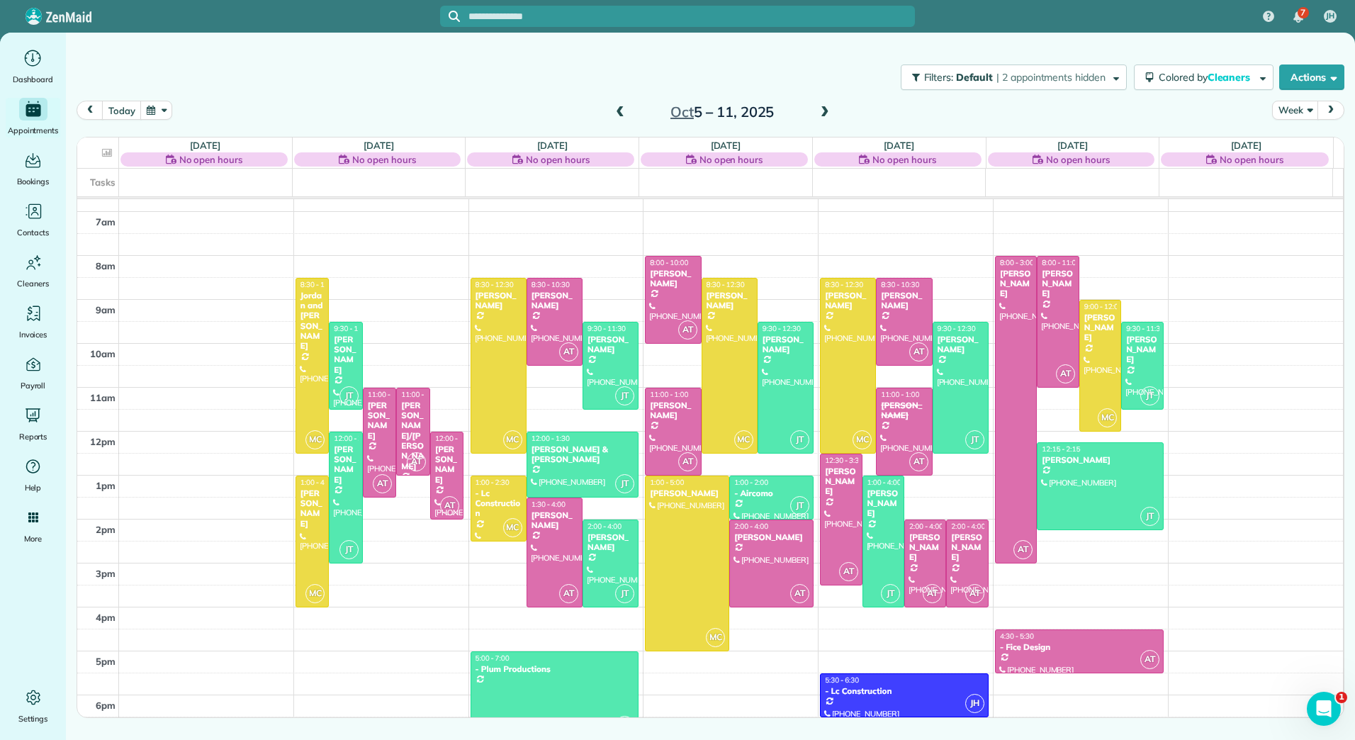
click at [617, 106] on span at bounding box center [620, 112] width 16 height 21
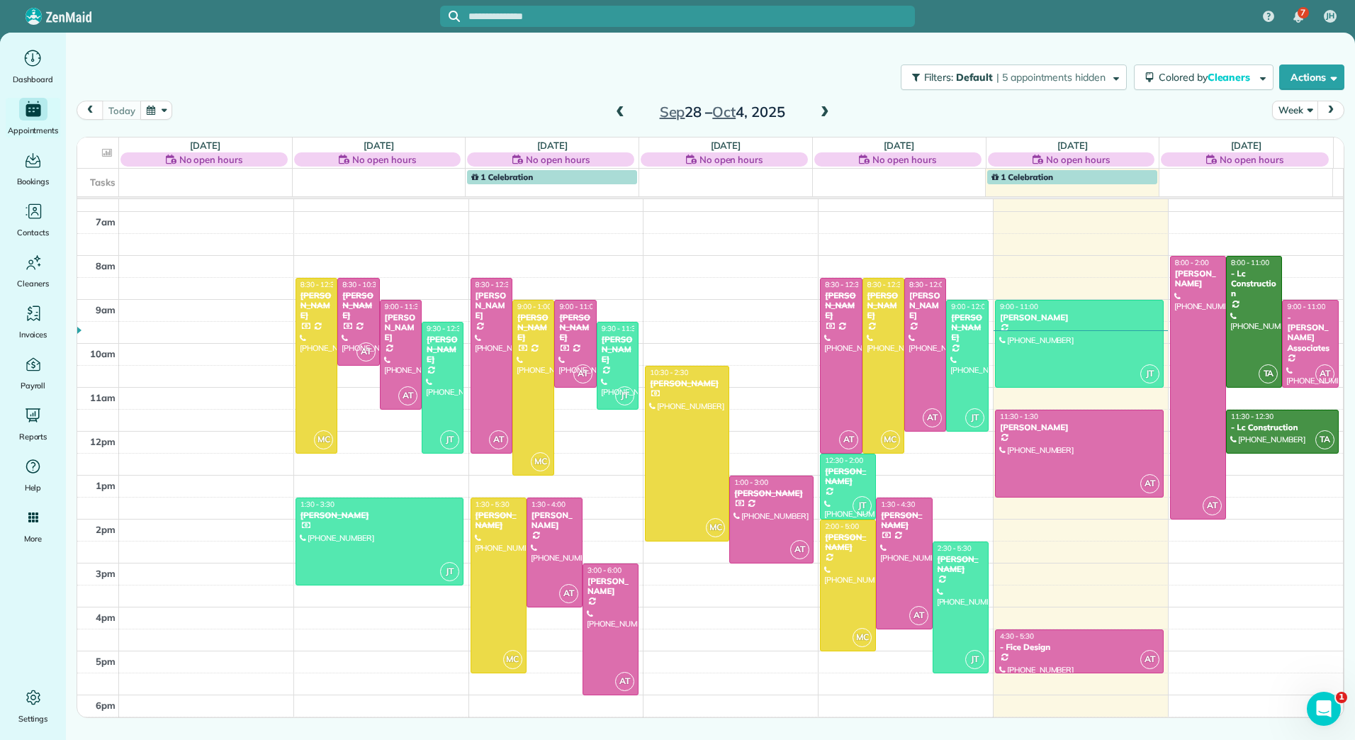
click at [825, 111] on span at bounding box center [825, 112] width 16 height 13
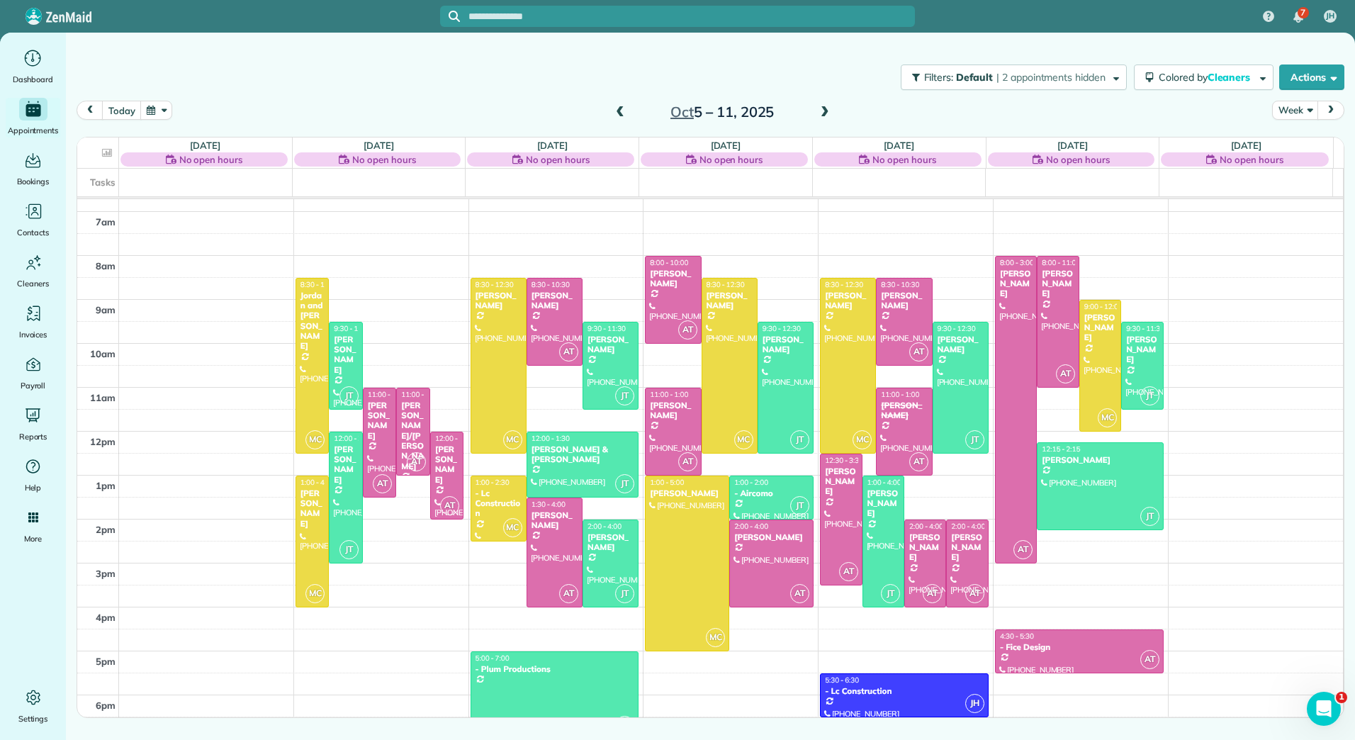
click at [619, 111] on span at bounding box center [620, 112] width 16 height 13
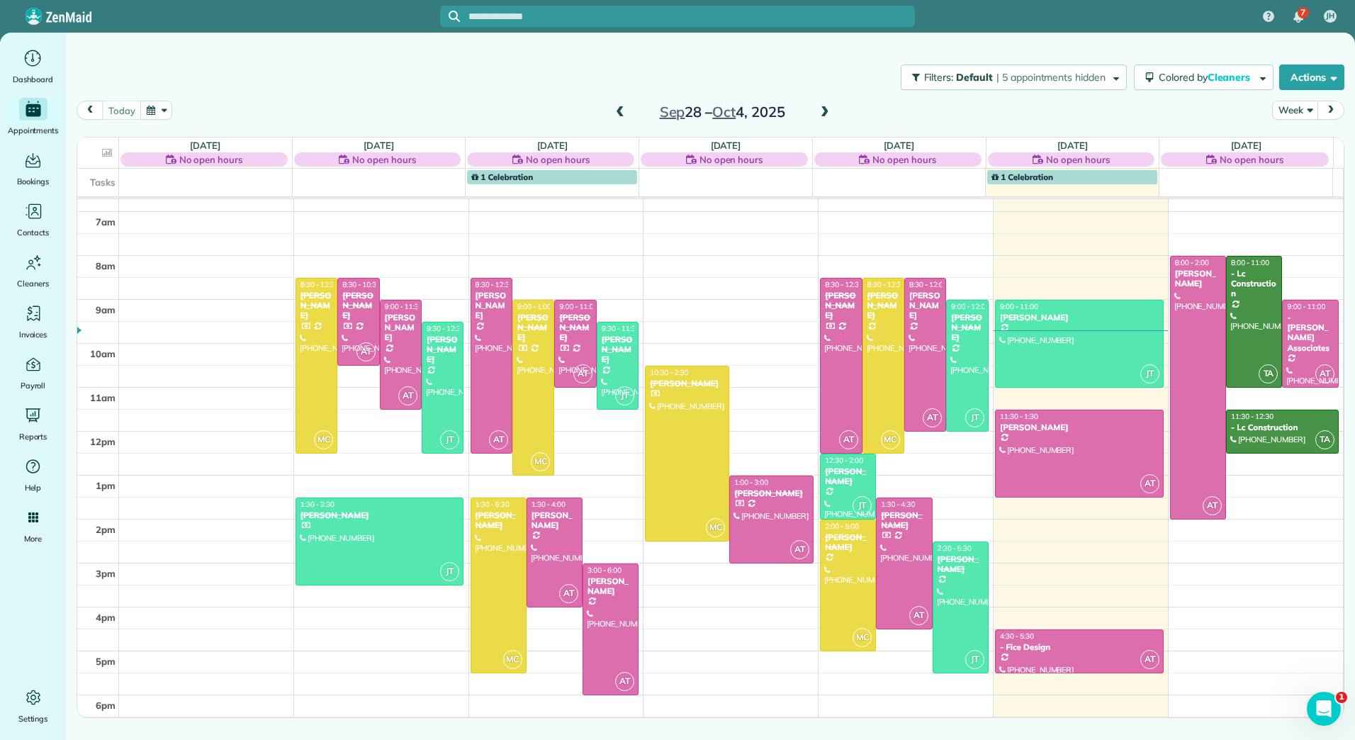
click at [828, 111] on span at bounding box center [825, 112] width 16 height 13
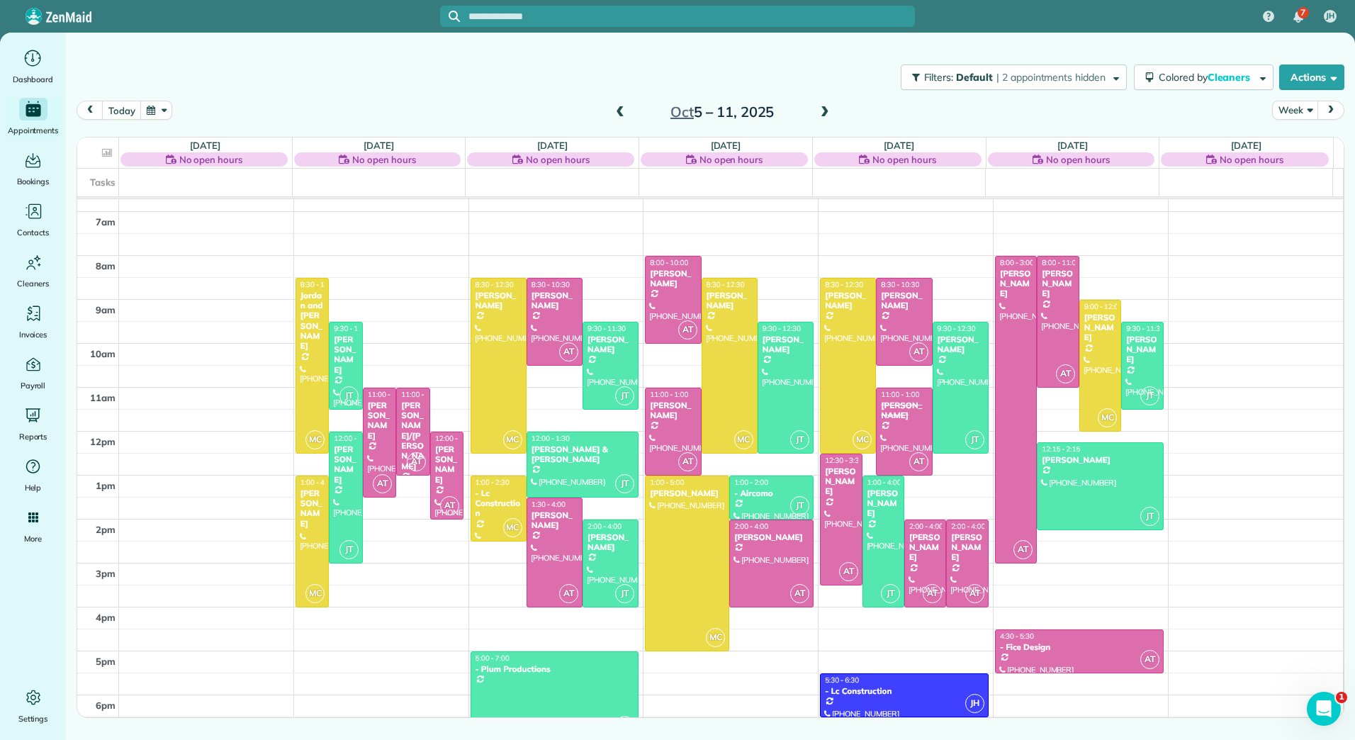
click at [828, 111] on span at bounding box center [825, 112] width 16 height 13
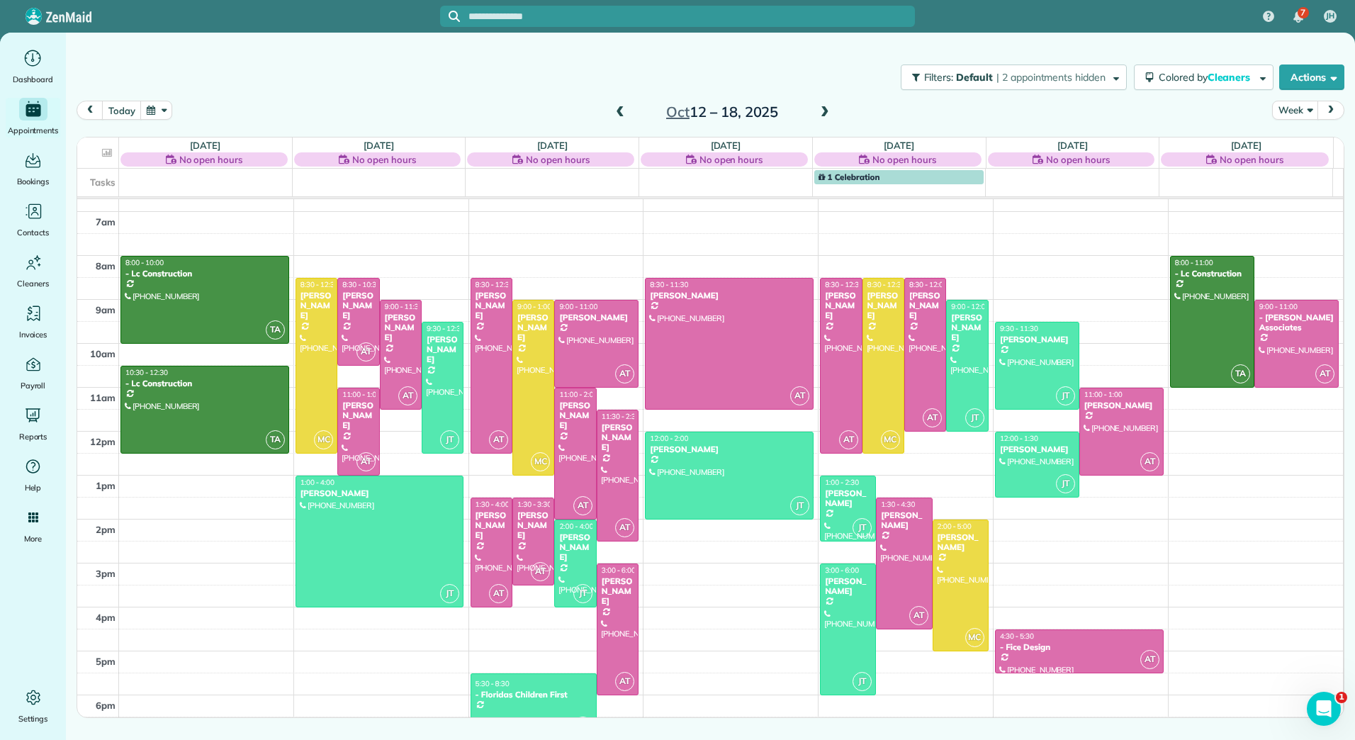
click at [622, 111] on span at bounding box center [620, 112] width 16 height 13
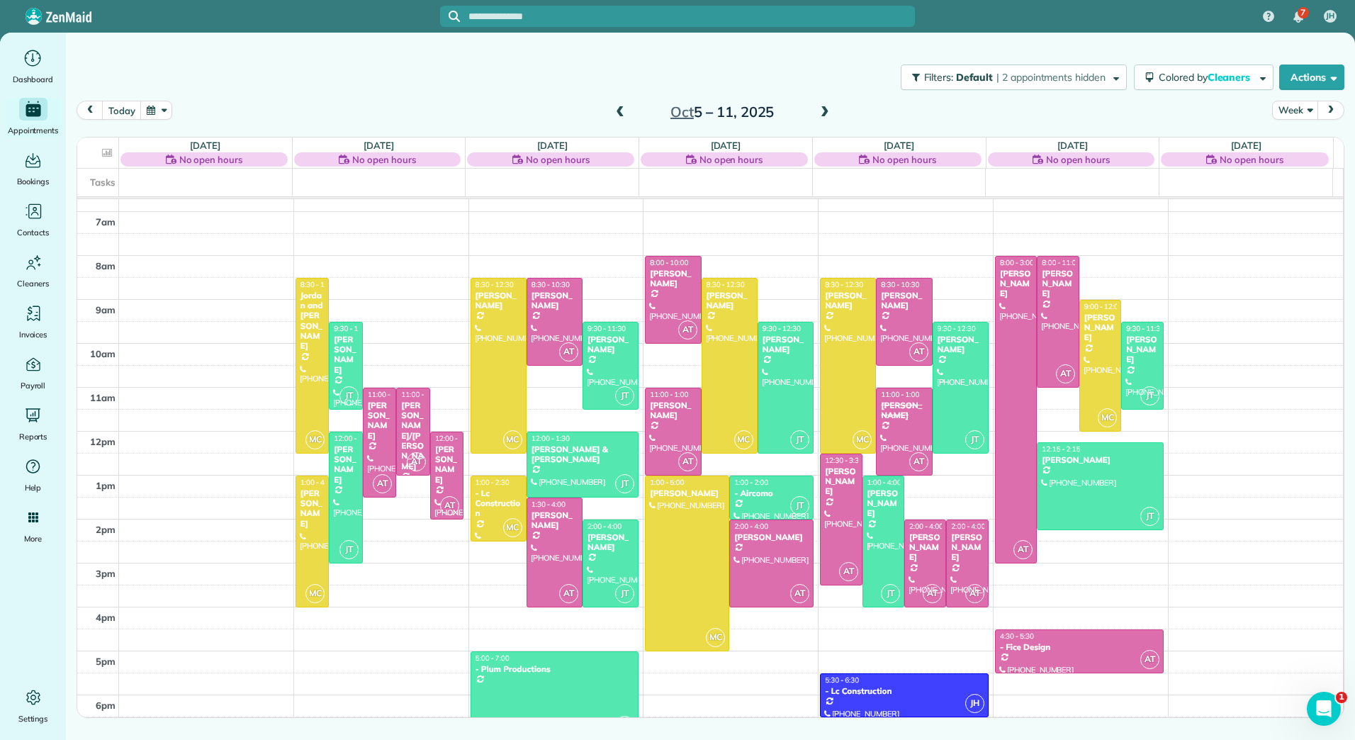
click at [622, 111] on span at bounding box center [620, 112] width 16 height 13
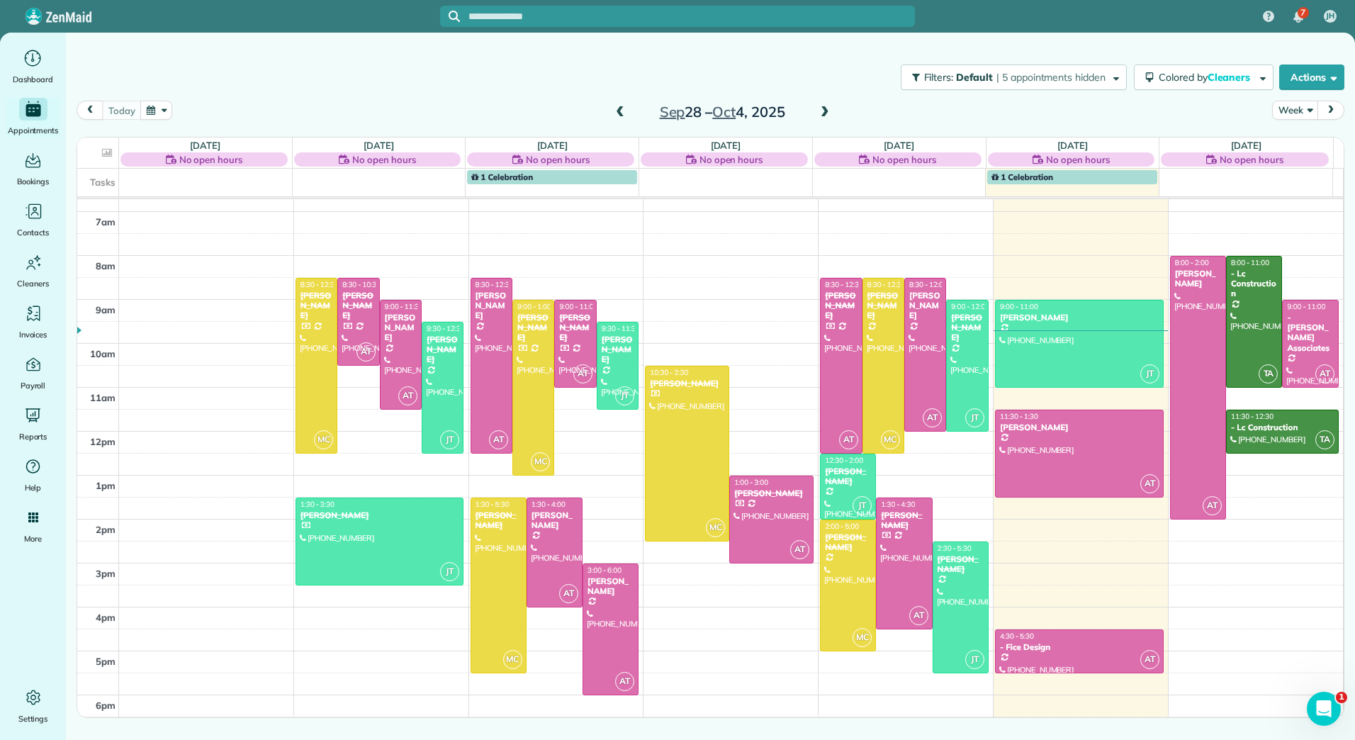
click at [826, 109] on span at bounding box center [825, 112] width 16 height 13
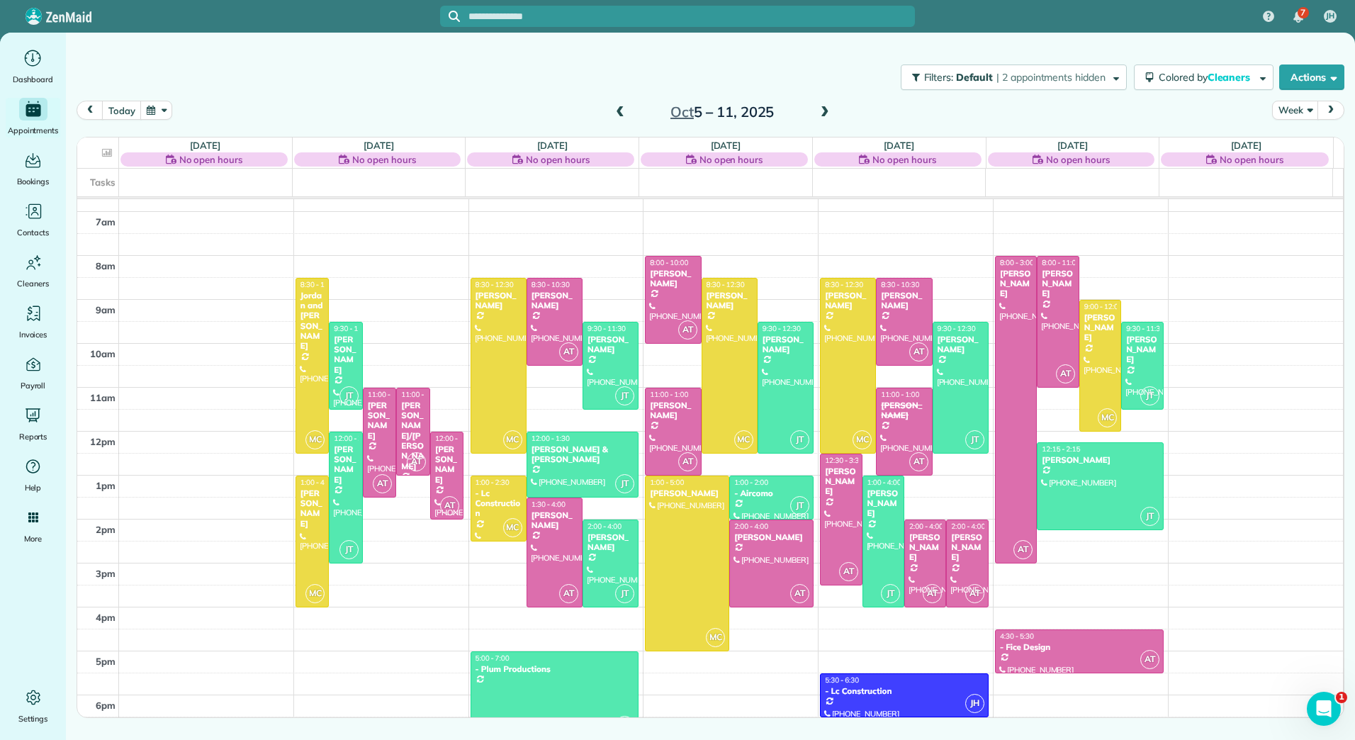
click at [826, 109] on span at bounding box center [825, 112] width 16 height 13
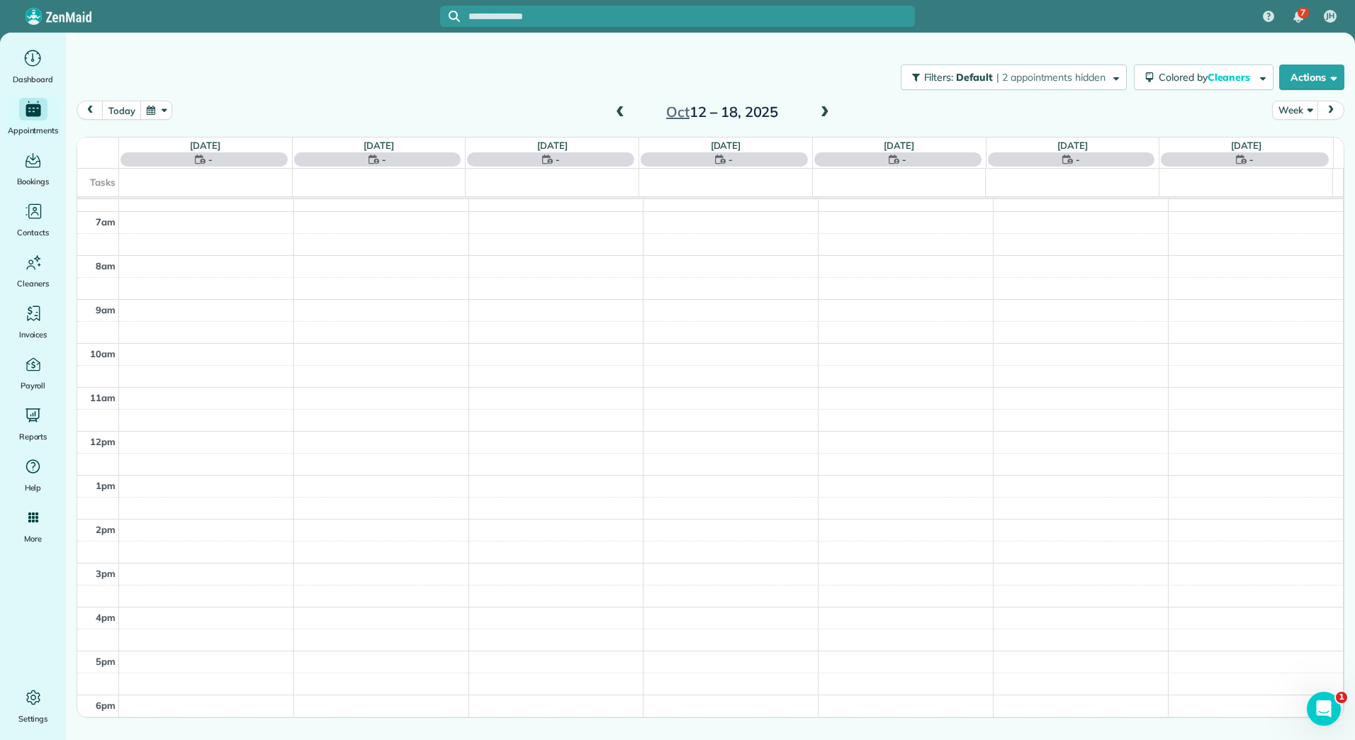
click at [826, 109] on span at bounding box center [825, 112] width 16 height 13
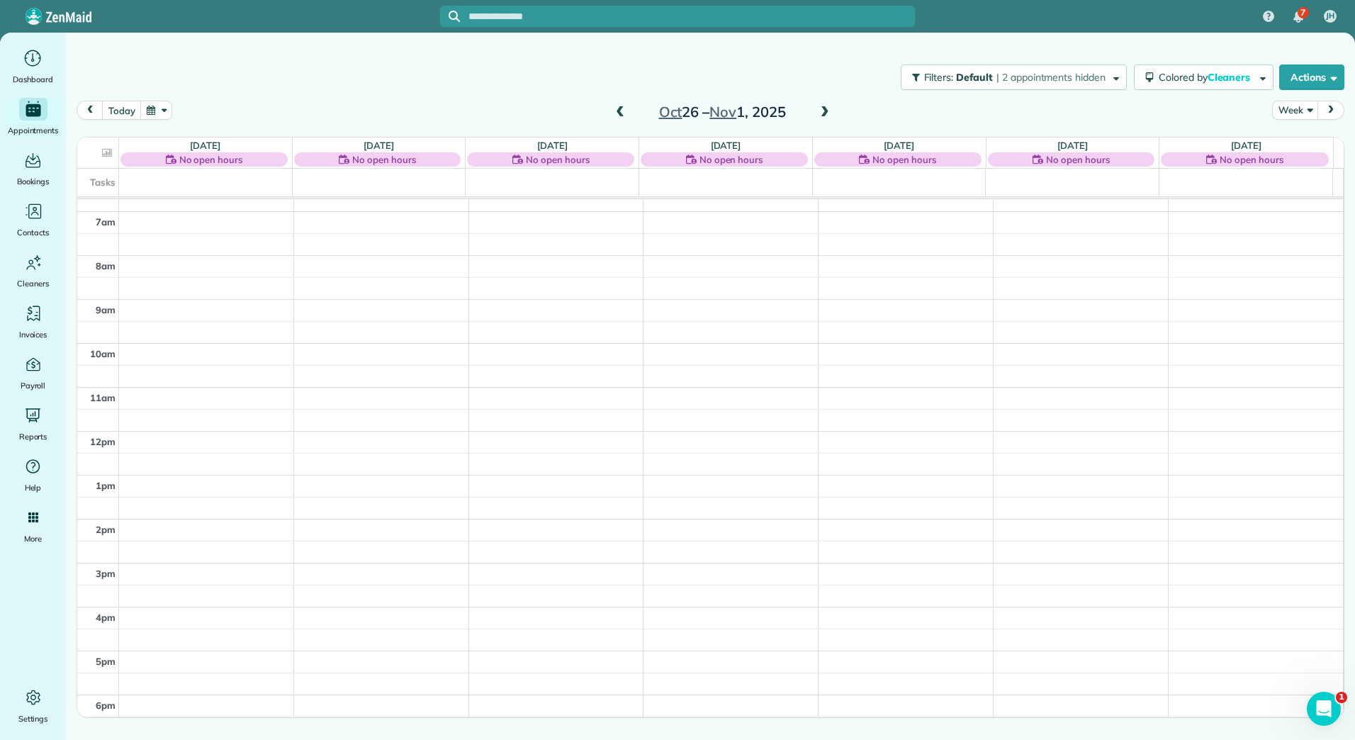
click at [826, 109] on span at bounding box center [825, 112] width 16 height 13
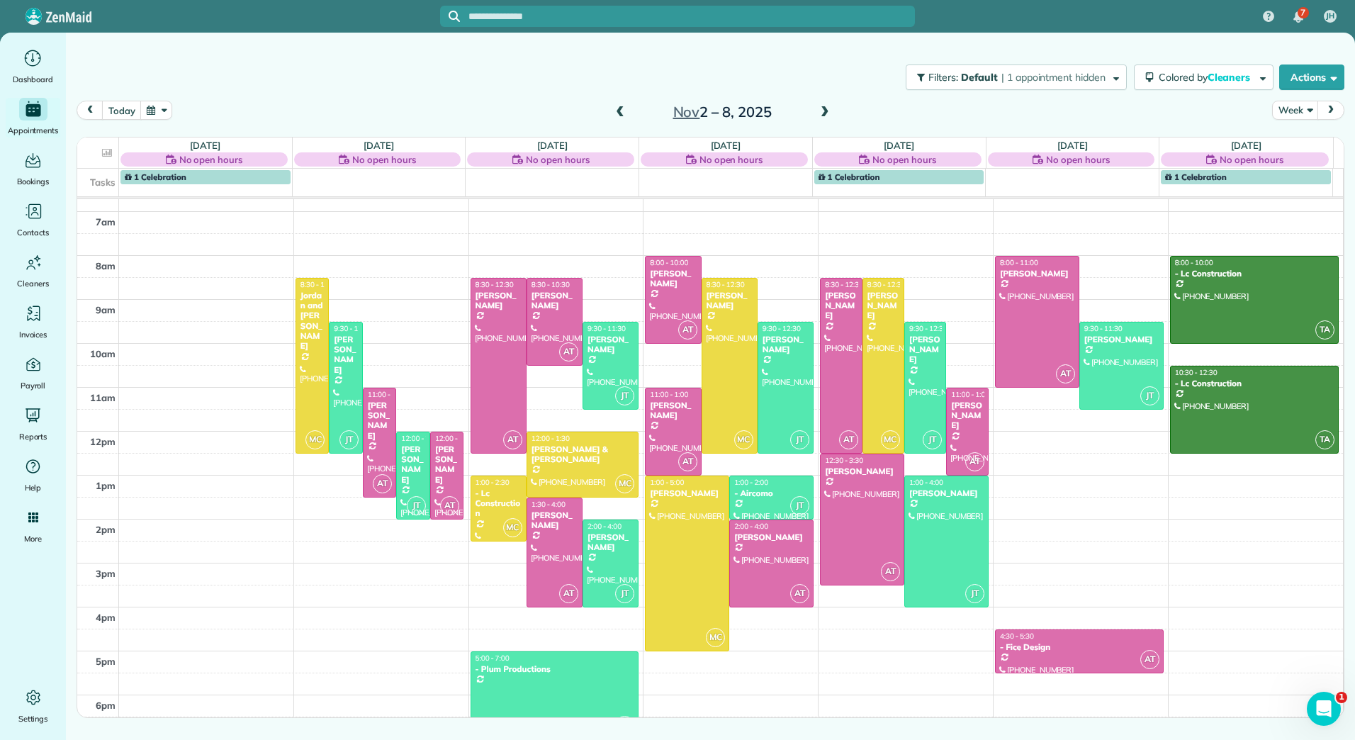
click at [822, 115] on span at bounding box center [825, 112] width 16 height 13
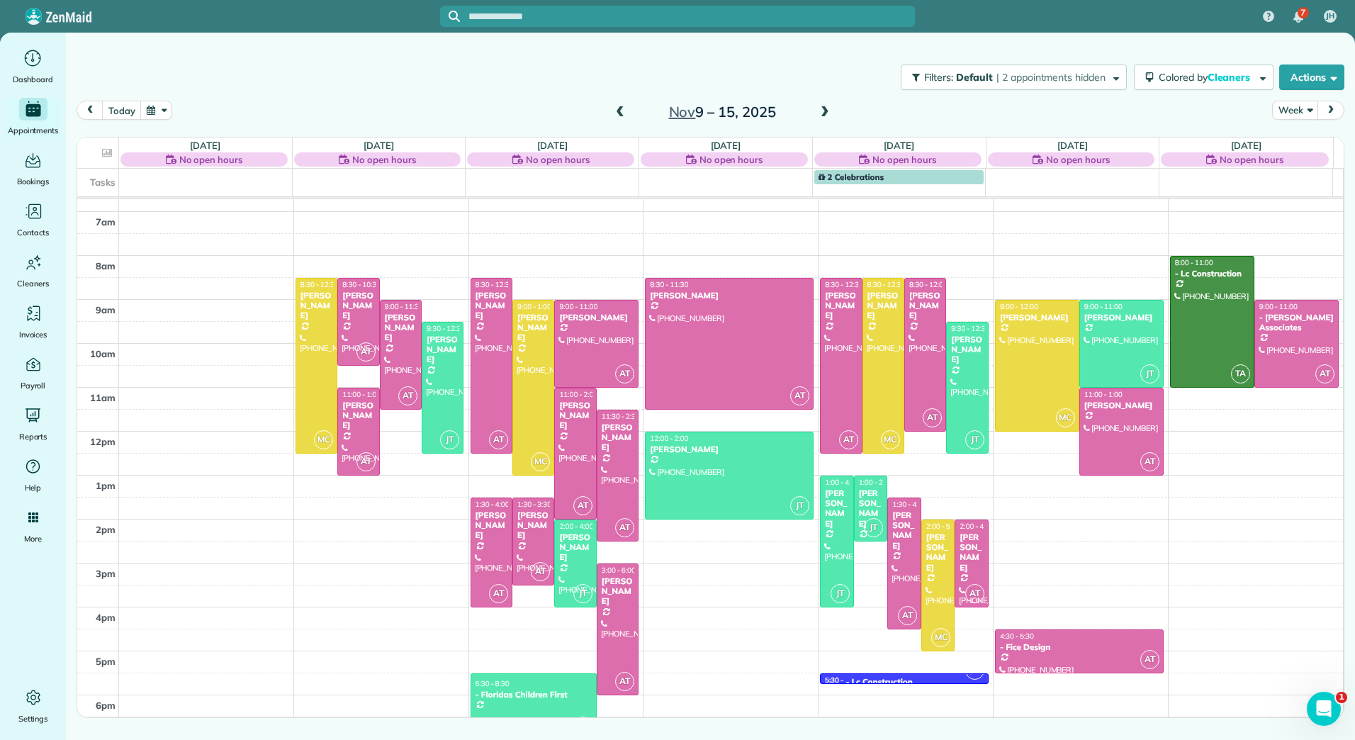
click at [822, 115] on span at bounding box center [825, 112] width 16 height 13
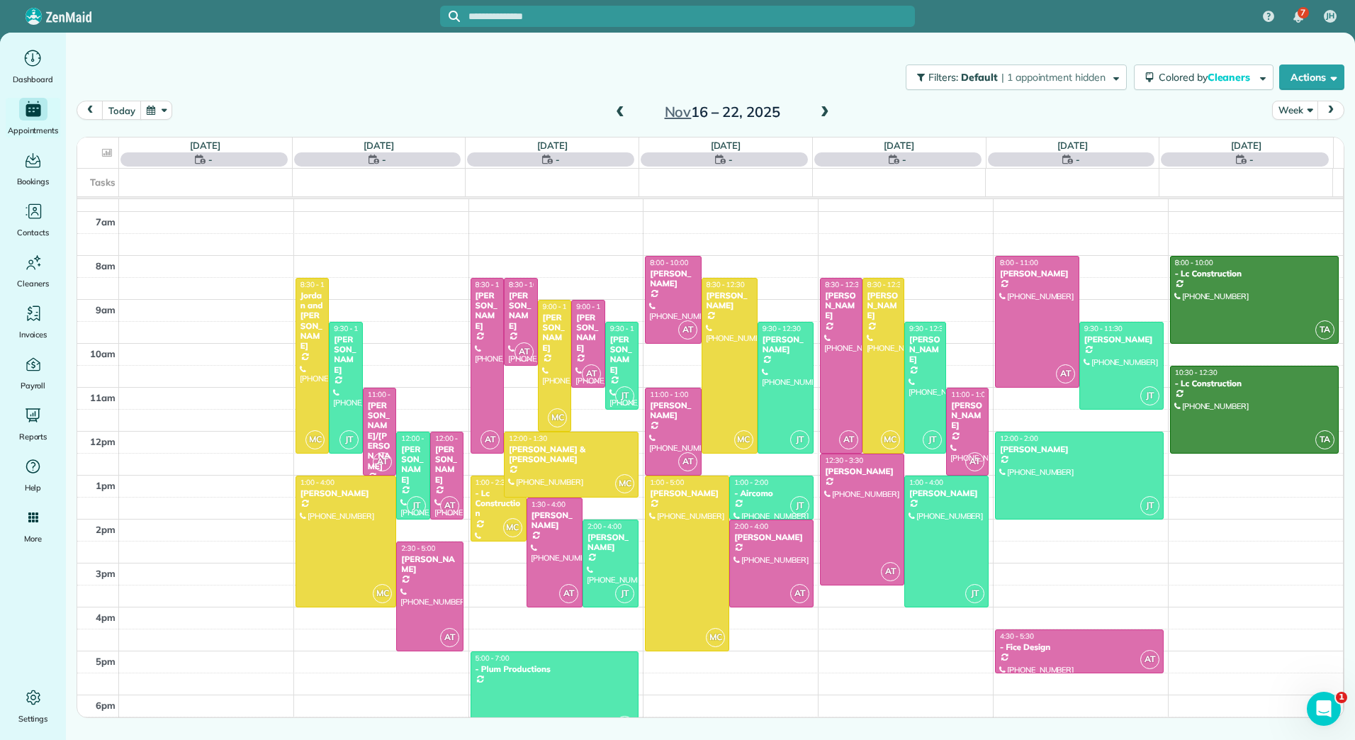
click at [822, 115] on span at bounding box center [825, 112] width 16 height 13
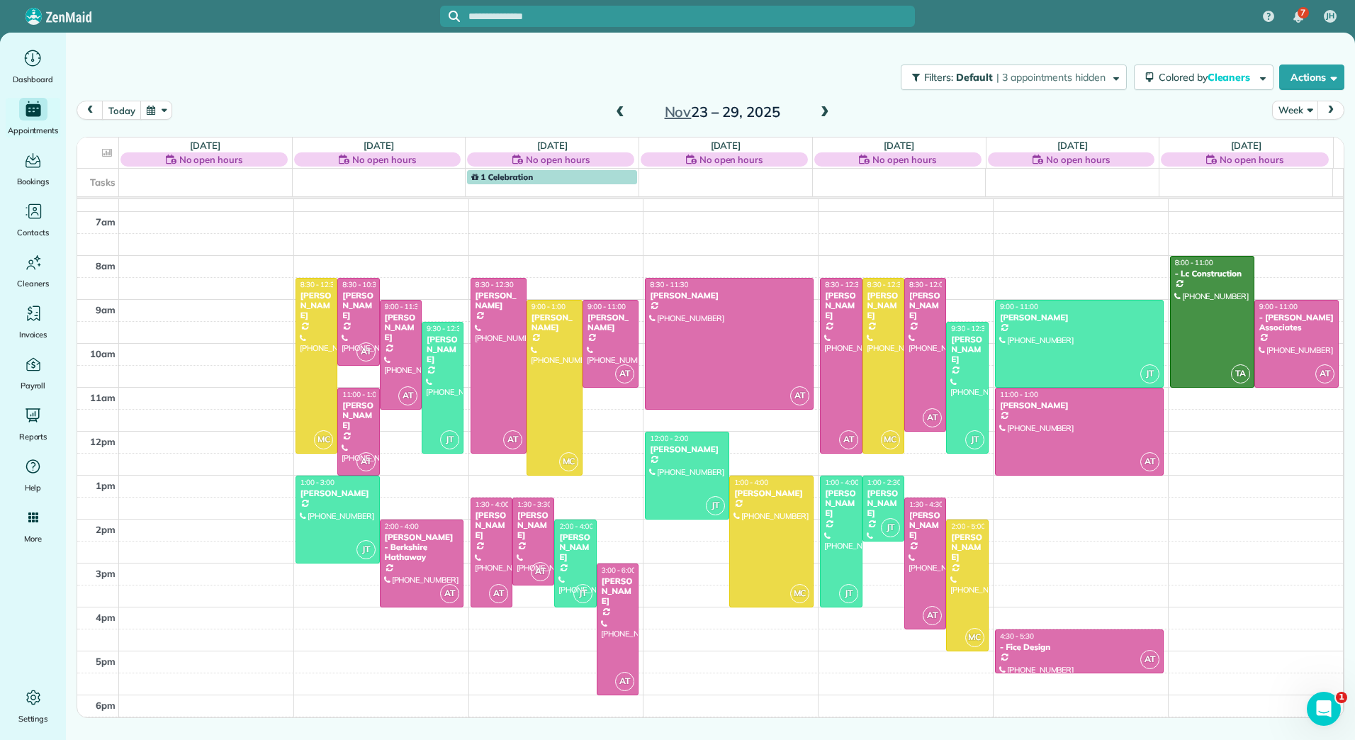
click at [822, 115] on span at bounding box center [825, 112] width 16 height 13
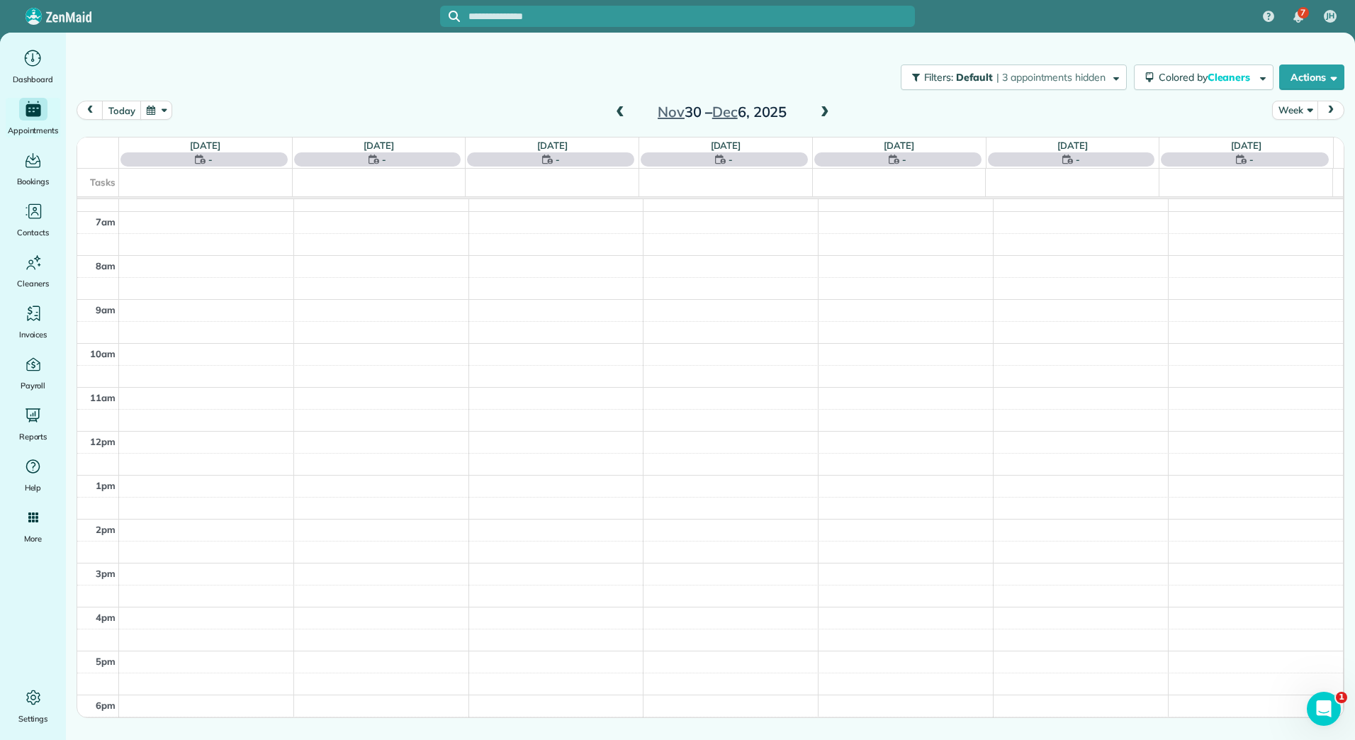
click at [618, 110] on span at bounding box center [620, 112] width 16 height 13
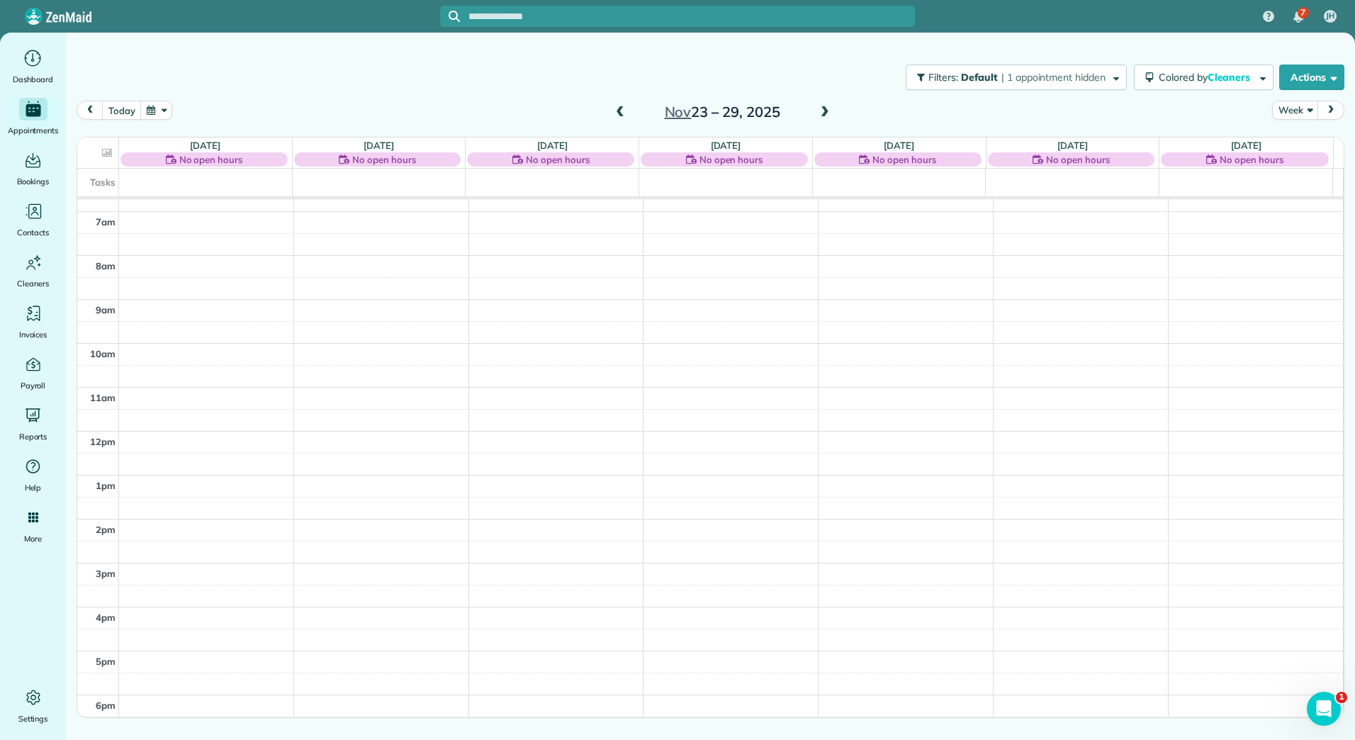
click at [930, 180] on div "Tasks" at bounding box center [705, 183] width 1256 height 28
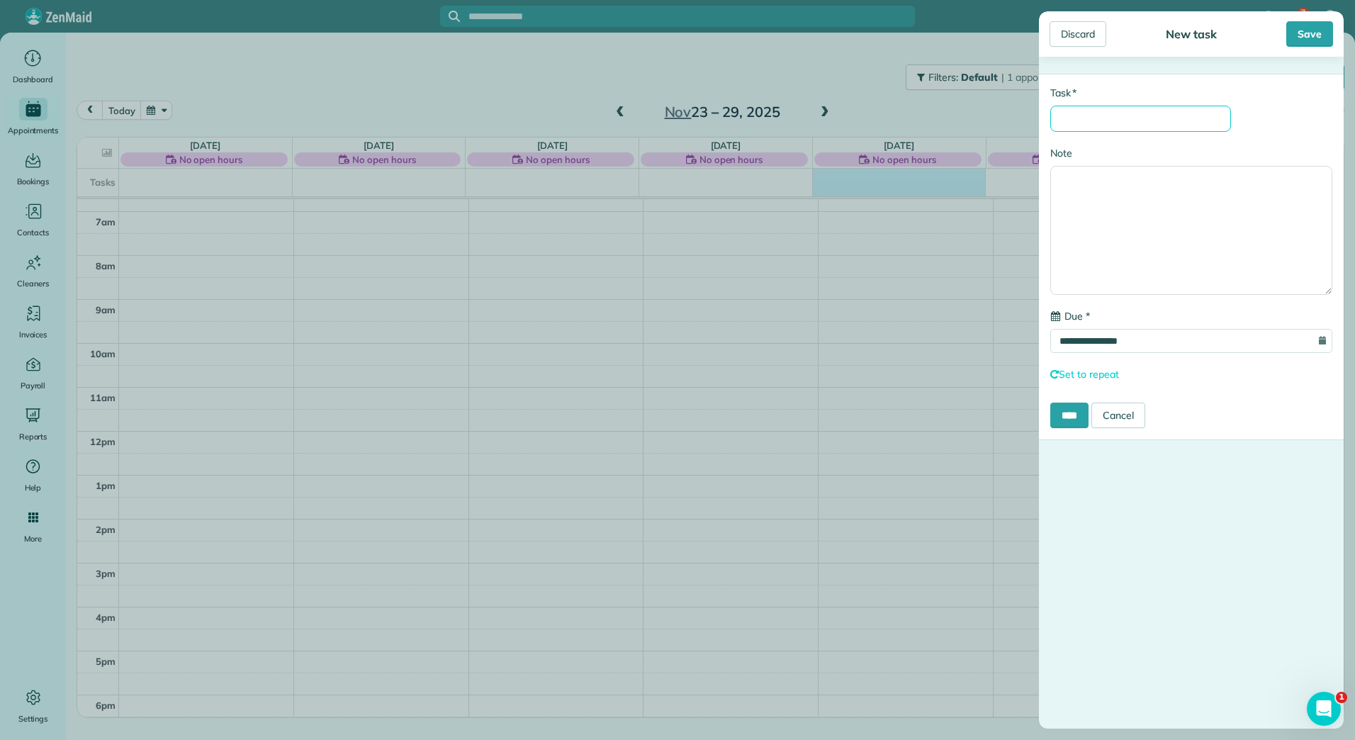
click at [1073, 118] on input "* Task" at bounding box center [1140, 119] width 181 height 26
type input "**********"
click at [1050, 403] on input "****" at bounding box center [1069, 416] width 38 height 26
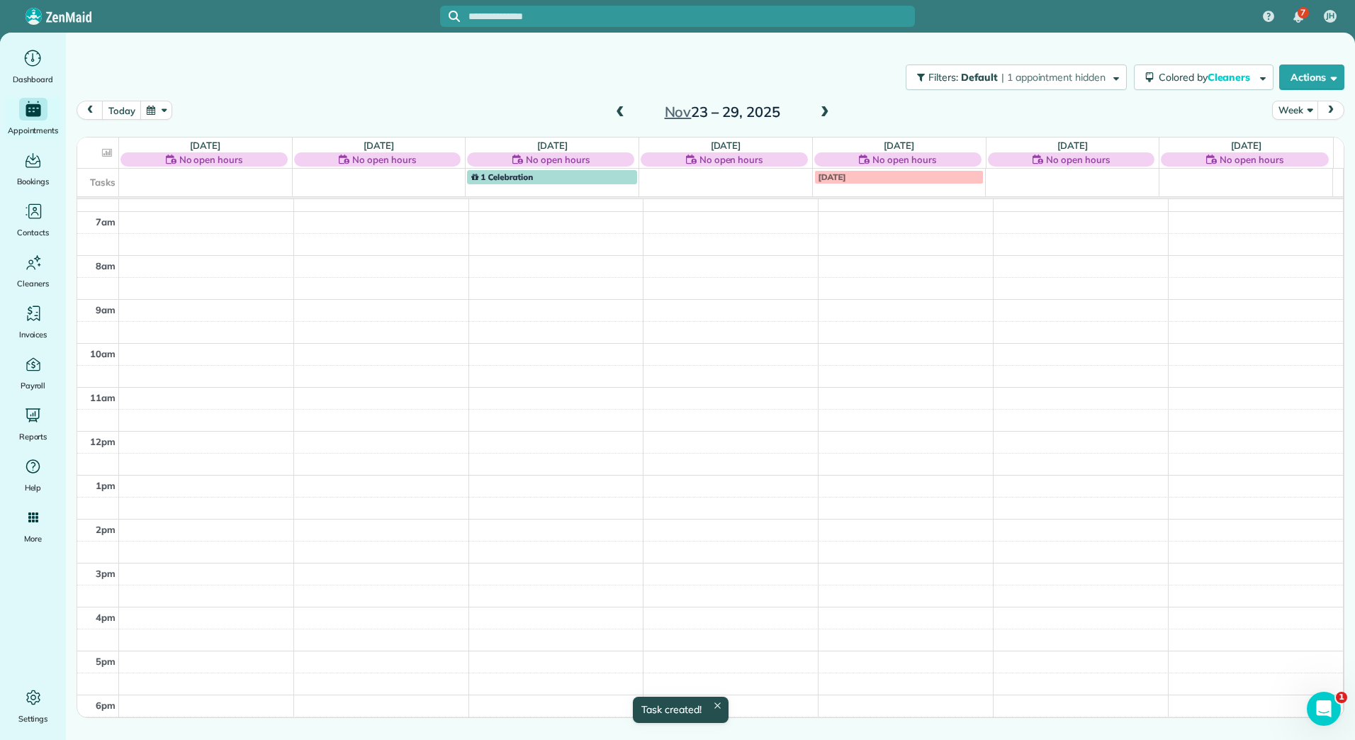
click at [616, 117] on span at bounding box center [620, 112] width 16 height 13
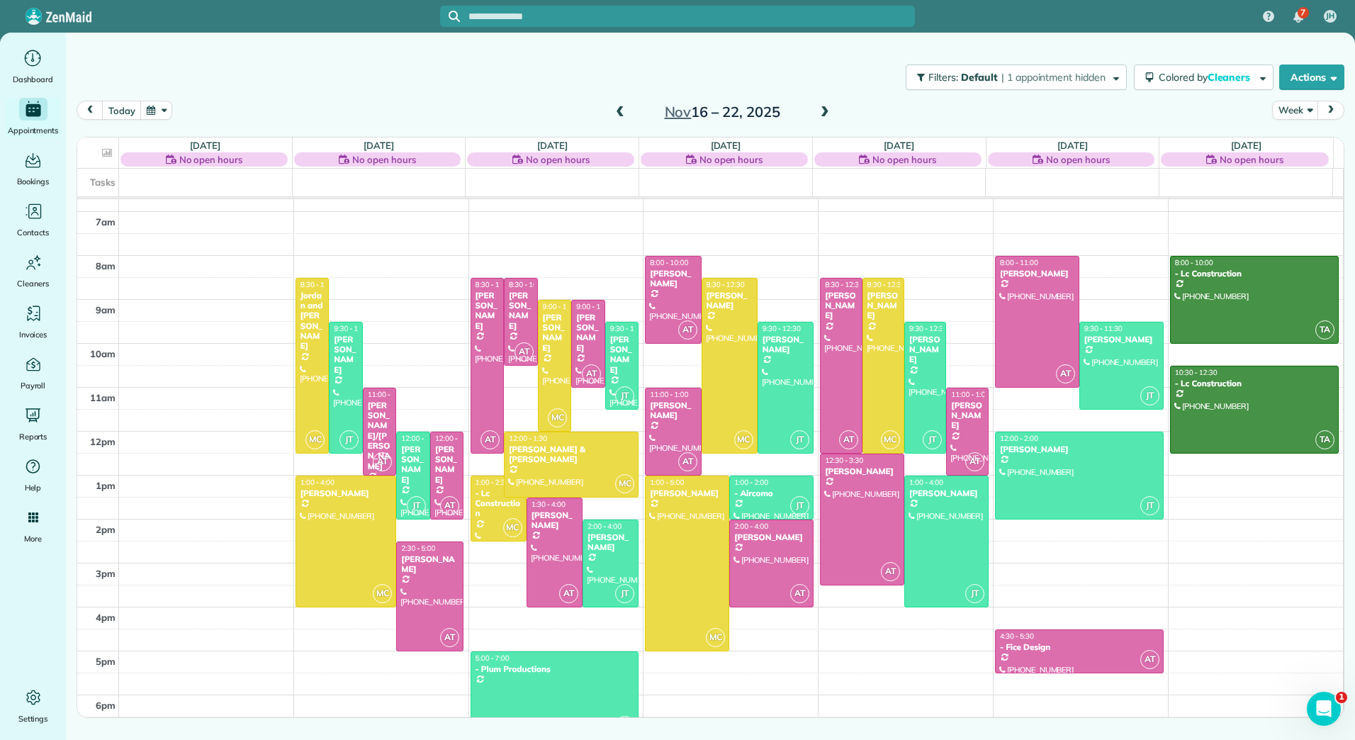
click at [820, 115] on span at bounding box center [825, 112] width 16 height 13
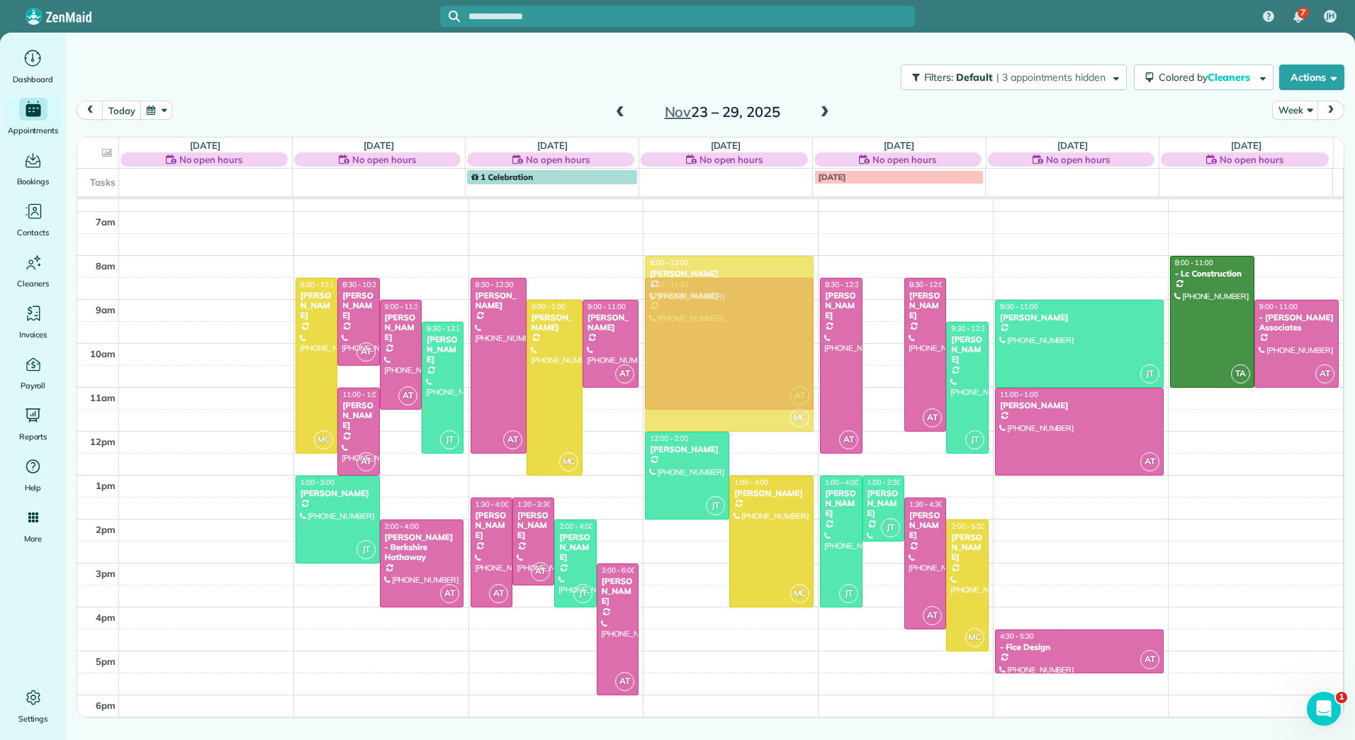
drag, startPoint x: 880, startPoint y: 378, endPoint x: 765, endPoint y: 358, distance: 116.6
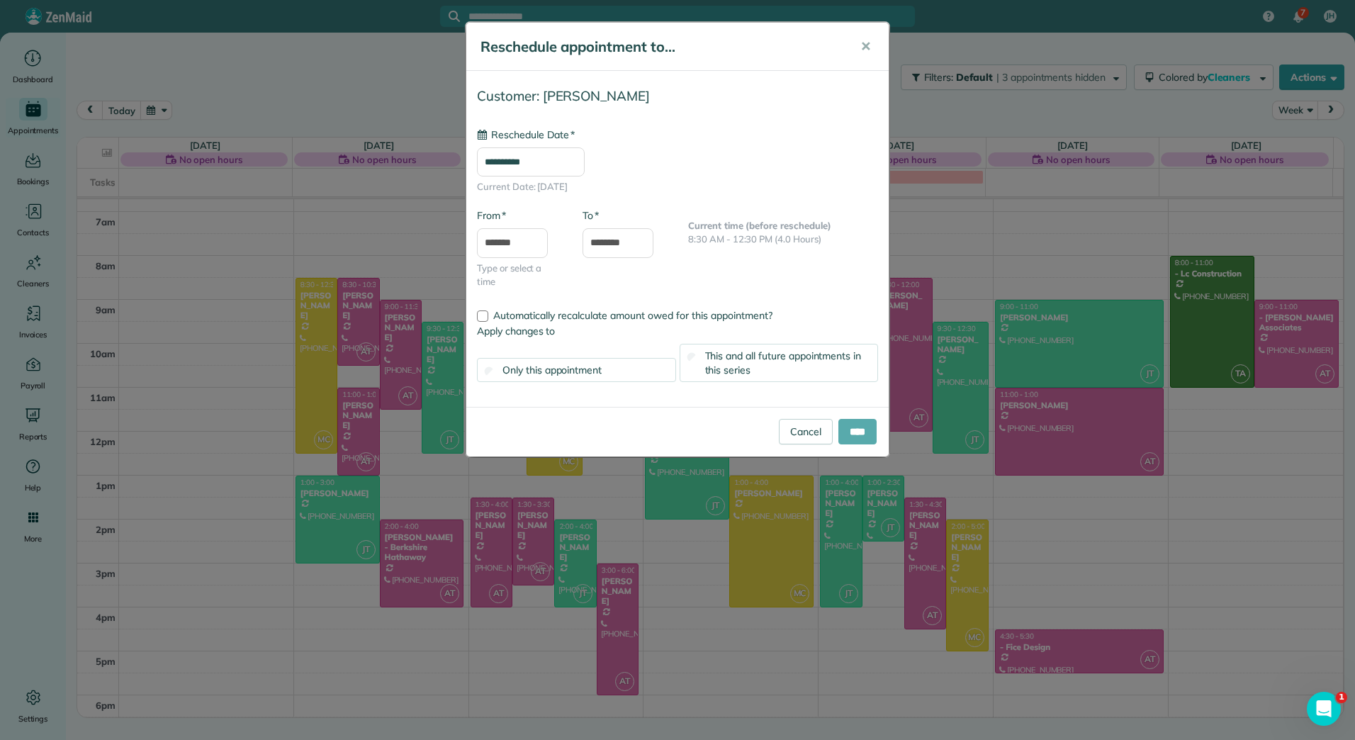
type input "**********"
click at [852, 434] on input "****" at bounding box center [857, 432] width 38 height 26
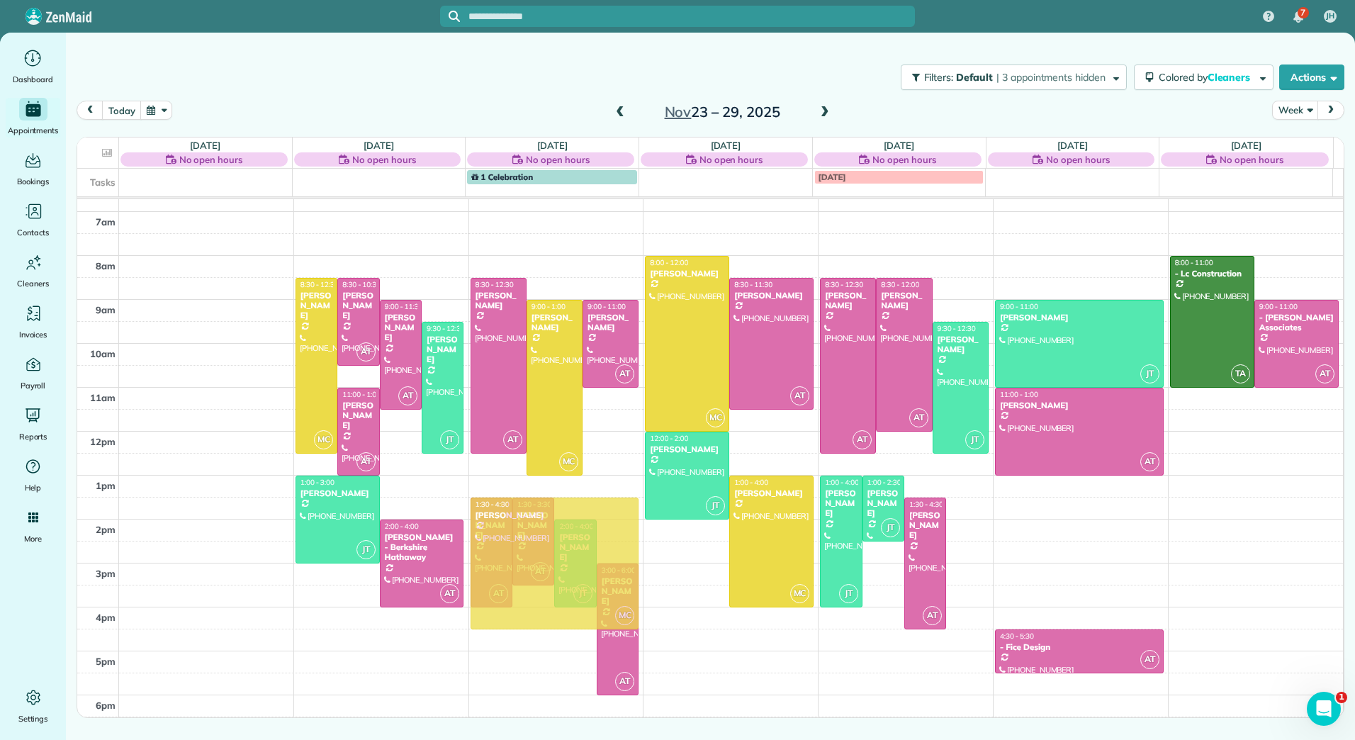
drag, startPoint x: 970, startPoint y: 553, endPoint x: 566, endPoint y: 536, distance: 403.6
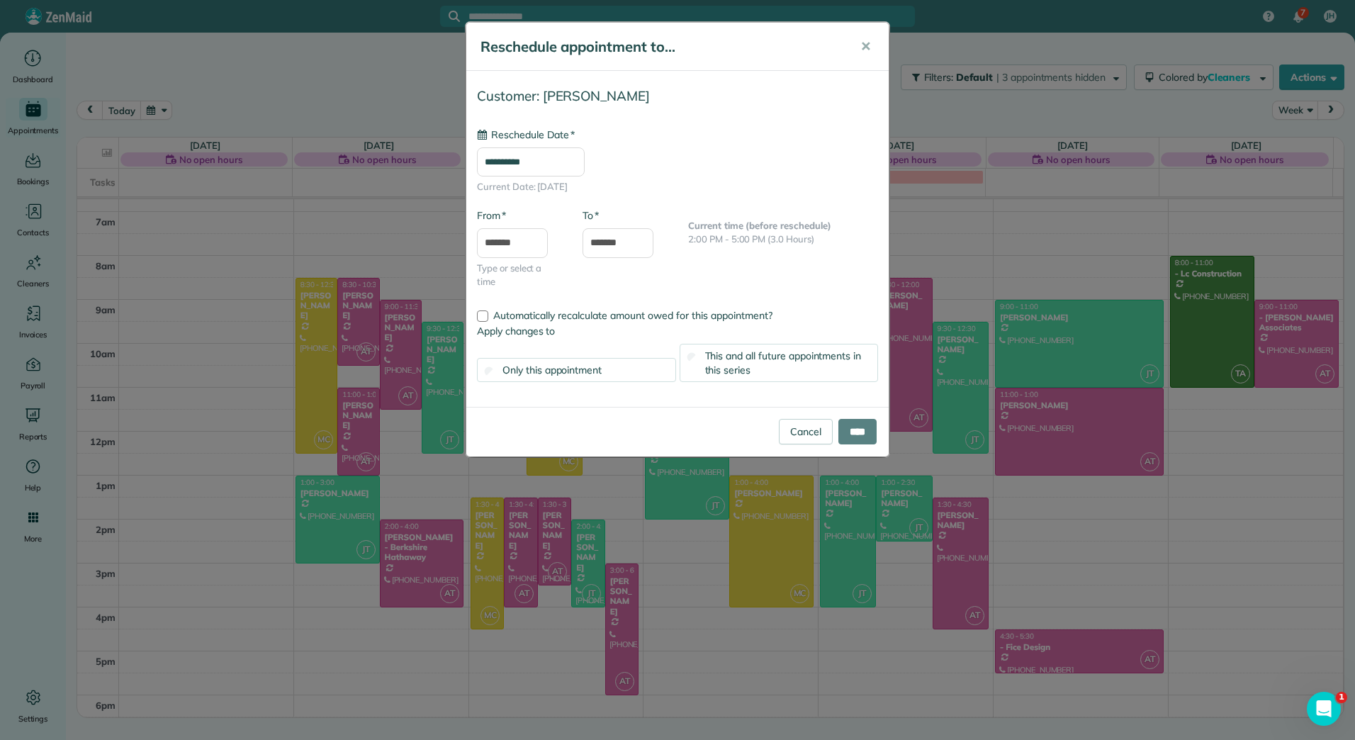
type input "**********"
click at [863, 437] on input "****" at bounding box center [857, 432] width 38 height 26
